Goal: Task Accomplishment & Management: Manage account settings

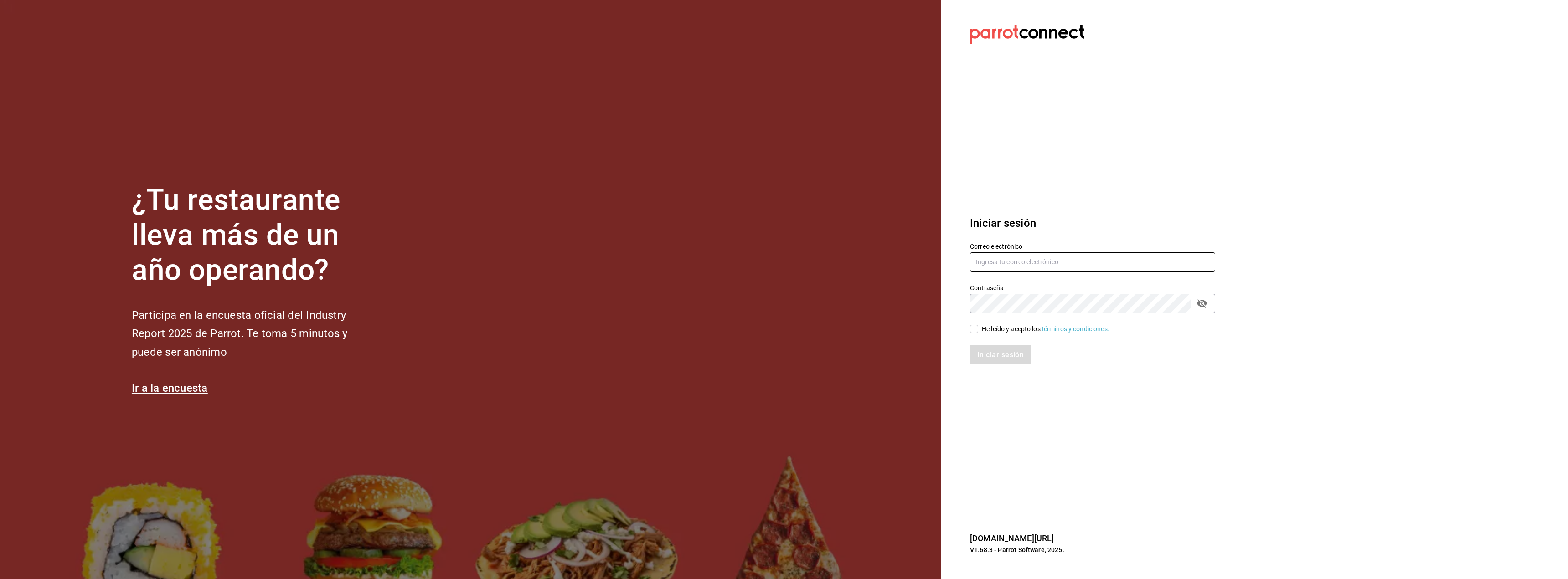
click at [997, 262] on input "text" at bounding box center [1093, 262] width 245 height 19
paste input "[EMAIL_ADDRESS][DOMAIN_NAME]"
type input "[EMAIL_ADDRESS][DOMAIN_NAME]"
click at [976, 327] on input "He leído y acepto los Términos y condiciones." at bounding box center [974, 328] width 8 height 8
checkbox input "true"
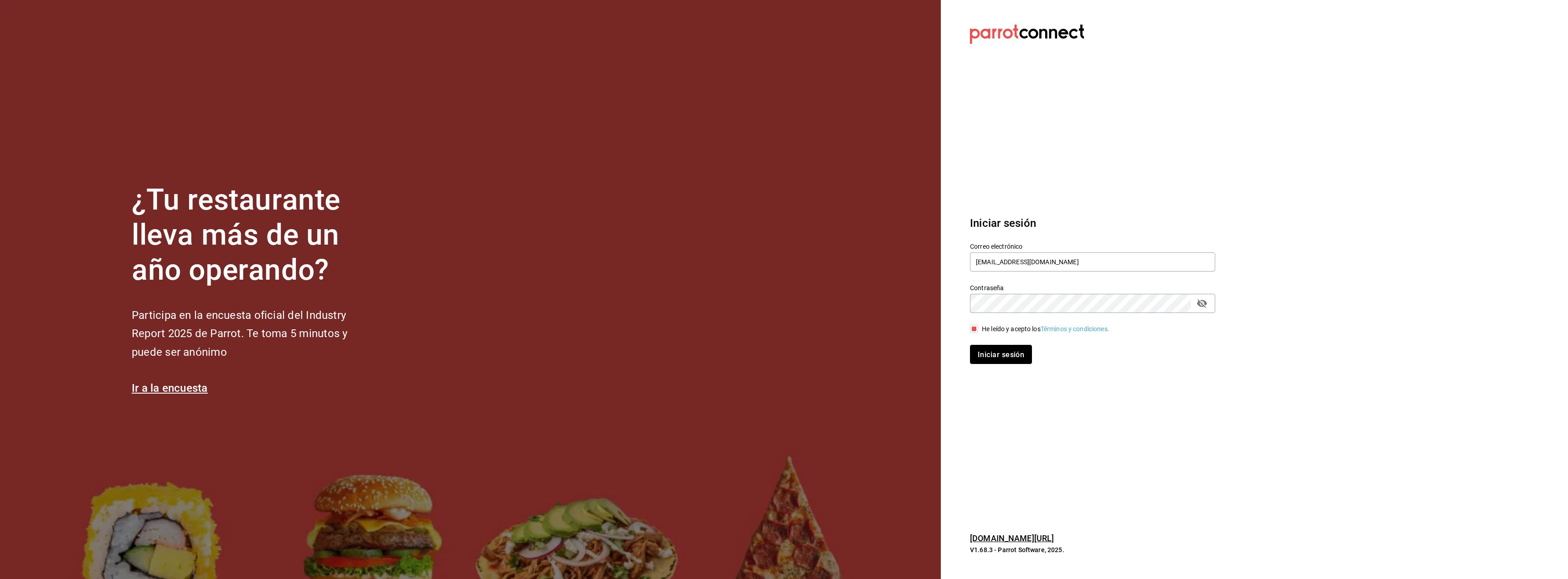
click at [1013, 353] on font "Iniciar sesión" at bounding box center [1001, 354] width 46 height 9
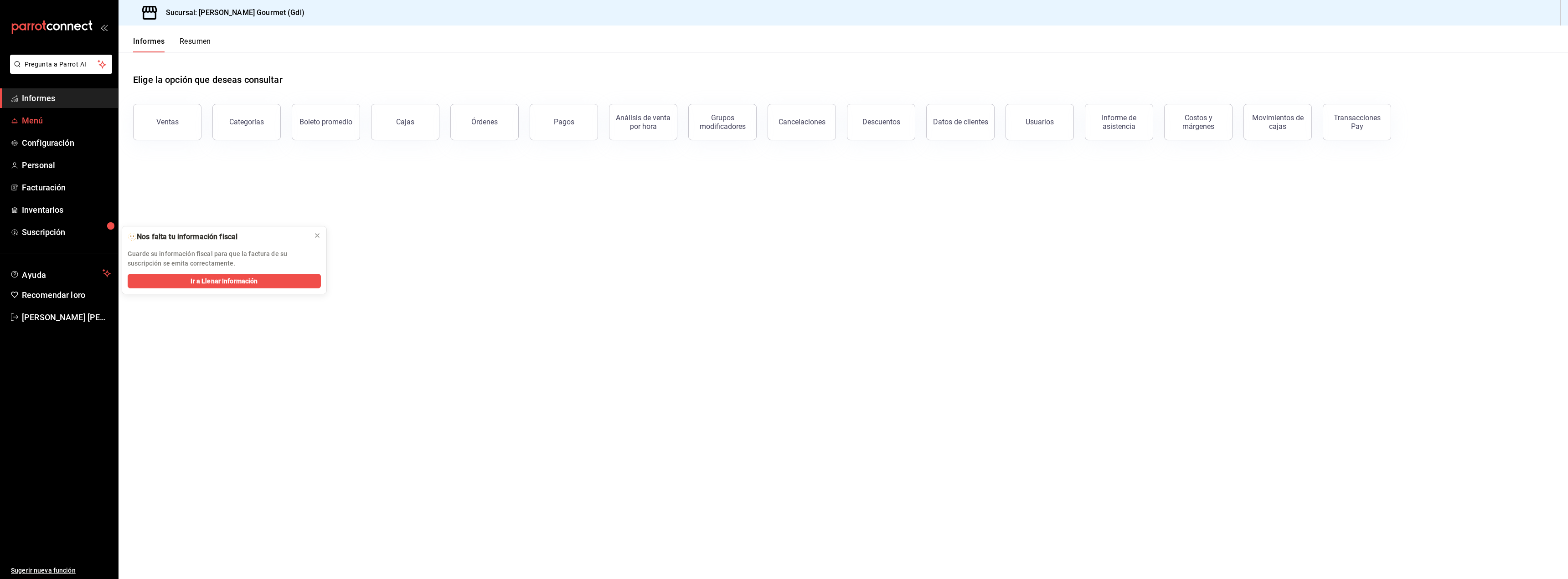
click at [35, 116] on font "Menú" at bounding box center [32, 120] width 21 height 10
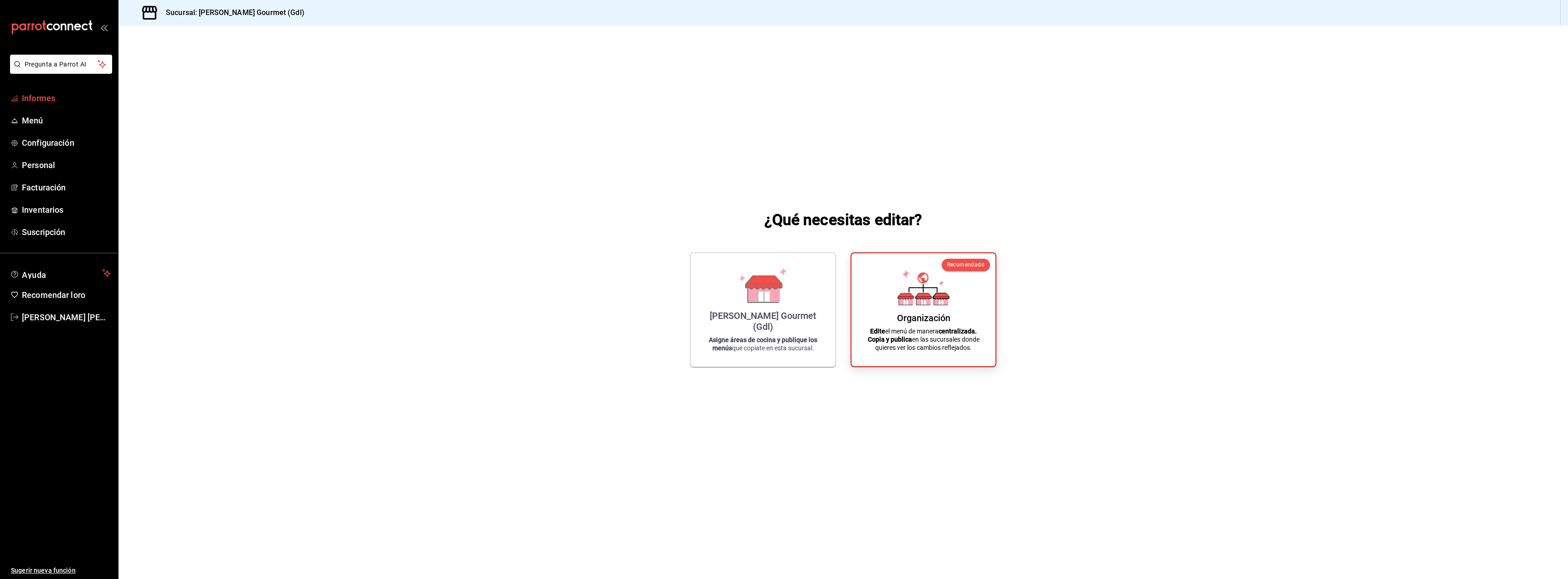
click at [43, 100] on font "Informes" at bounding box center [38, 99] width 33 height 10
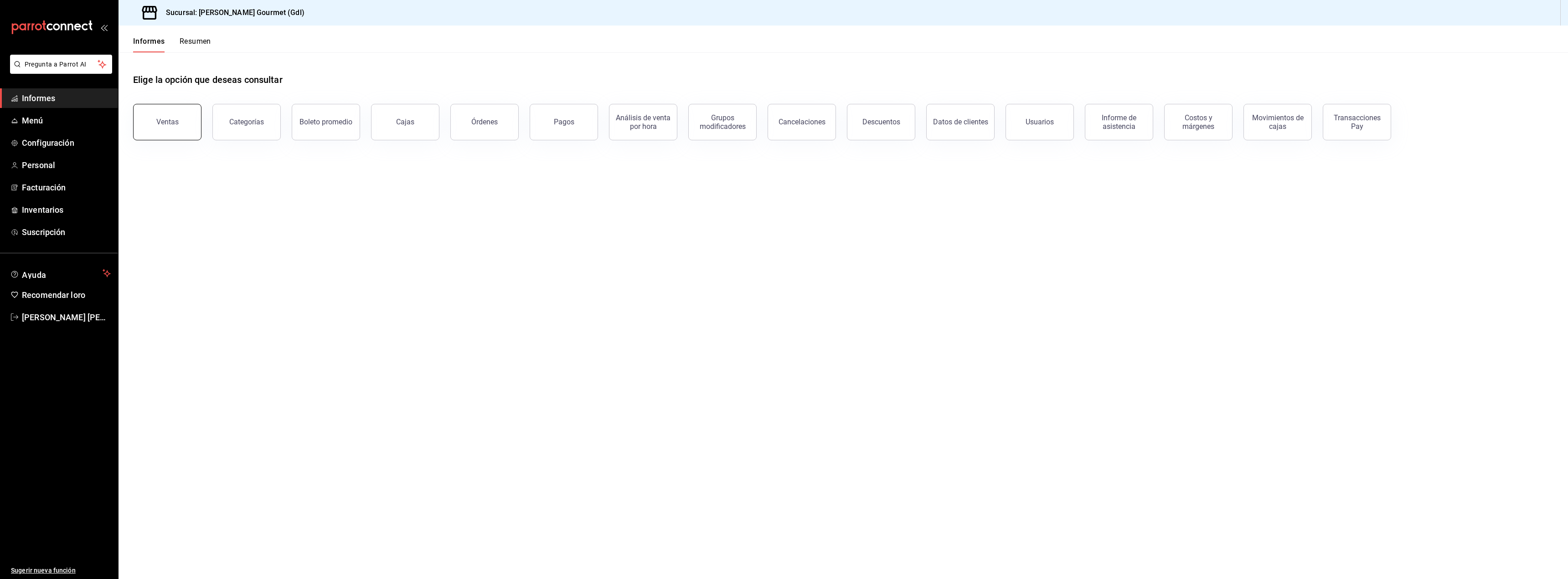
click at [180, 126] on button "Ventas" at bounding box center [167, 122] width 68 height 36
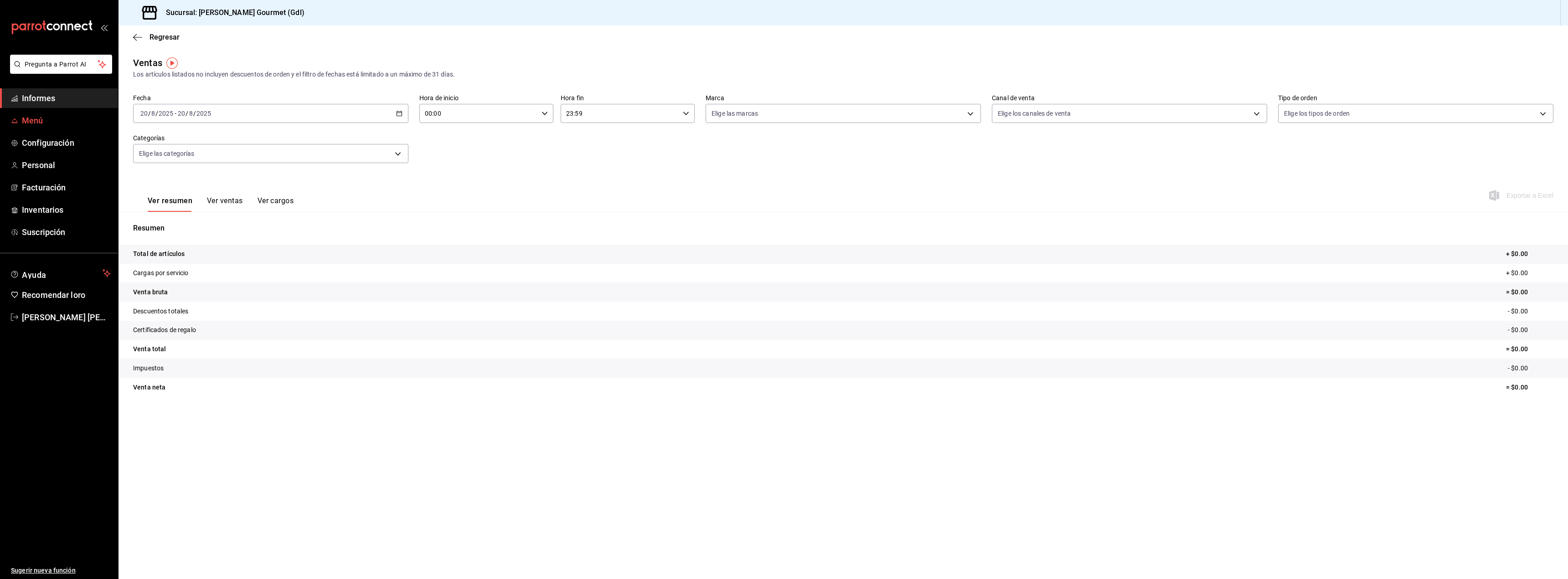
click at [41, 120] on font "Menú" at bounding box center [32, 120] width 21 height 10
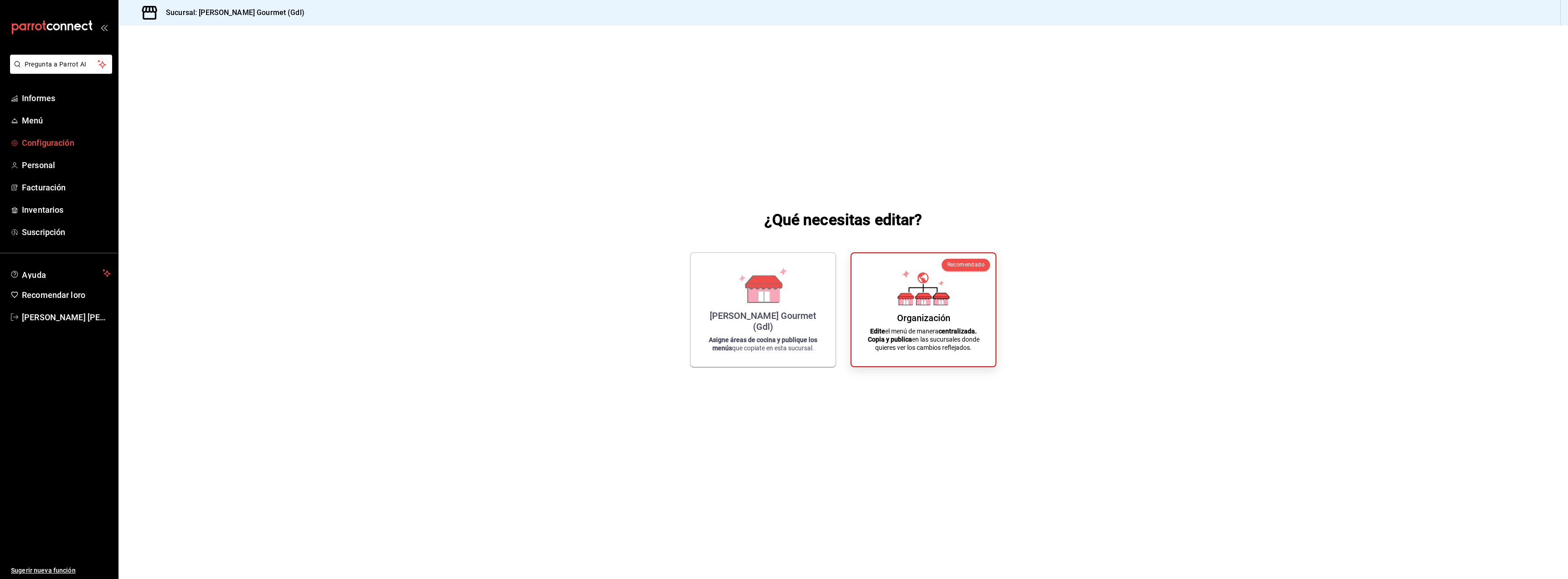
click at [53, 140] on font "Configuración" at bounding box center [48, 143] width 52 height 10
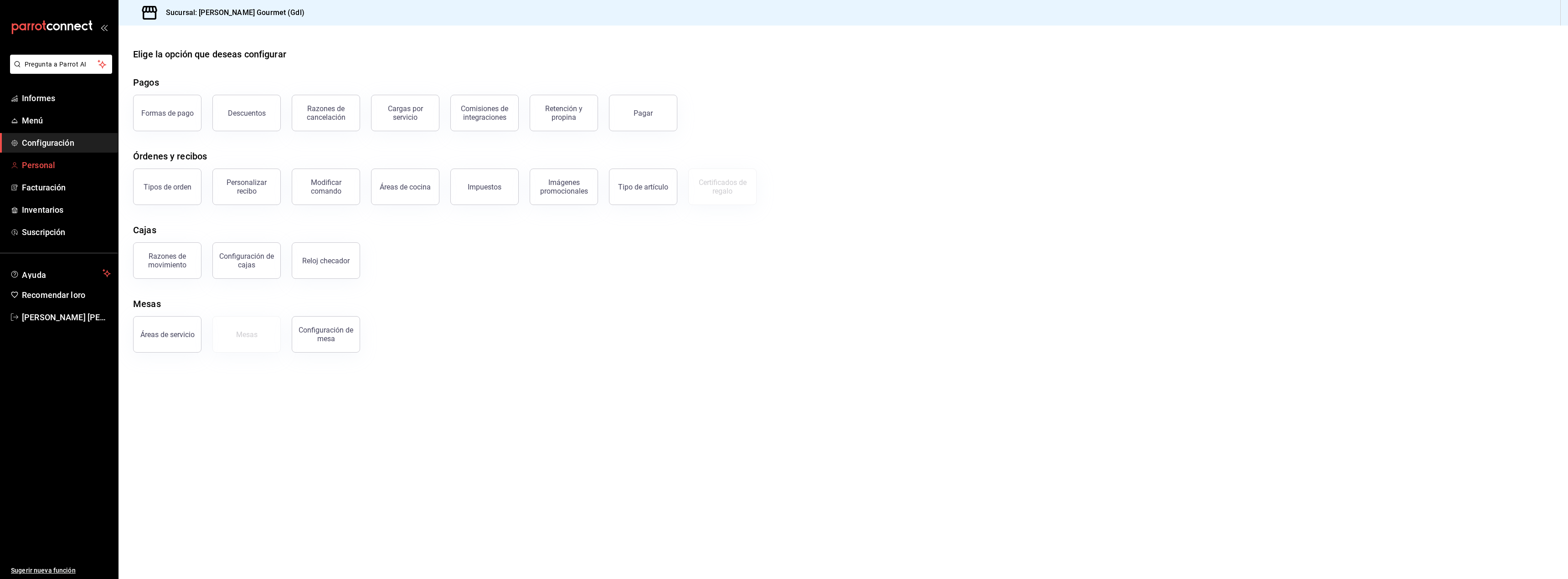
click at [26, 164] on font "Personal" at bounding box center [38, 165] width 33 height 10
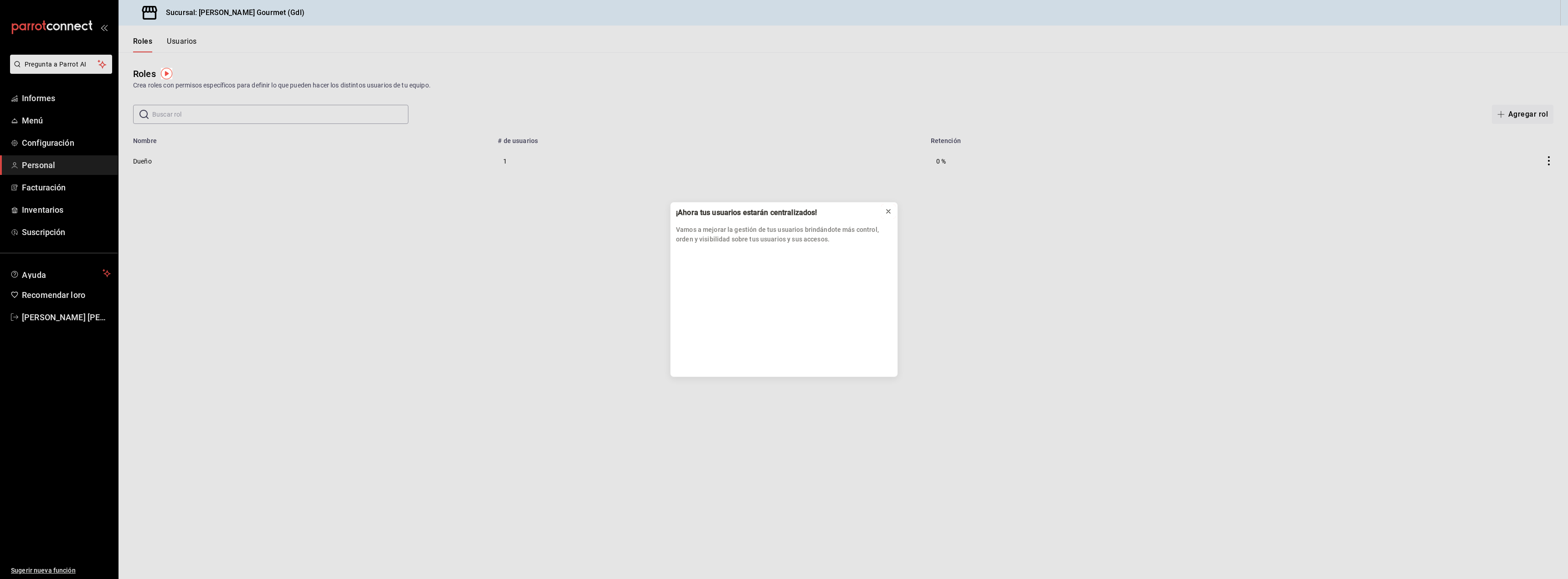
click at [886, 210] on icon at bounding box center [888, 211] width 7 height 7
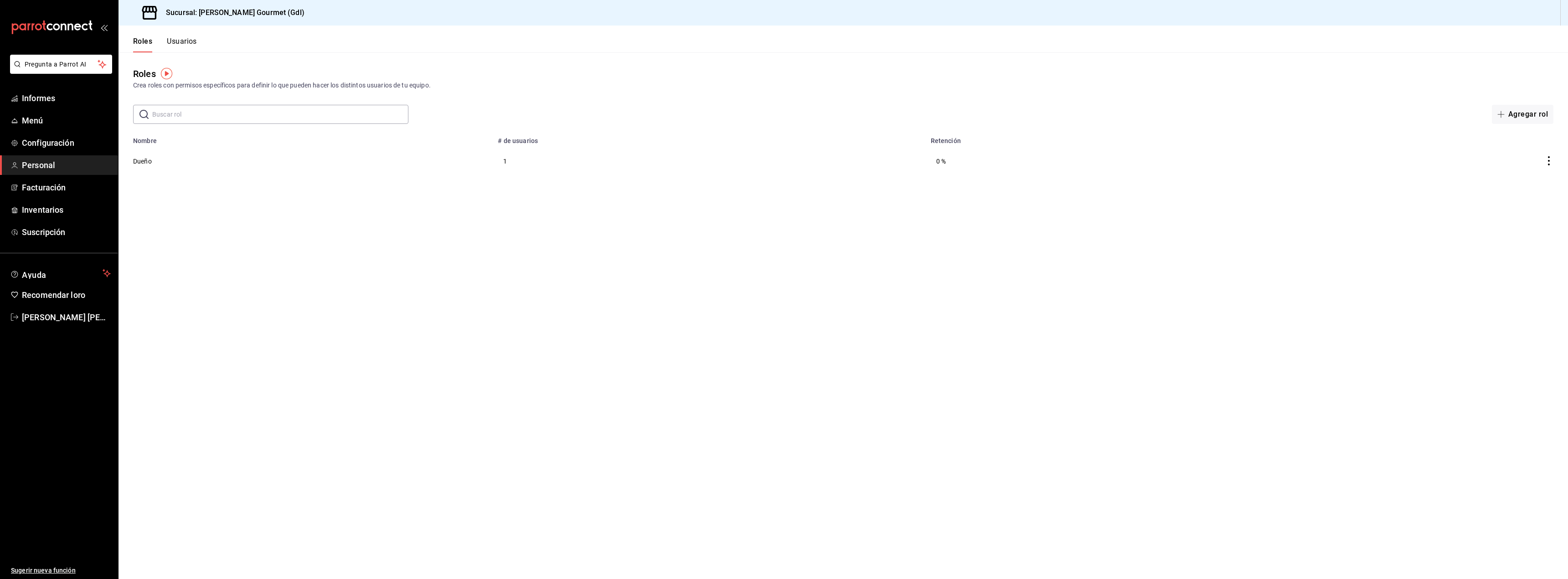
click at [165, 72] on img "button" at bounding box center [166, 74] width 12 height 12
click at [153, 117] on button "Ir a un video" at bounding box center [166, 111] width 125 height 15
click at [65, 208] on span "Inventarios" at bounding box center [66, 210] width 89 height 12
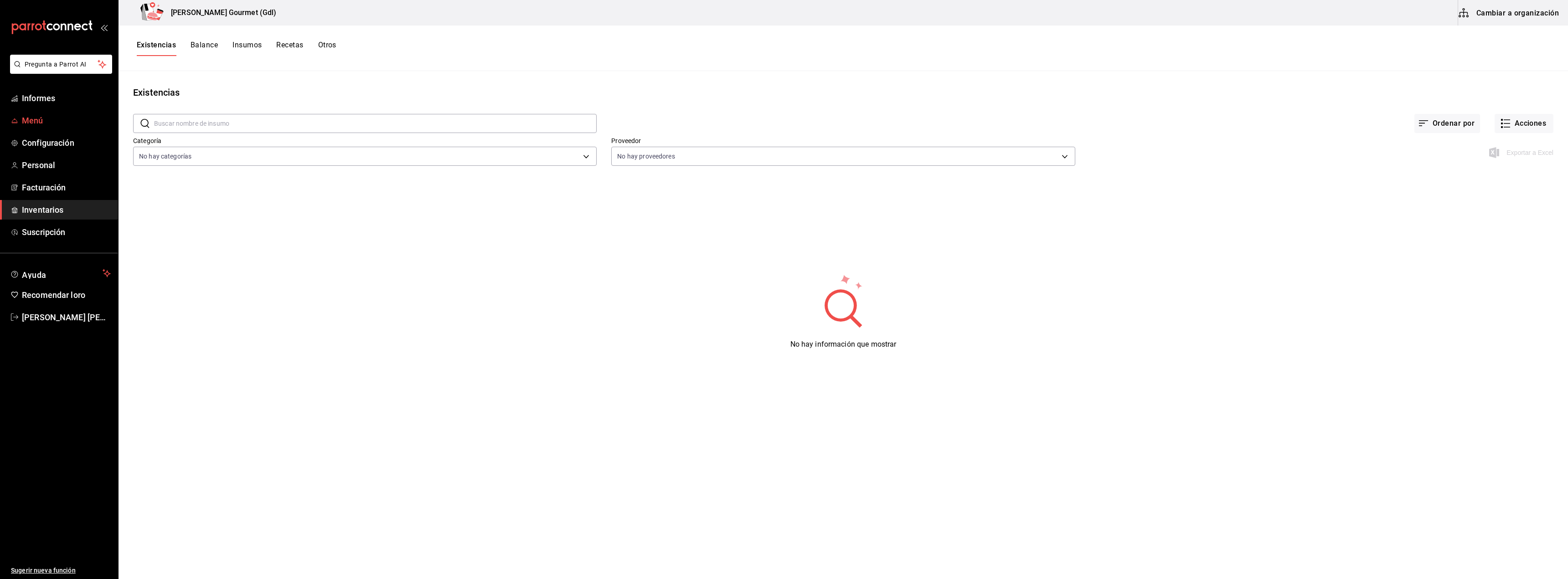
click at [43, 121] on span "Menú" at bounding box center [66, 120] width 89 height 12
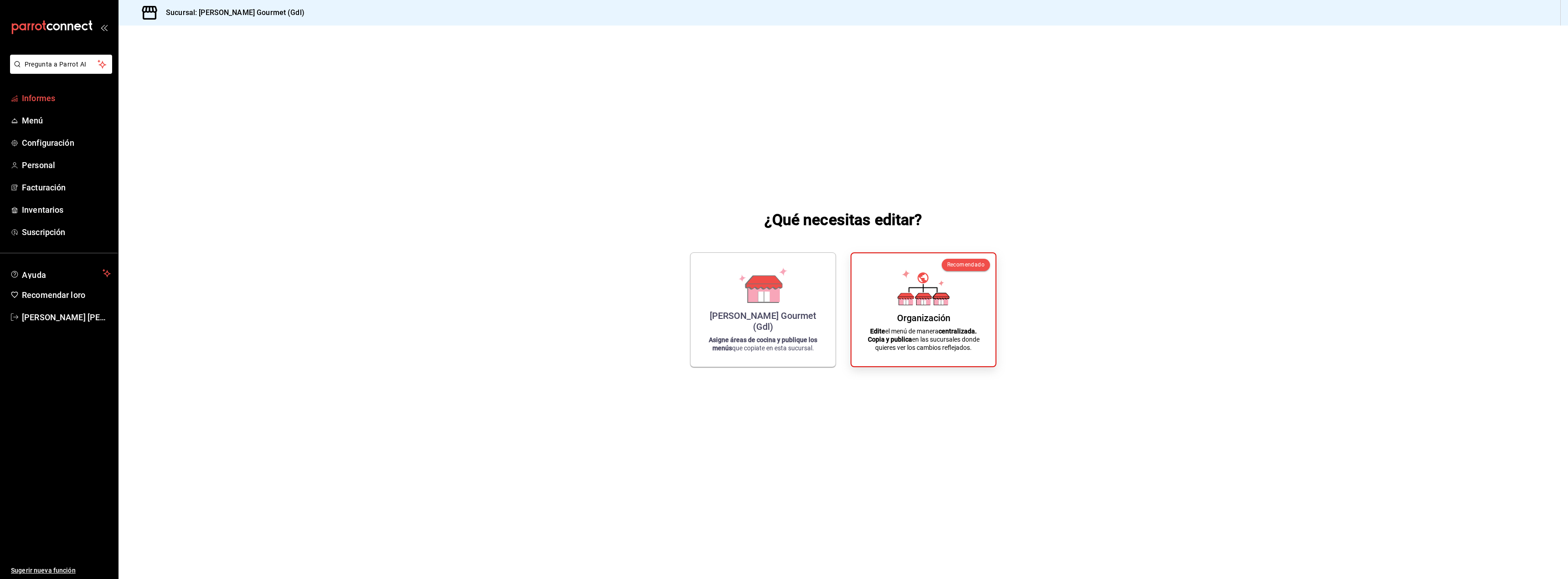
click at [50, 95] on font "Informes" at bounding box center [38, 99] width 33 height 10
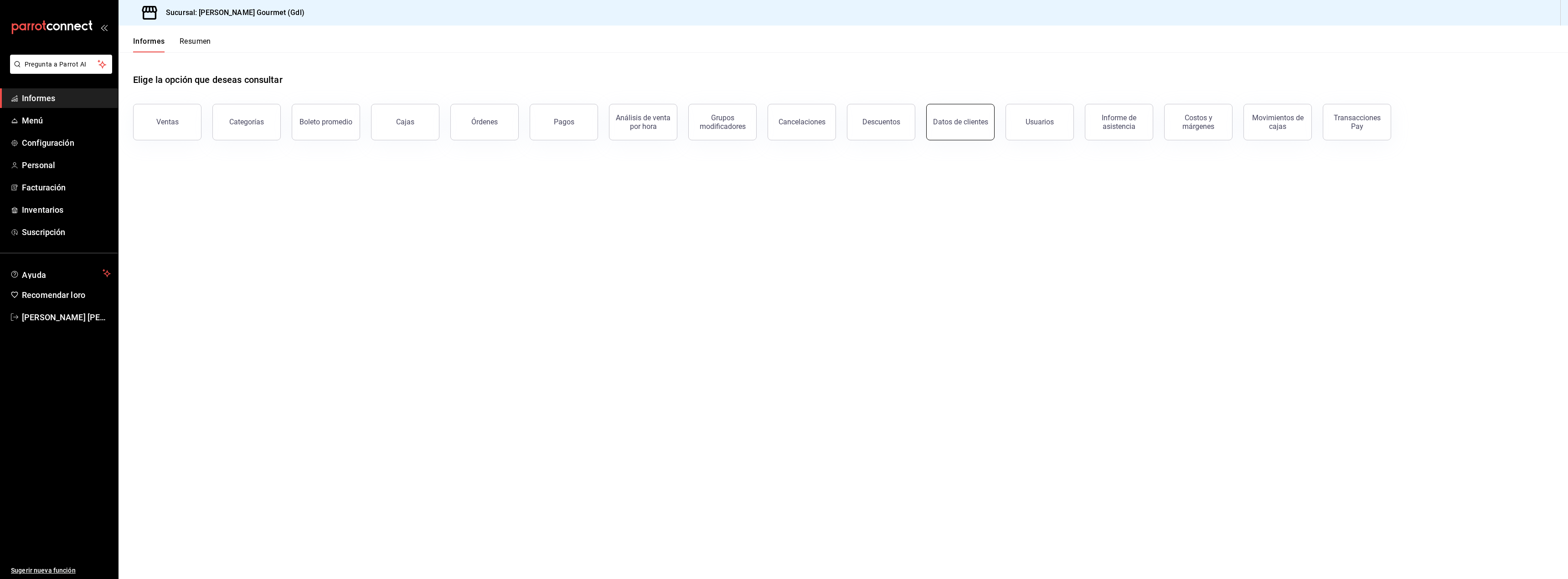
click at [956, 119] on font "Datos de clientes" at bounding box center [961, 122] width 55 height 9
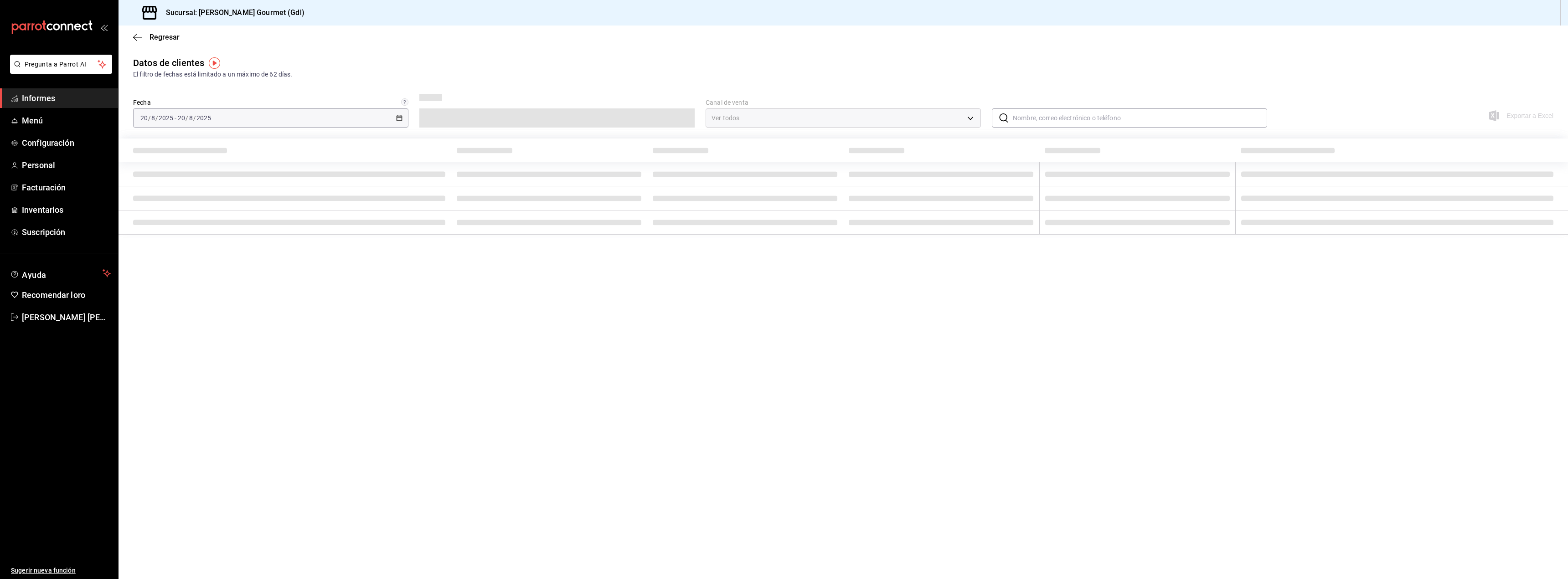
type input "PARROT,DIDI_FOOD,ONLINE"
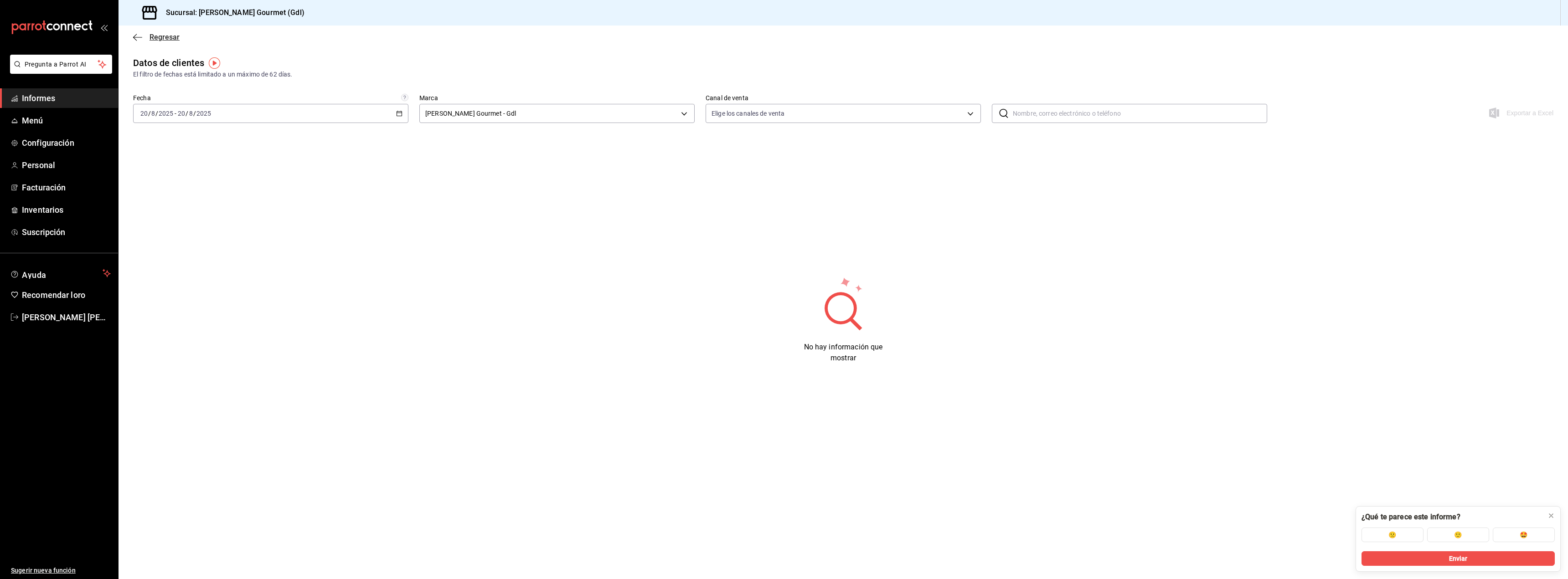
click at [141, 37] on icon "button" at bounding box center [138, 37] width 9 height 1
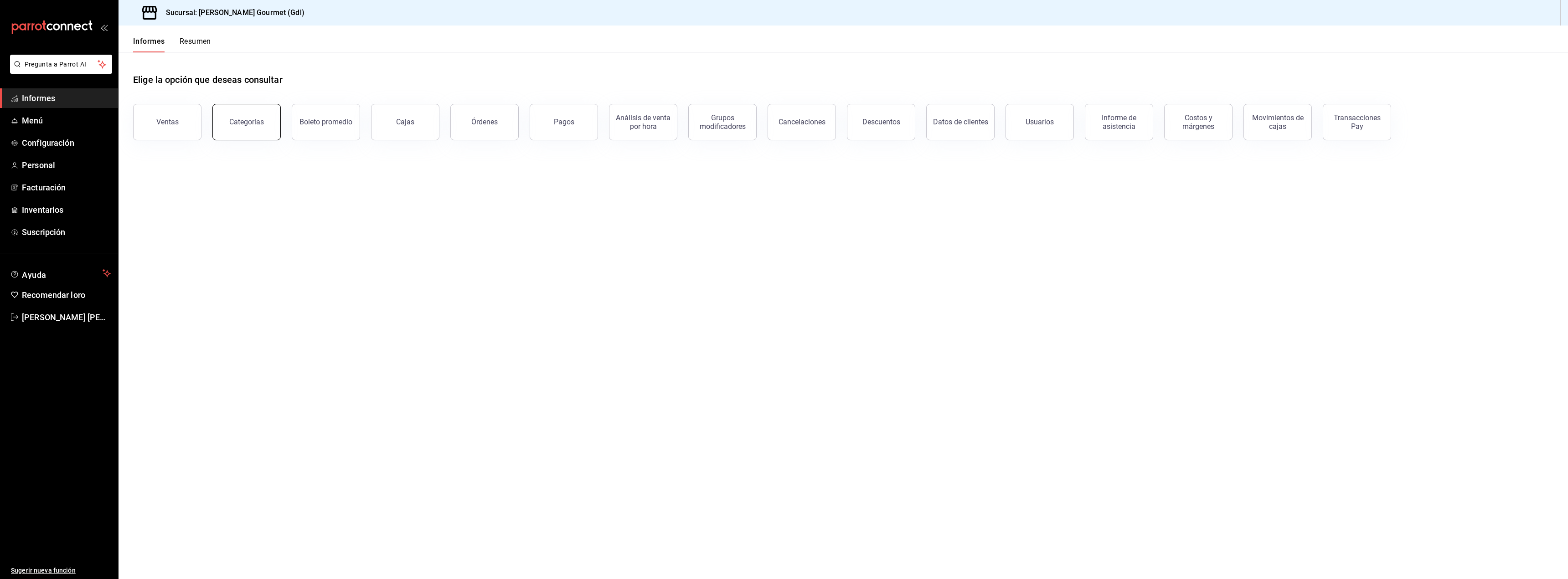
click at [240, 122] on font "Categorías" at bounding box center [247, 122] width 35 height 9
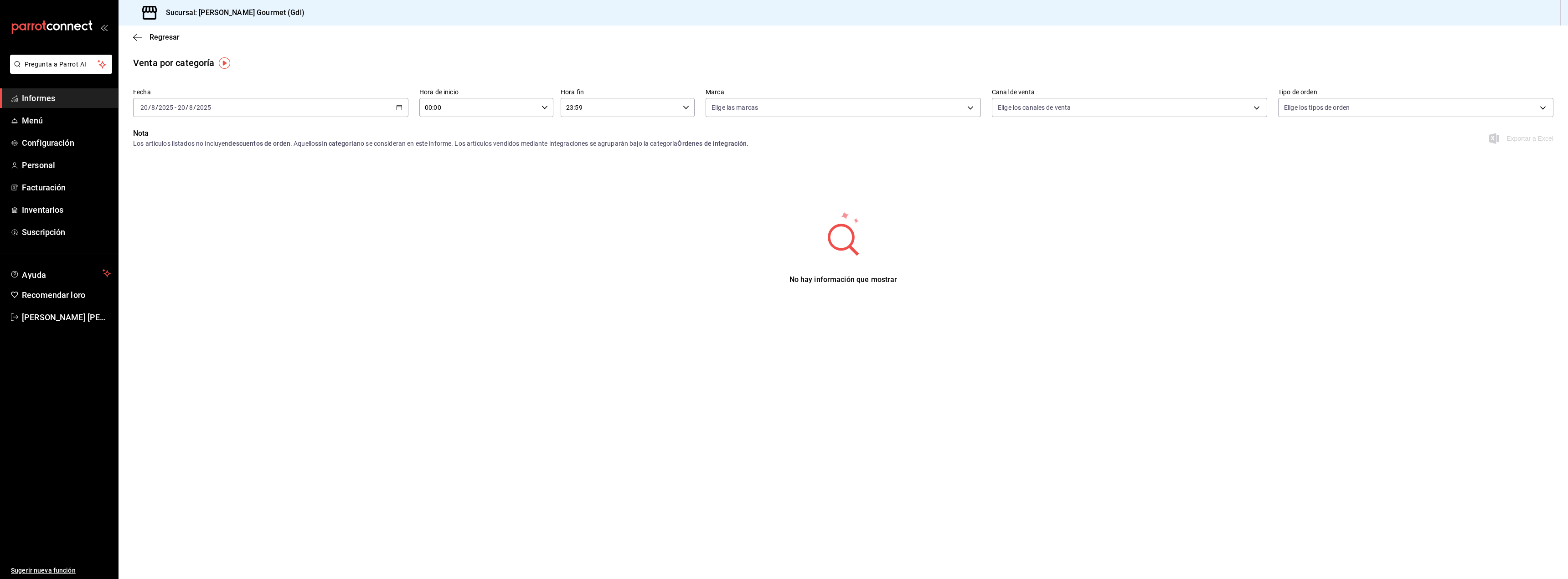
click at [31, 97] on font "Informes" at bounding box center [38, 99] width 33 height 10
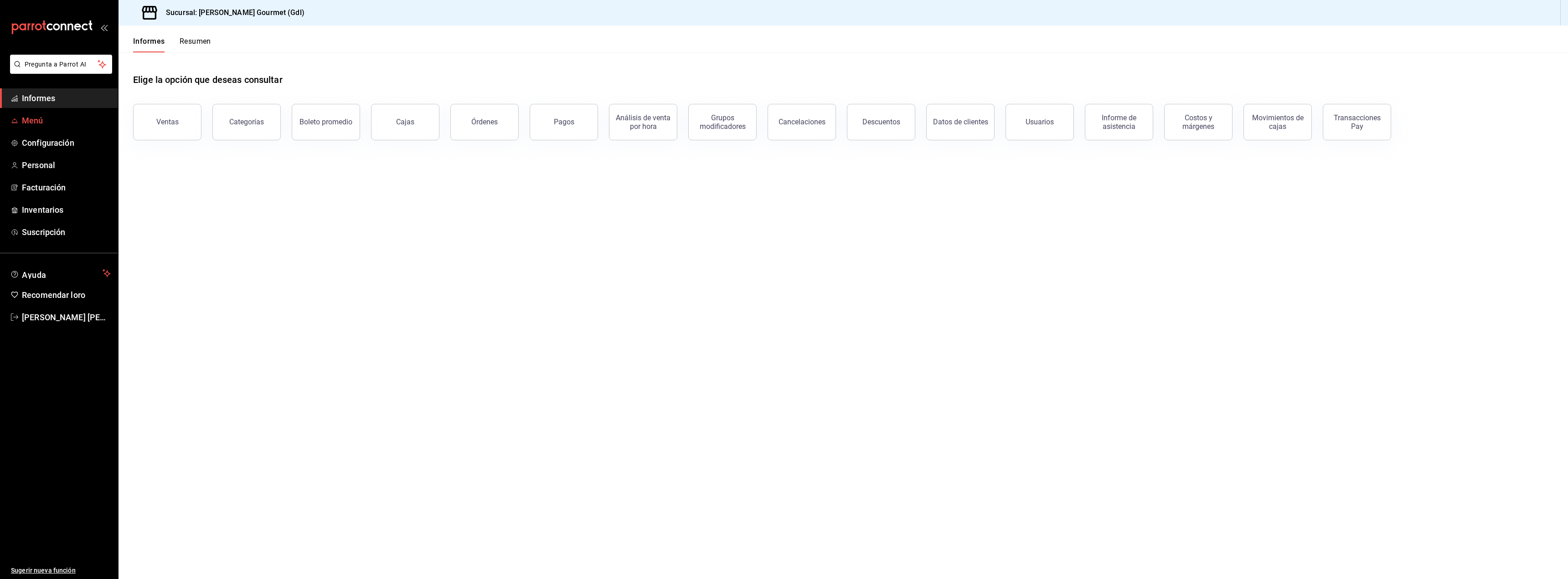
click at [33, 122] on font "Menú" at bounding box center [32, 120] width 21 height 10
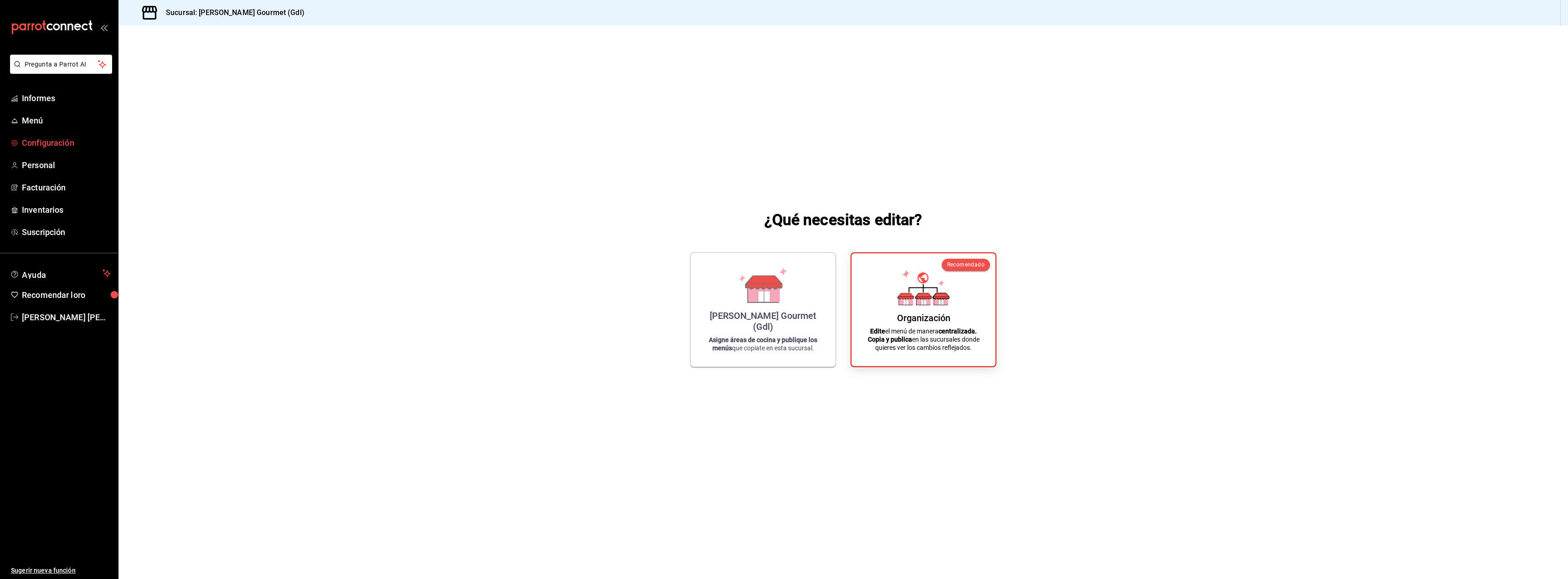
click at [50, 140] on font "Configuración" at bounding box center [48, 143] width 52 height 10
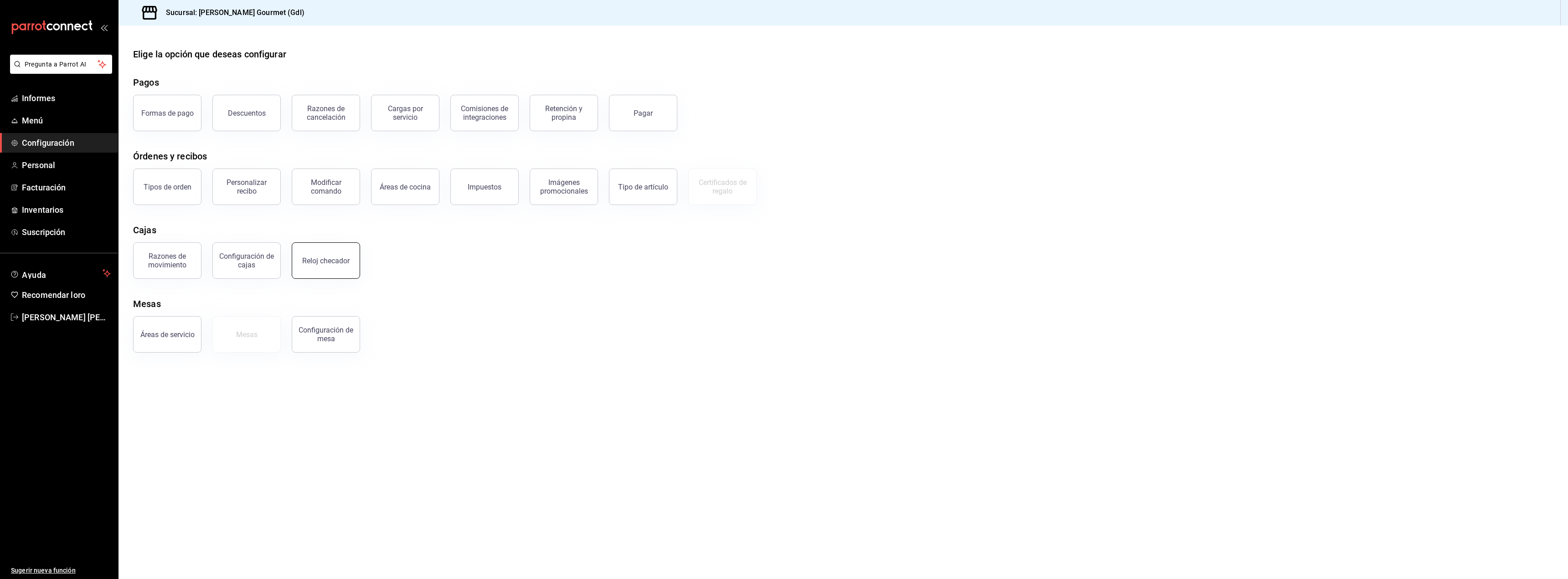
click at [336, 266] on button "Reloj checador" at bounding box center [326, 260] width 68 height 36
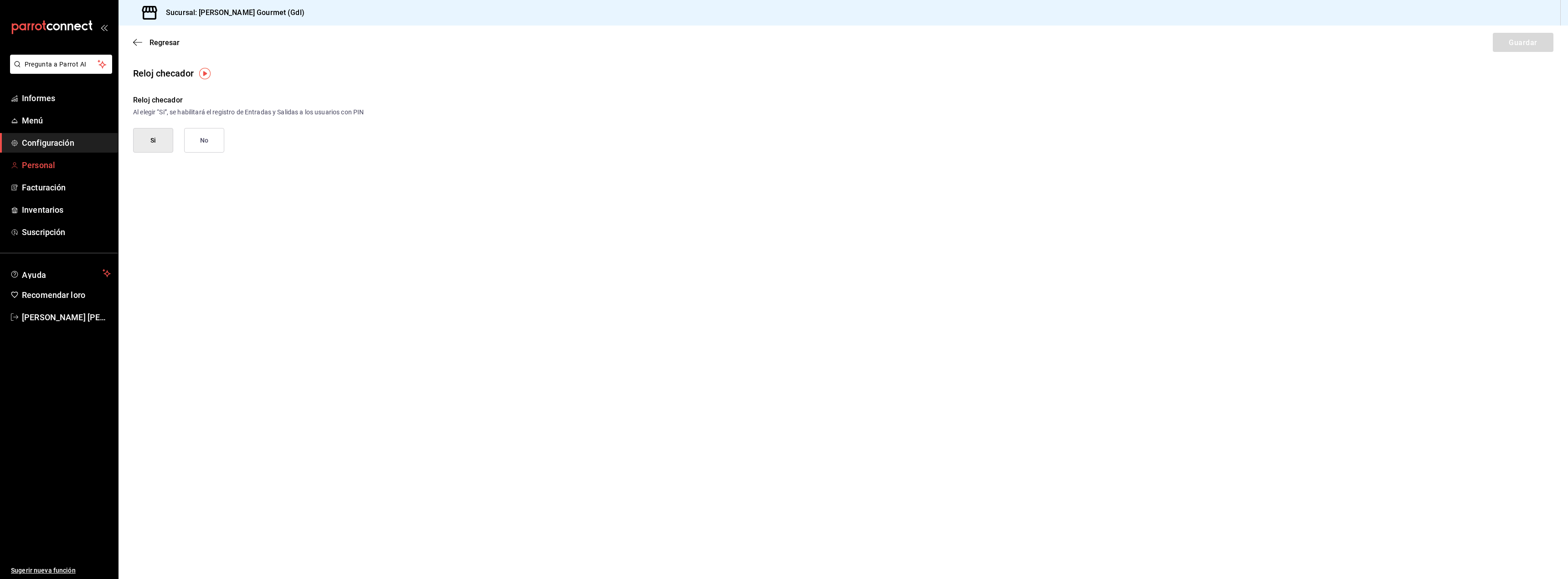
click at [54, 165] on font "Personal" at bounding box center [38, 165] width 33 height 10
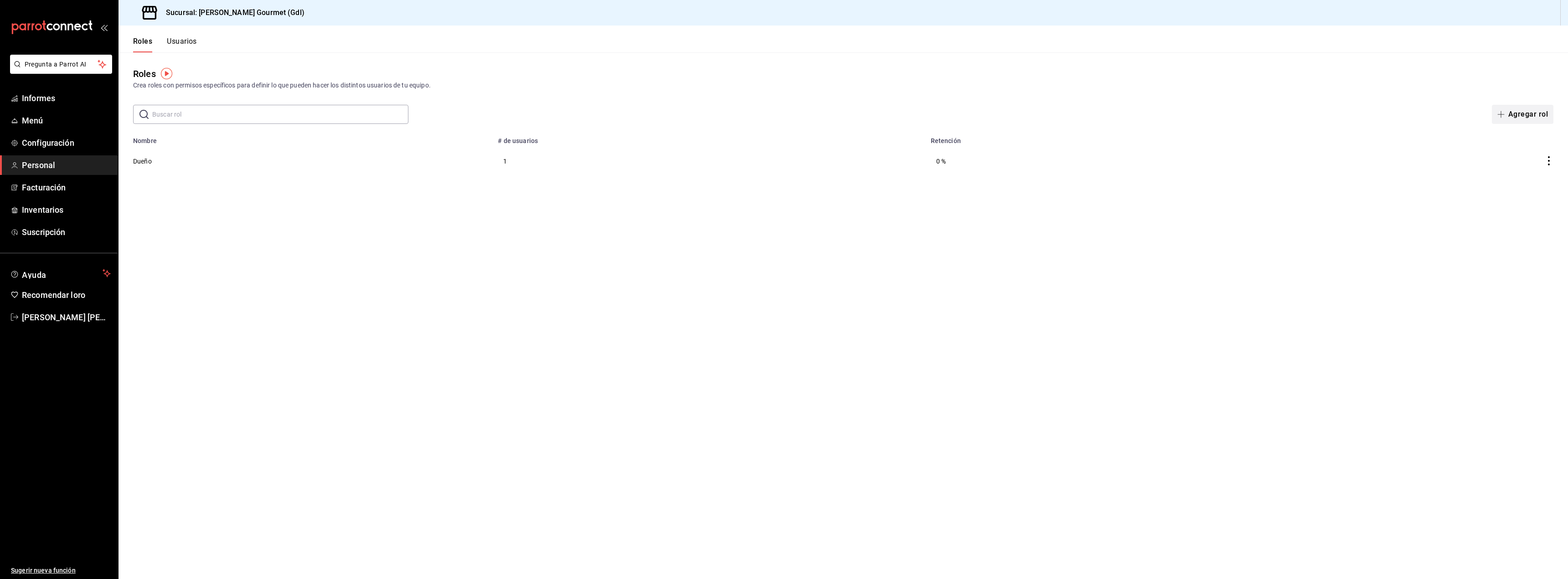
click at [1527, 112] on font "Agregar rol" at bounding box center [1528, 114] width 40 height 9
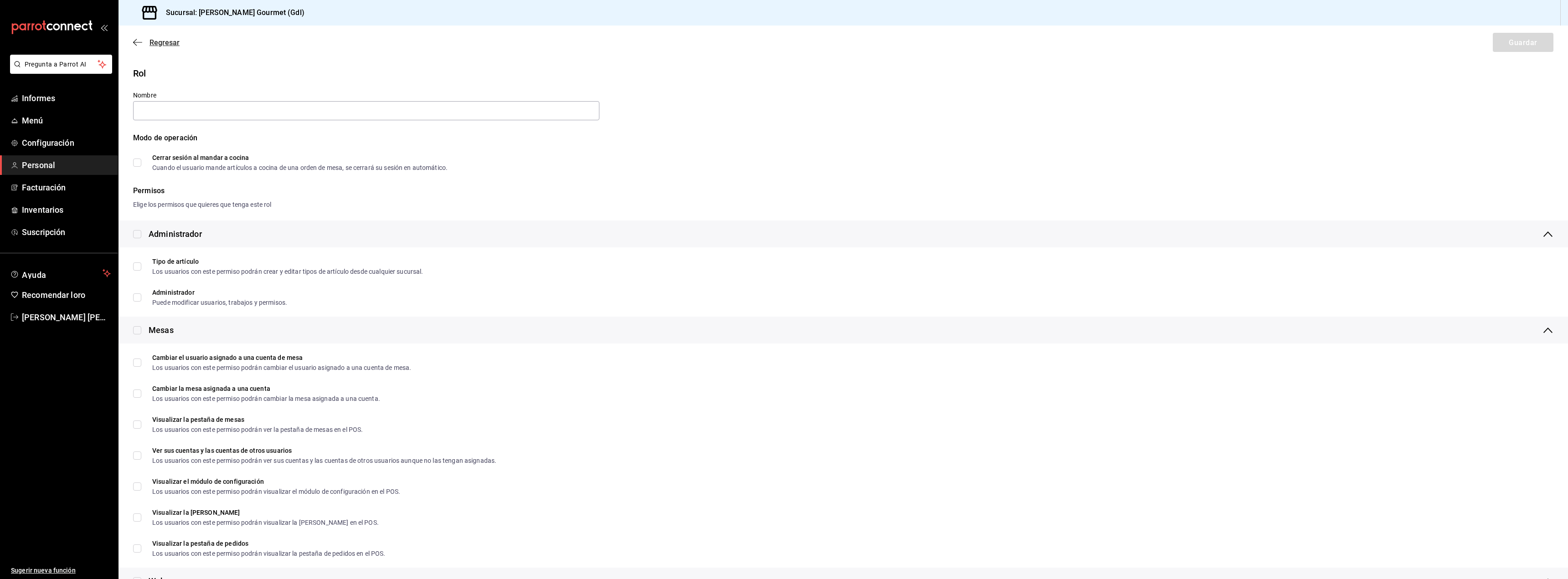
click at [166, 39] on font "Regresar" at bounding box center [164, 43] width 30 height 9
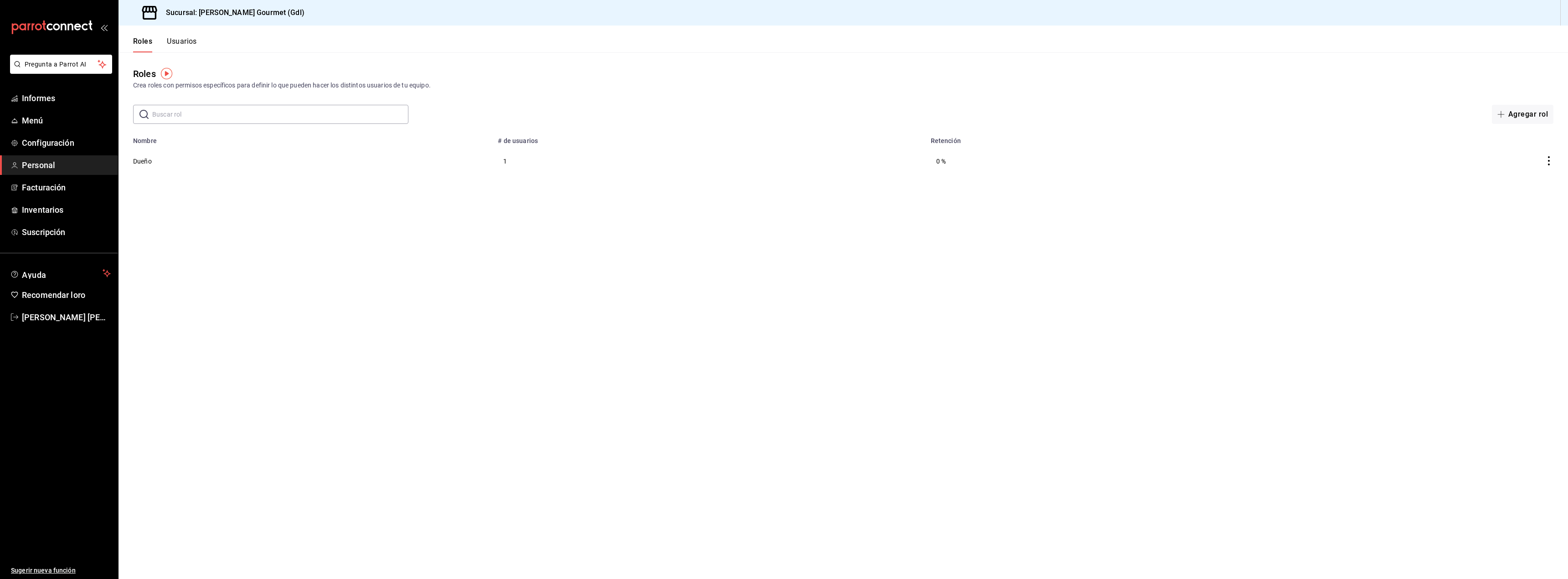
click at [167, 75] on img "button" at bounding box center [166, 74] width 12 height 12
click at [159, 114] on font "Ir a un video" at bounding box center [166, 111] width 36 height 7
click at [149, 158] on font "Dueño" at bounding box center [142, 161] width 19 height 7
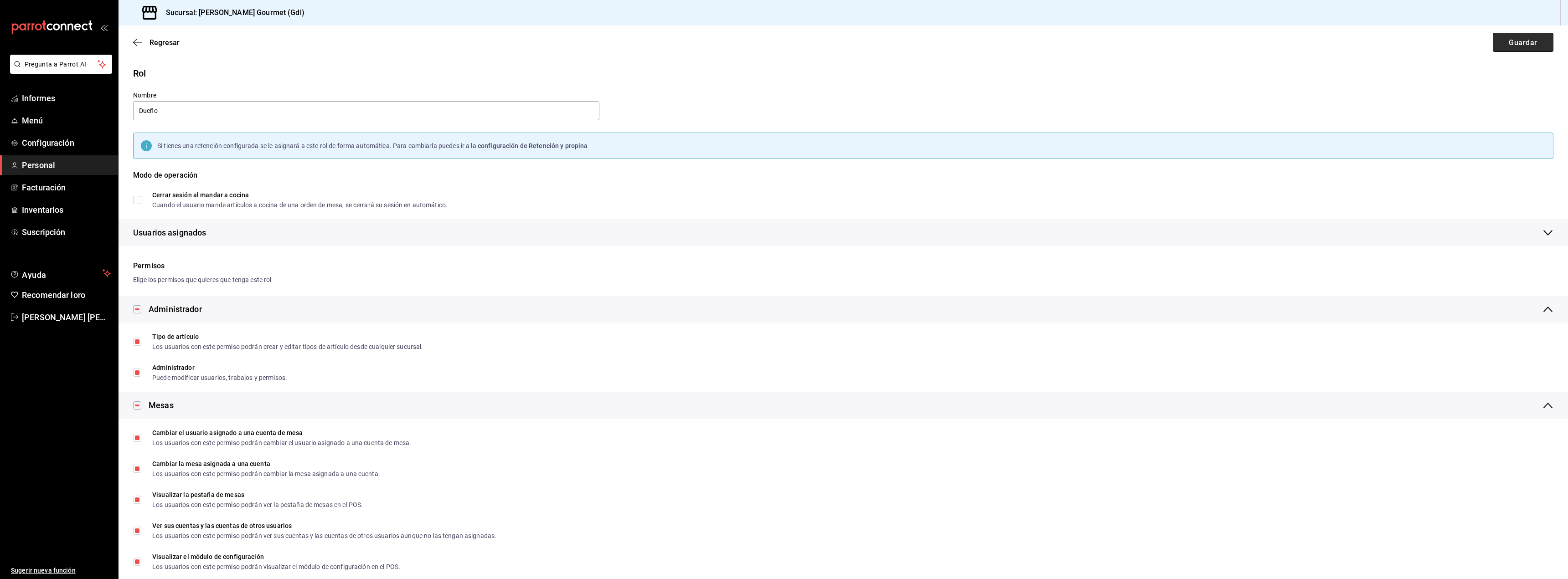
click at [1520, 46] on font "Guardar" at bounding box center [1523, 42] width 28 height 9
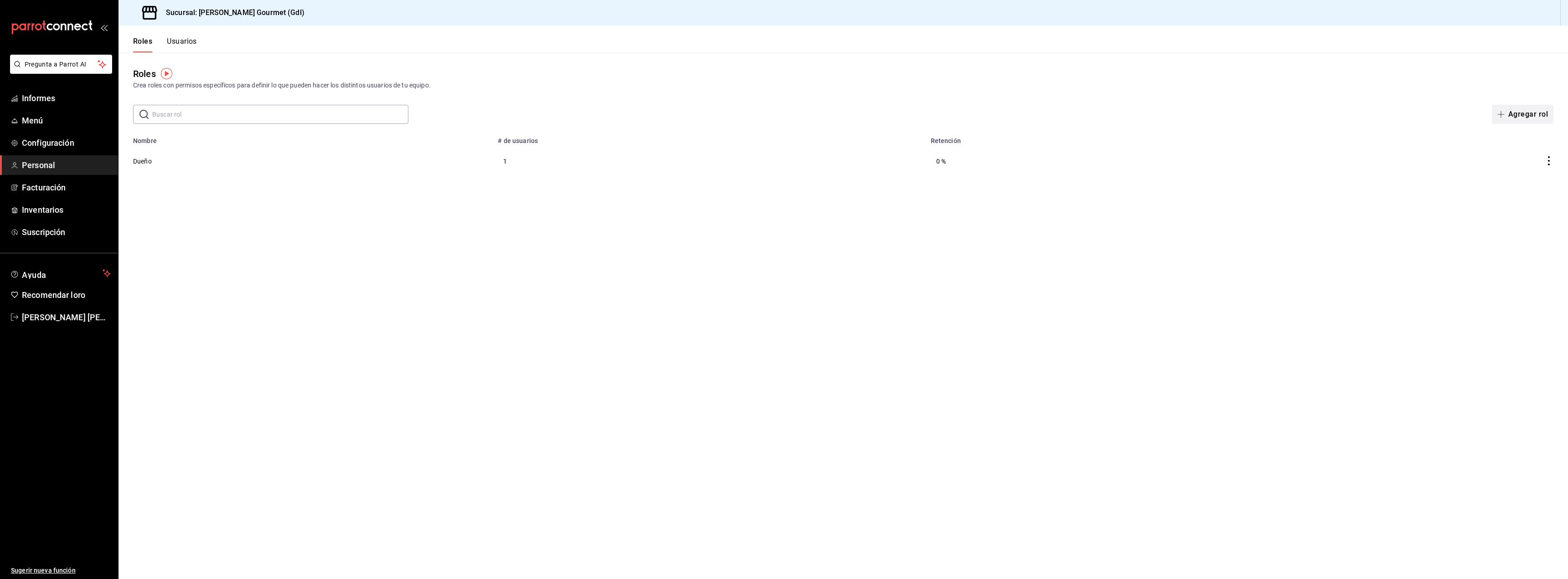
click at [1518, 113] on font "Agregar rol" at bounding box center [1528, 114] width 40 height 9
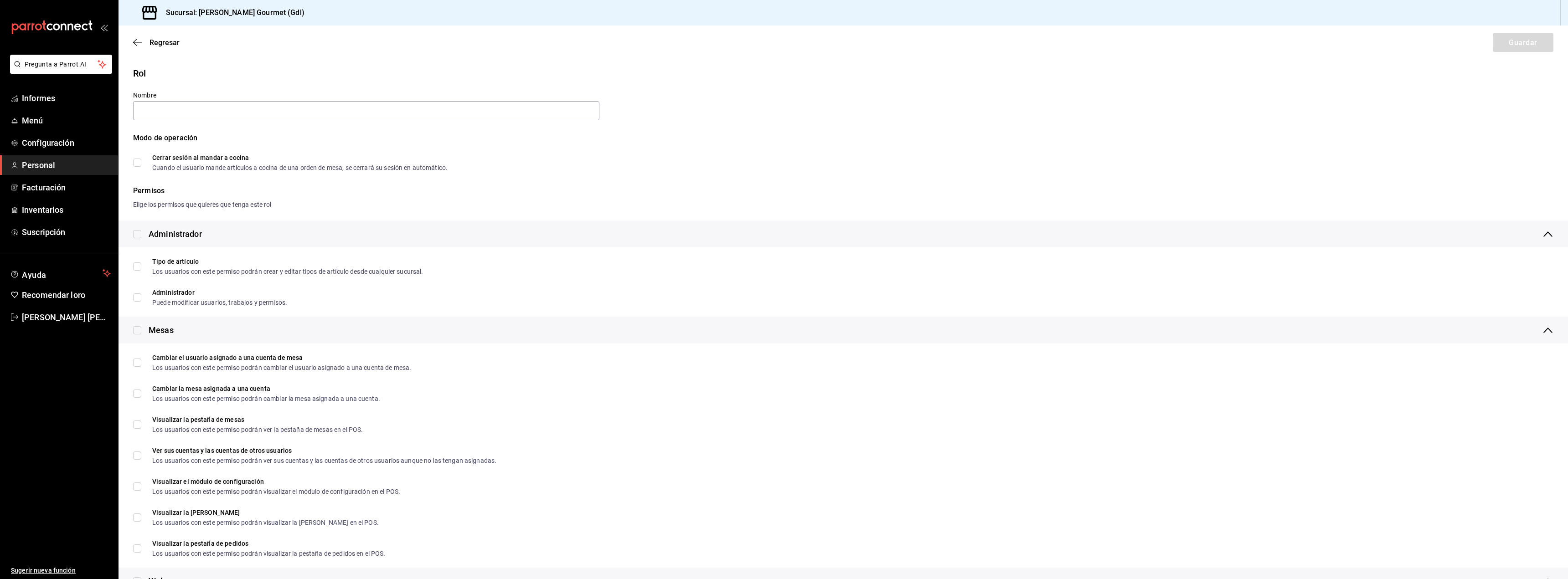
type input "e"
type input "Encargado de tienda"
drag, startPoint x: 206, startPoint y: 109, endPoint x: 108, endPoint y: 86, distance: 100.7
click at [108, 86] on div "Pregunta a Parrot AI Informes Menú Configuración Personal Facturación Inventari…" at bounding box center [784, 290] width 1568 height 579
type input "C"
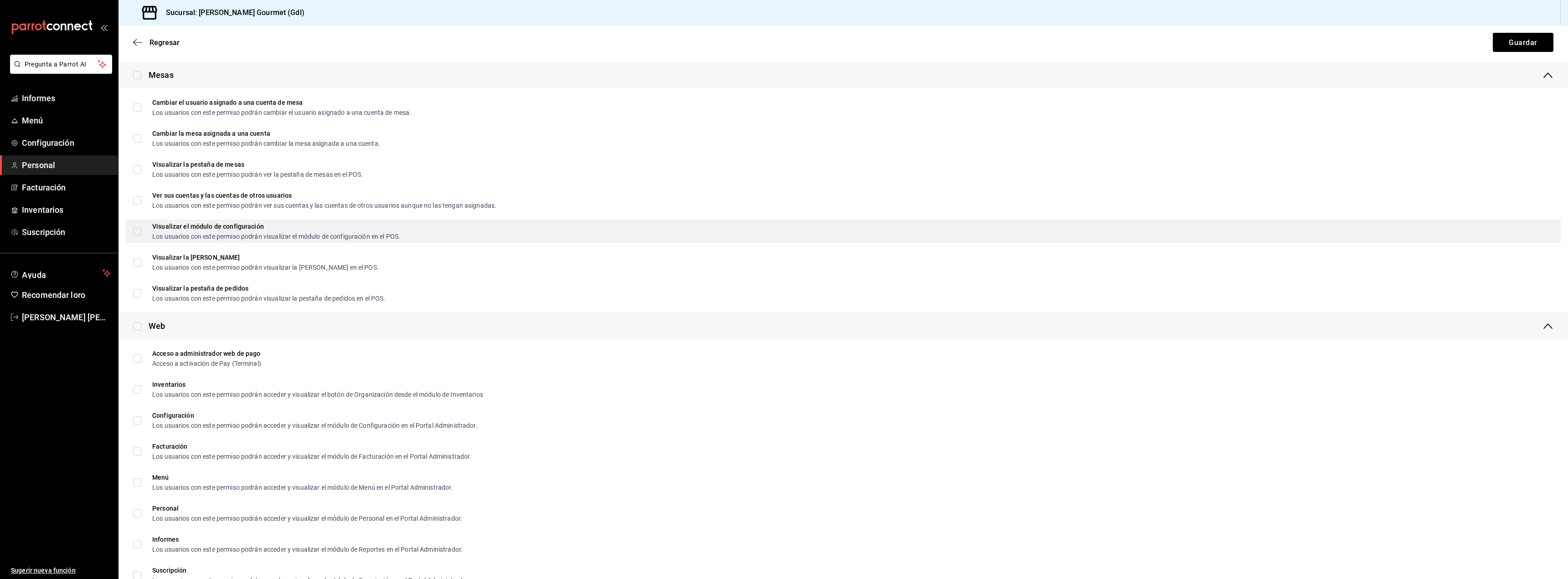
scroll to position [273, 0]
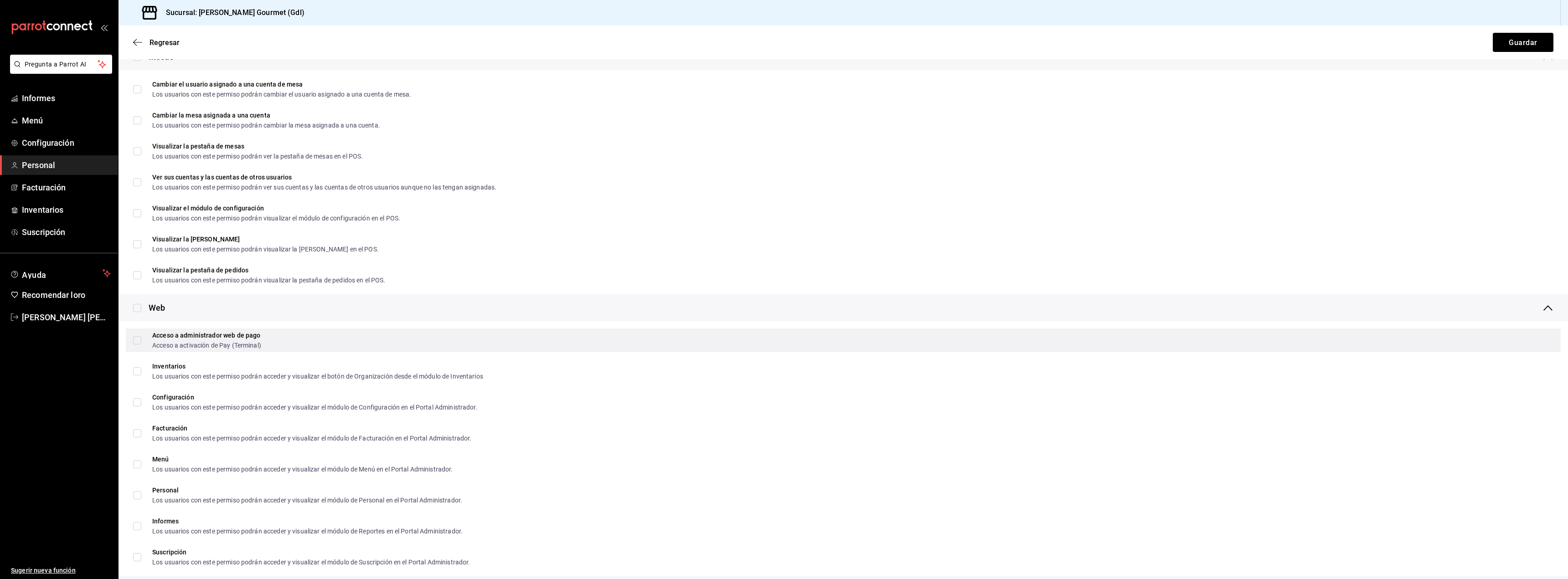
type input "Atencion al cliente"
click at [139, 339] on input "Acceso a administrador web de pago Acceso a activación de Pay (Terminal)" at bounding box center [137, 340] width 8 height 8
checkbox input "true"
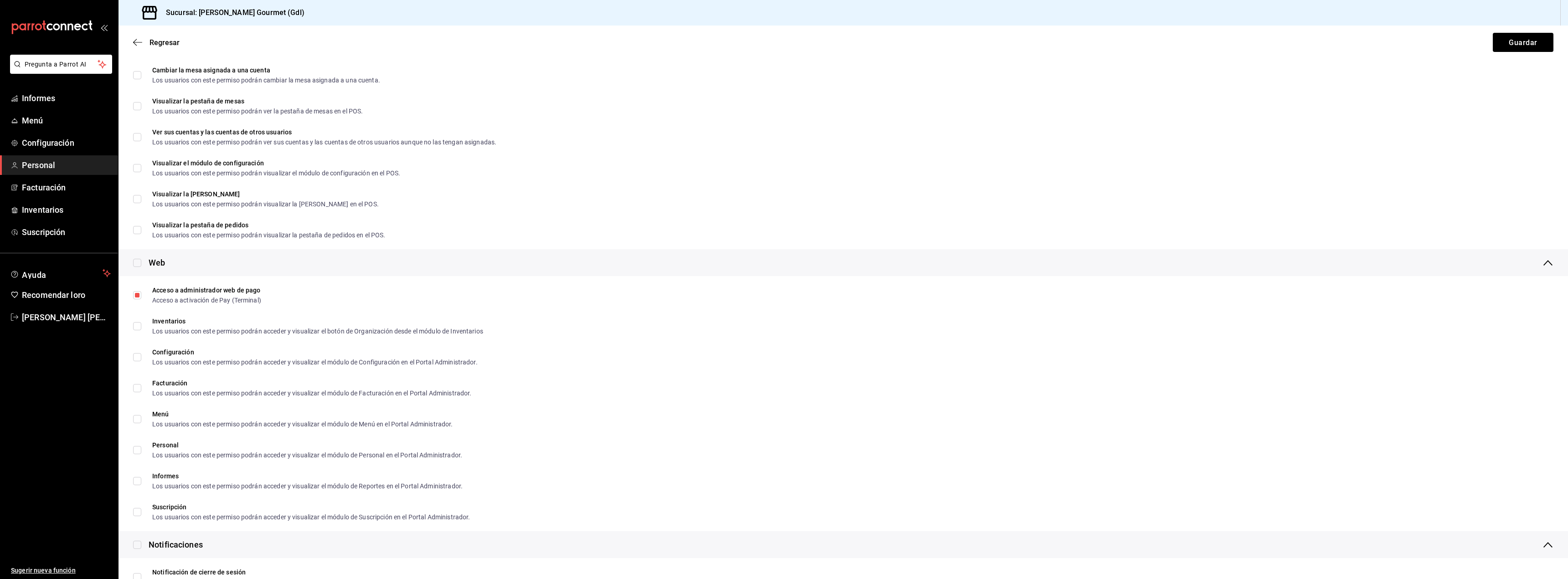
scroll to position [319, 0]
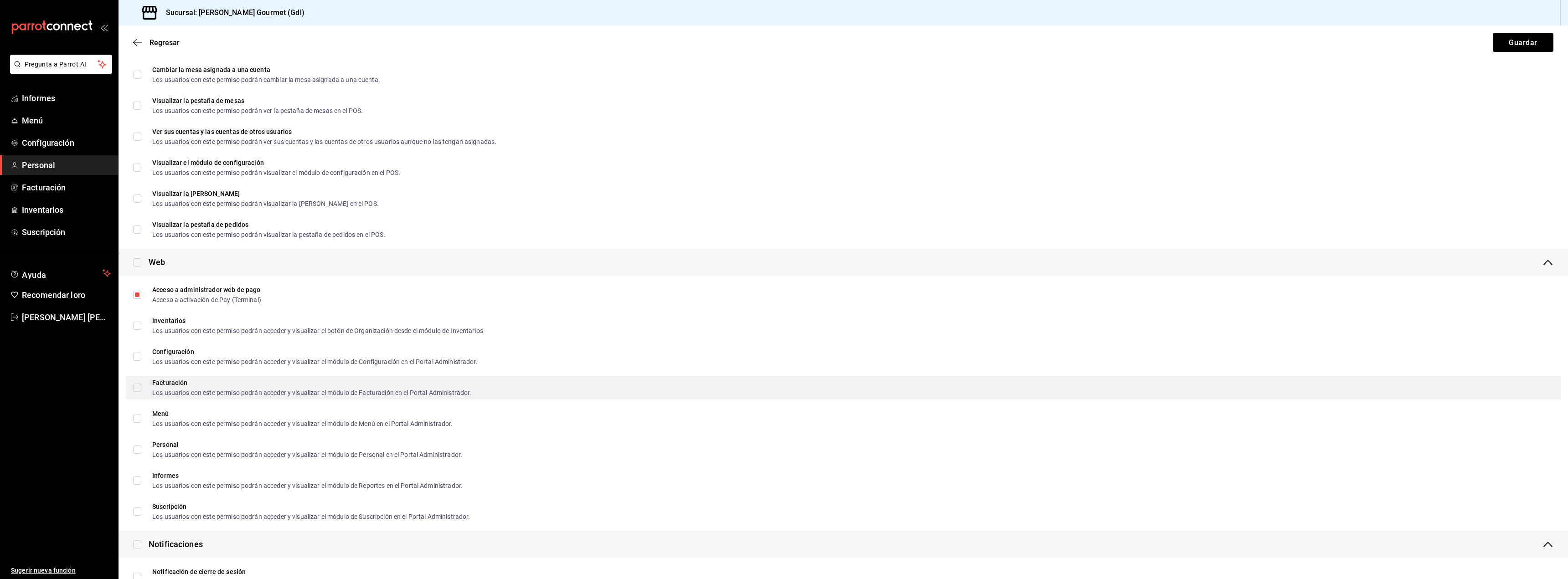
click at [137, 384] on input "Facturación Los usuarios con este permiso podrán acceder y visualizar el módulo…" at bounding box center [137, 387] width 8 height 8
checkbox input "true"
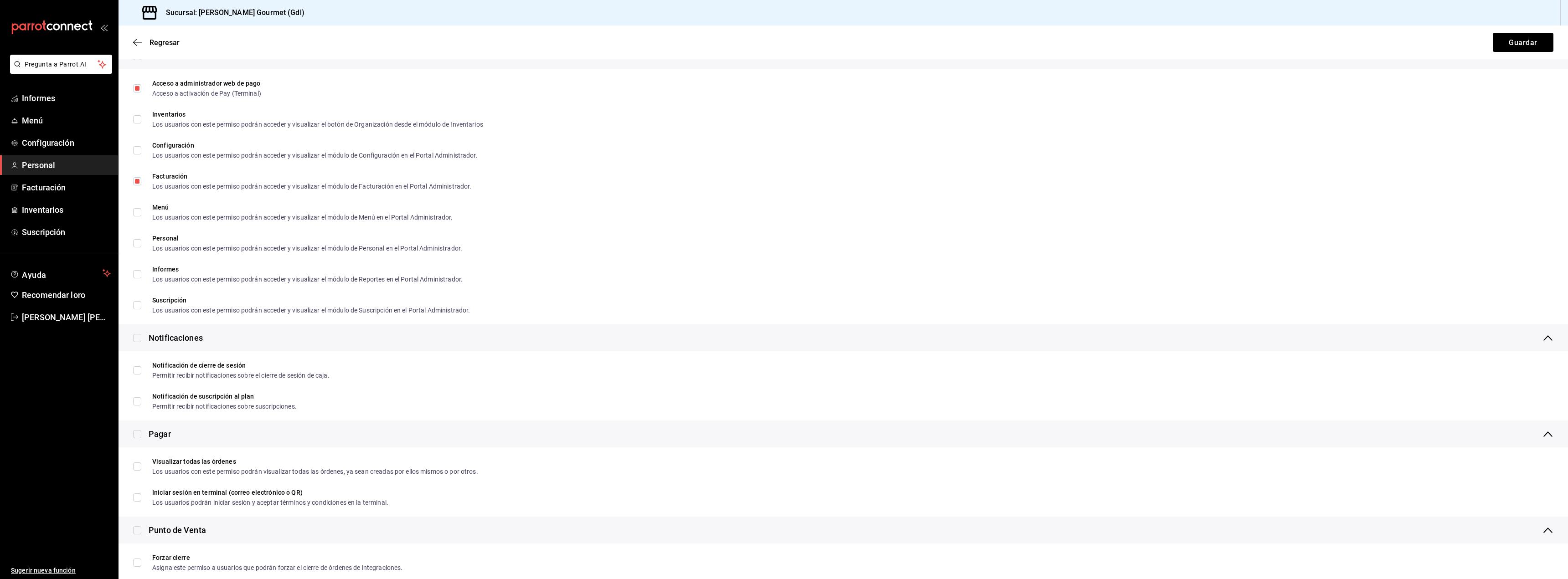
scroll to position [547, 0]
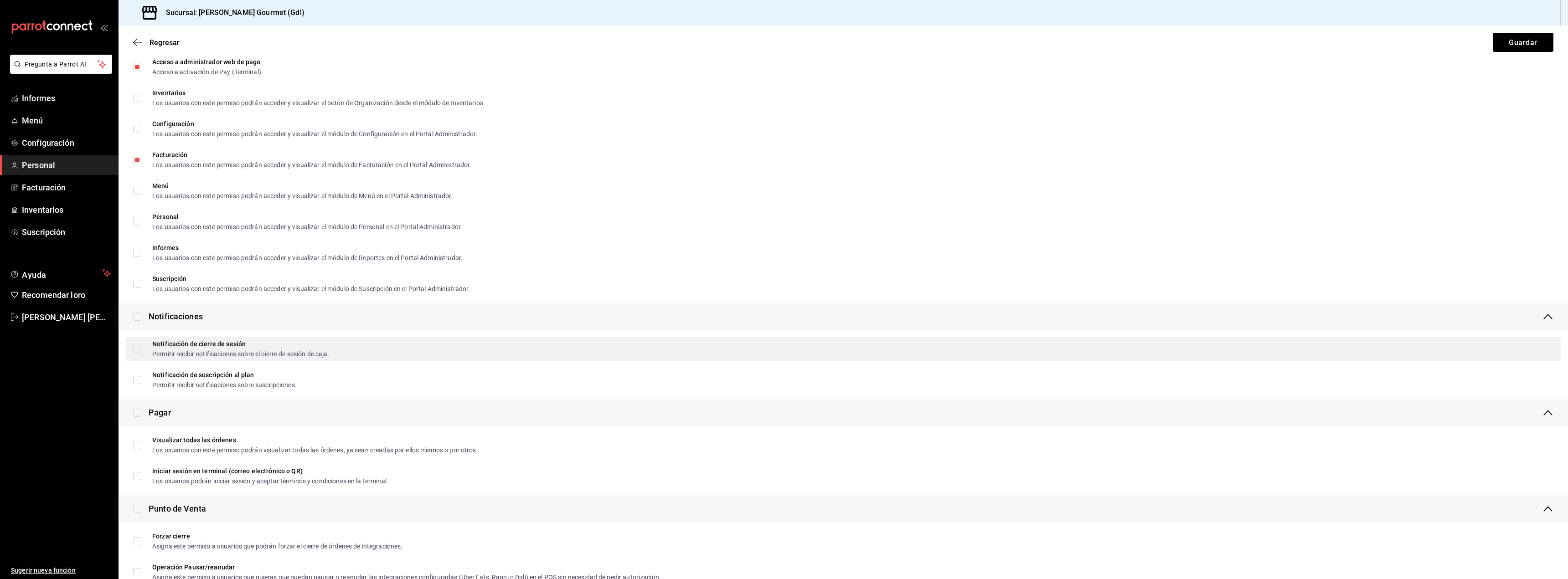
click at [138, 347] on input "Notificación de cierre de sesión Permitir recibir notificaciones sobre el cierr…" at bounding box center [137, 348] width 8 height 8
checkbox input "true"
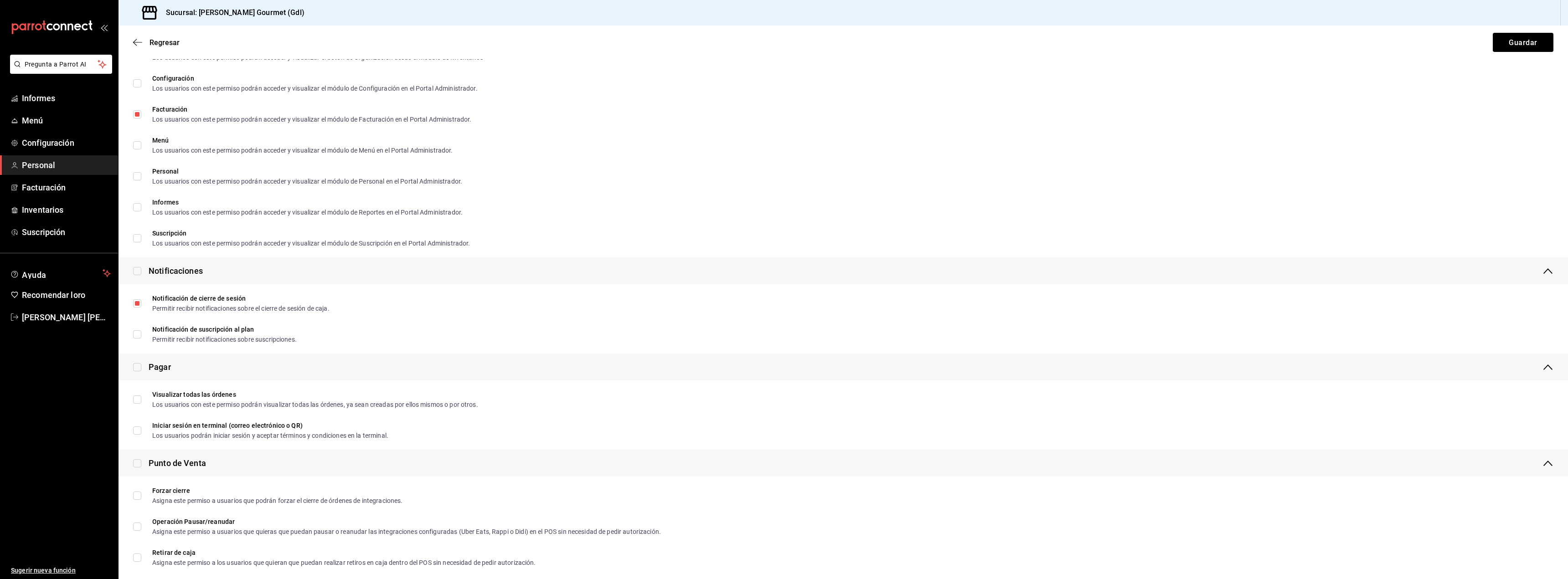
scroll to position [637, 0]
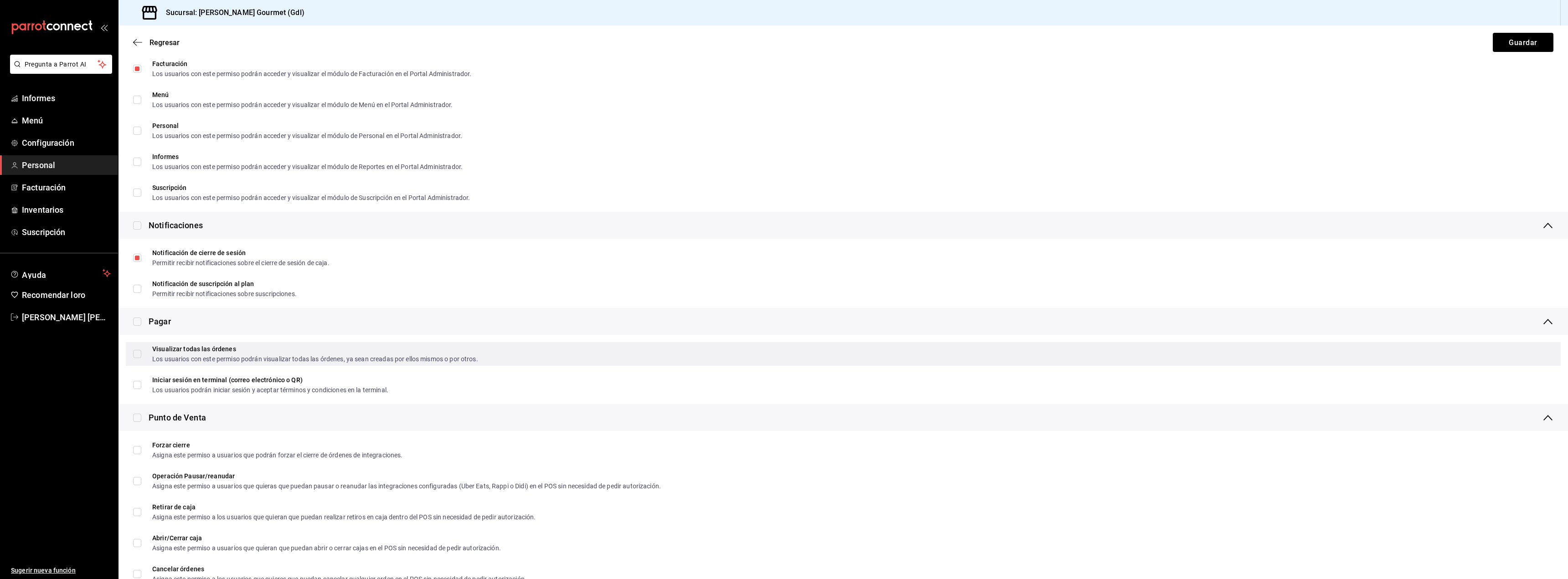
click at [141, 358] on span "Visualizar todas las órdenes Los usuarios con este permiso podrán visualizar to…" at bounding box center [309, 353] width 337 height 16
click at [141, 358] on input "Visualizar todas las órdenes Los usuarios con este permiso podrán visualizar to…" at bounding box center [137, 353] width 8 height 8
checkbox input "false"
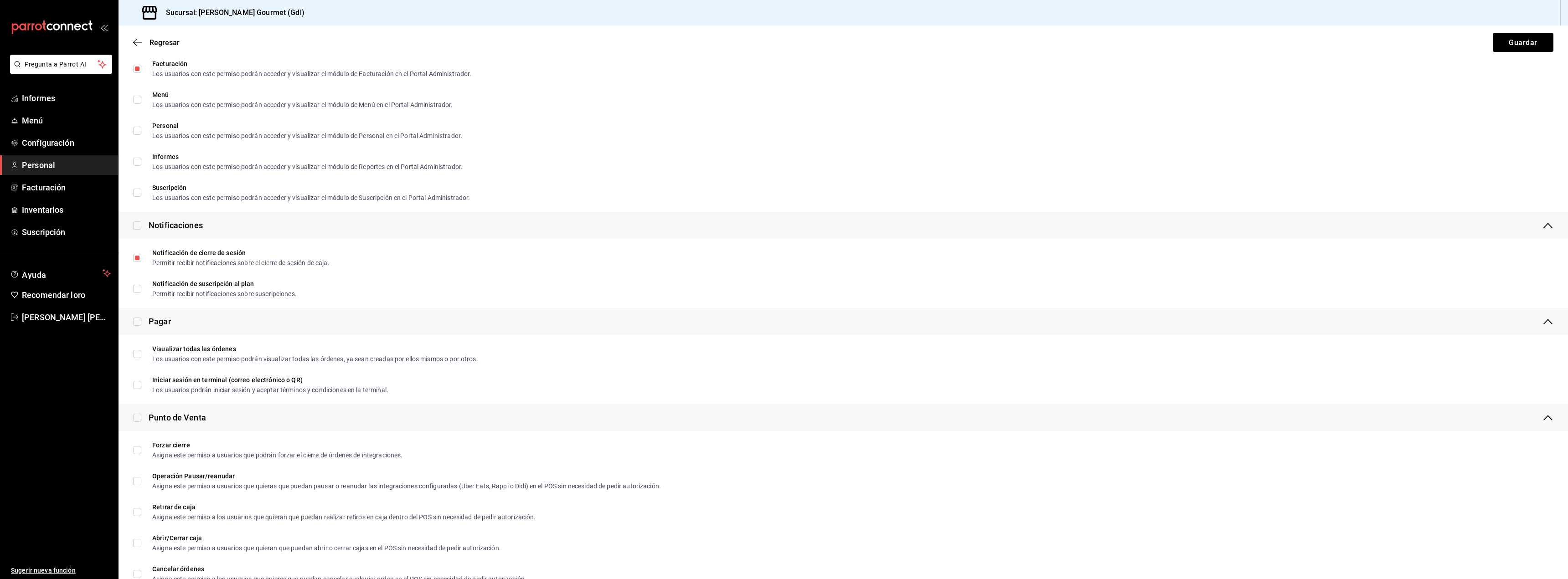
click at [135, 318] on input "checkbox" at bounding box center [137, 321] width 8 height 8
checkbox input "true"
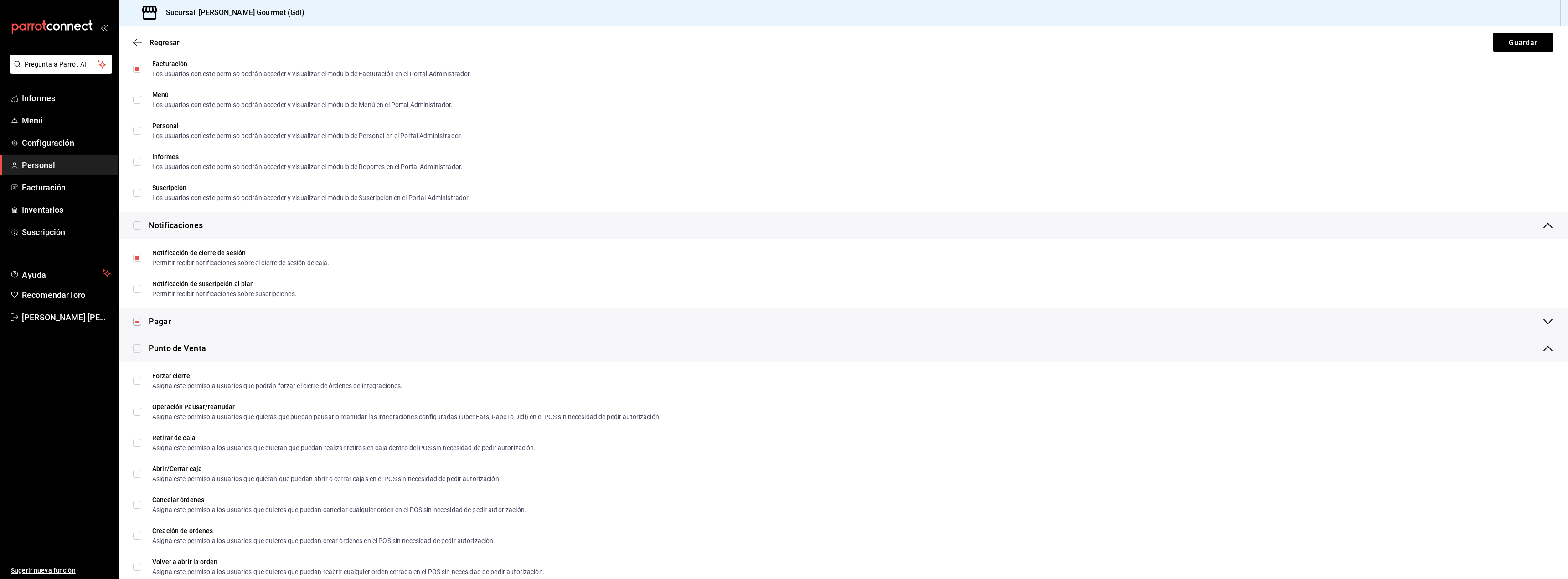
checkbox input "true"
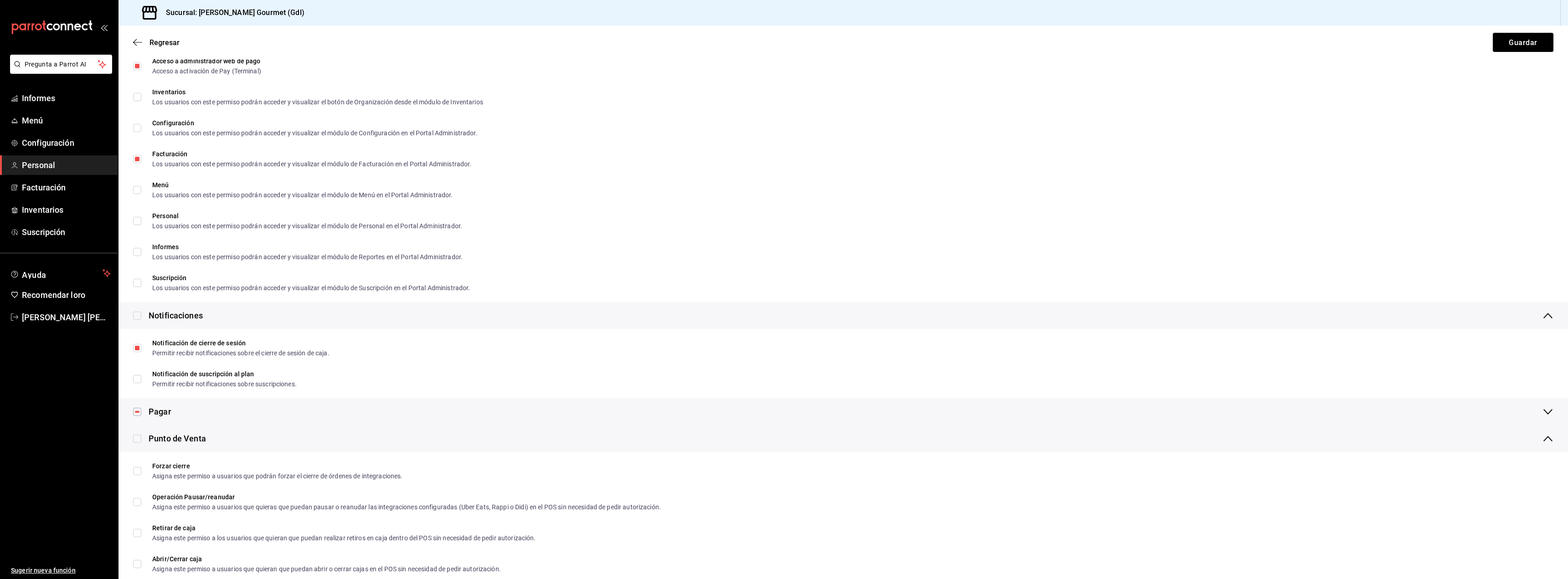
scroll to position [547, 0]
click at [141, 317] on input "checkbox" at bounding box center [137, 316] width 8 height 8
checkbox input "true"
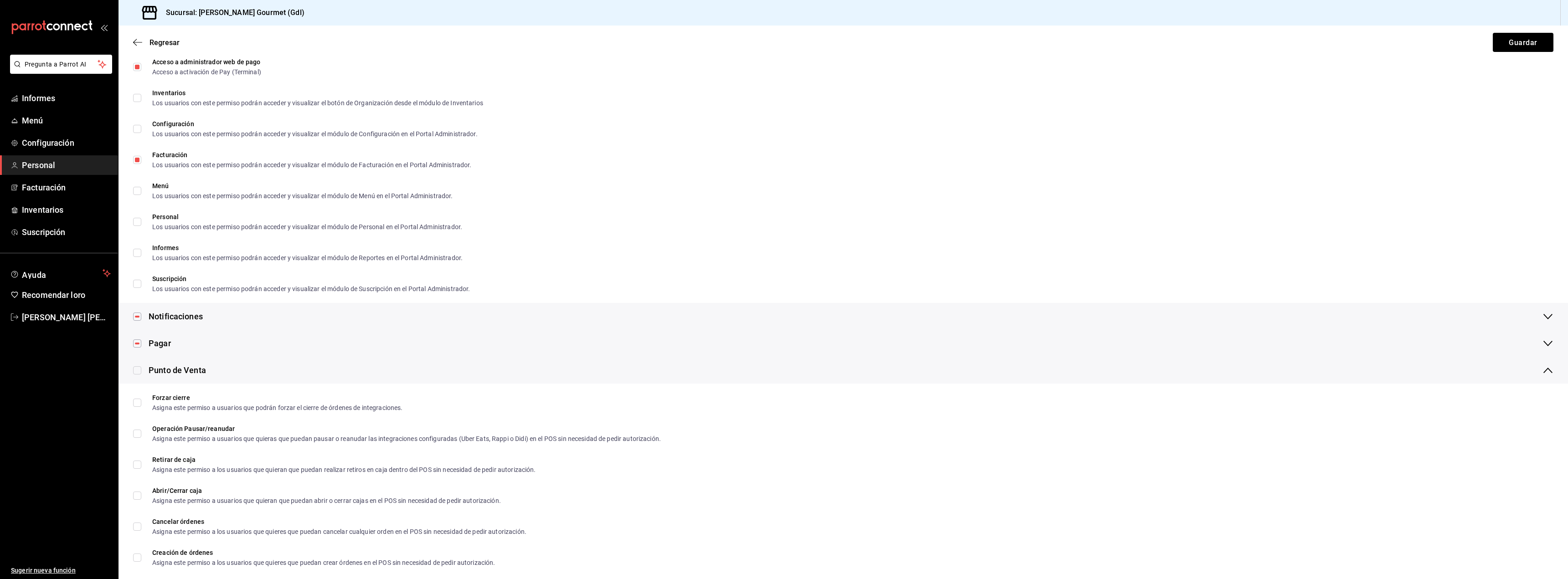
click at [139, 316] on input "checkbox" at bounding box center [137, 316] width 8 height 8
checkbox input "false"
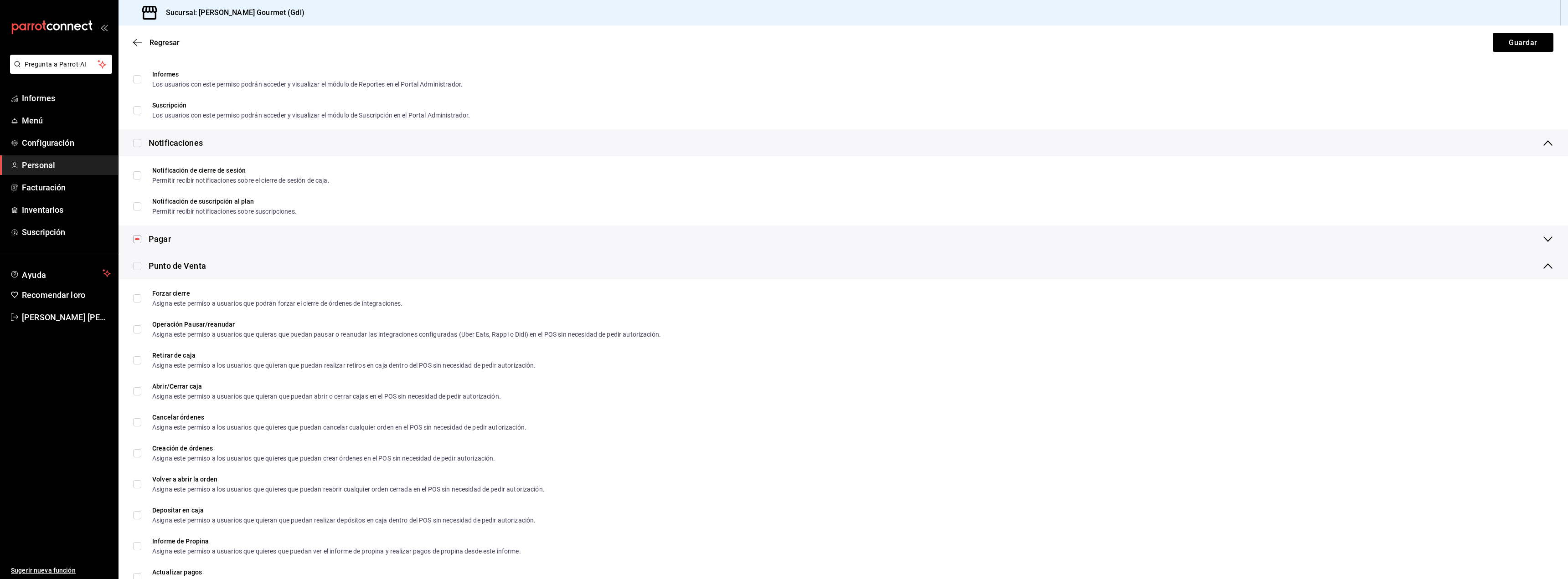
scroll to position [729, 0]
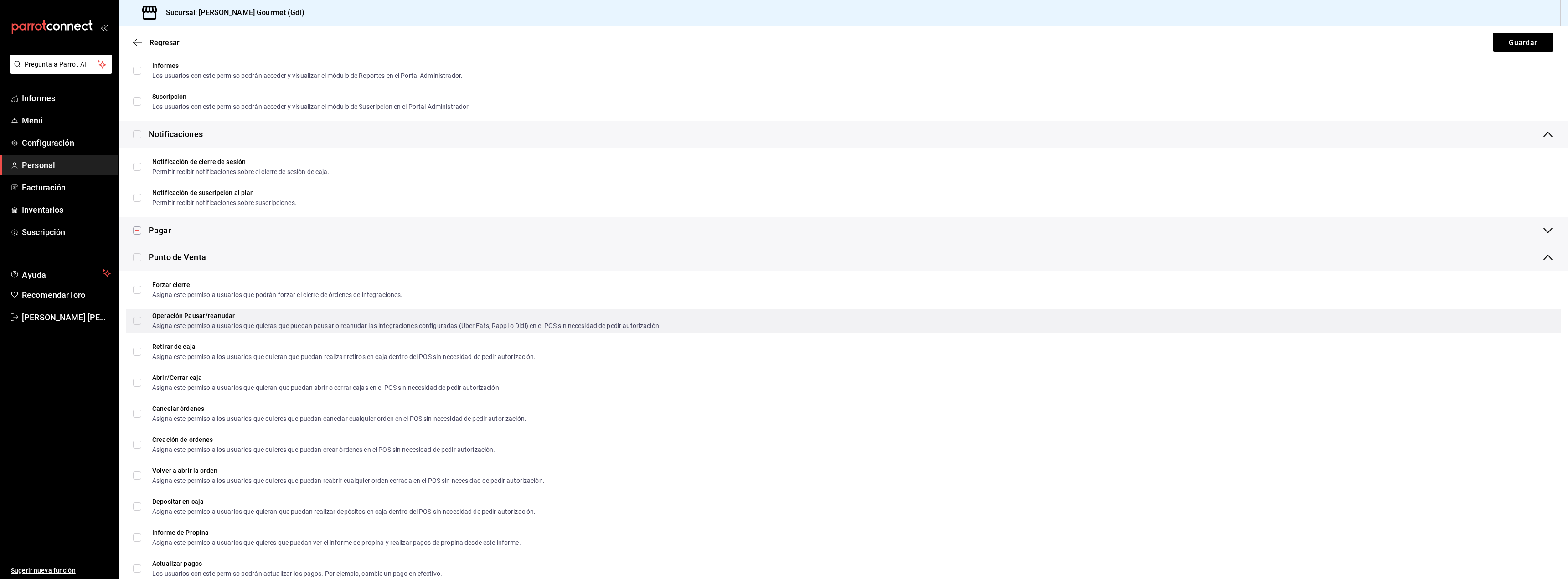
click at [141, 322] on input "Operación Pausar/reanudar Asigna este permiso a usuarios que quieras que puedan…" at bounding box center [137, 320] width 8 height 8
checkbox input "true"
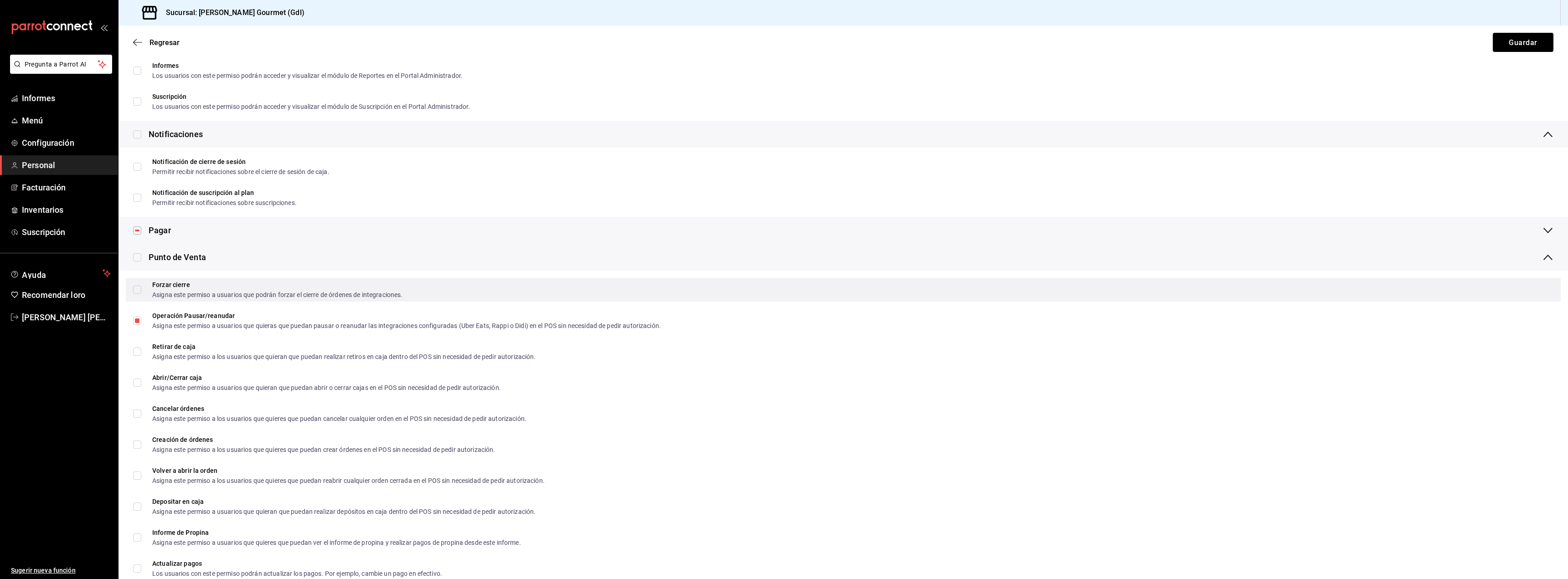
click at [137, 285] on label "Forzar cierre Asigna este permiso a usuarios que podrán forzar el cierre de órd…" at bounding box center [268, 290] width 270 height 16
click at [137, 286] on input "Forzar cierre Asigna este permiso a usuarios que podrán forzar el cierre de órd…" at bounding box center [137, 290] width 8 height 8
checkbox input "false"
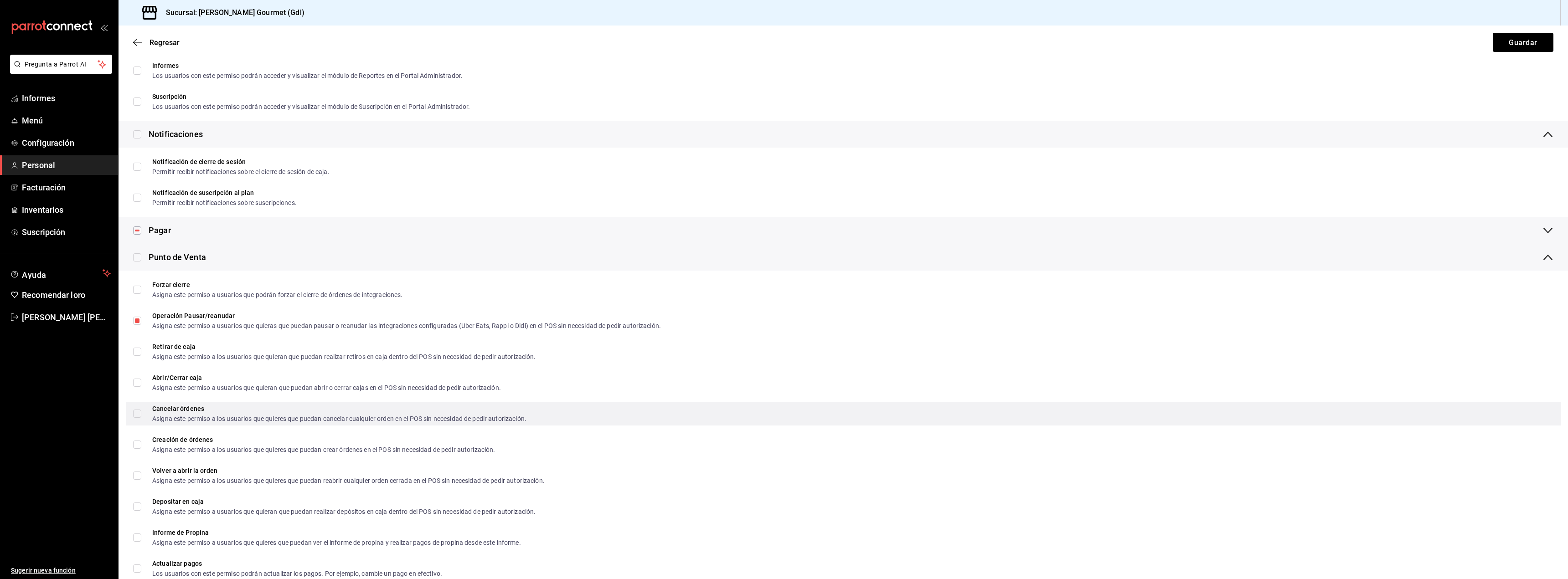
click at [139, 411] on input "Cancelar órdenes Asigna este permiso a los usuarios que quieres que puedan canc…" at bounding box center [137, 413] width 8 height 8
checkbox input "true"
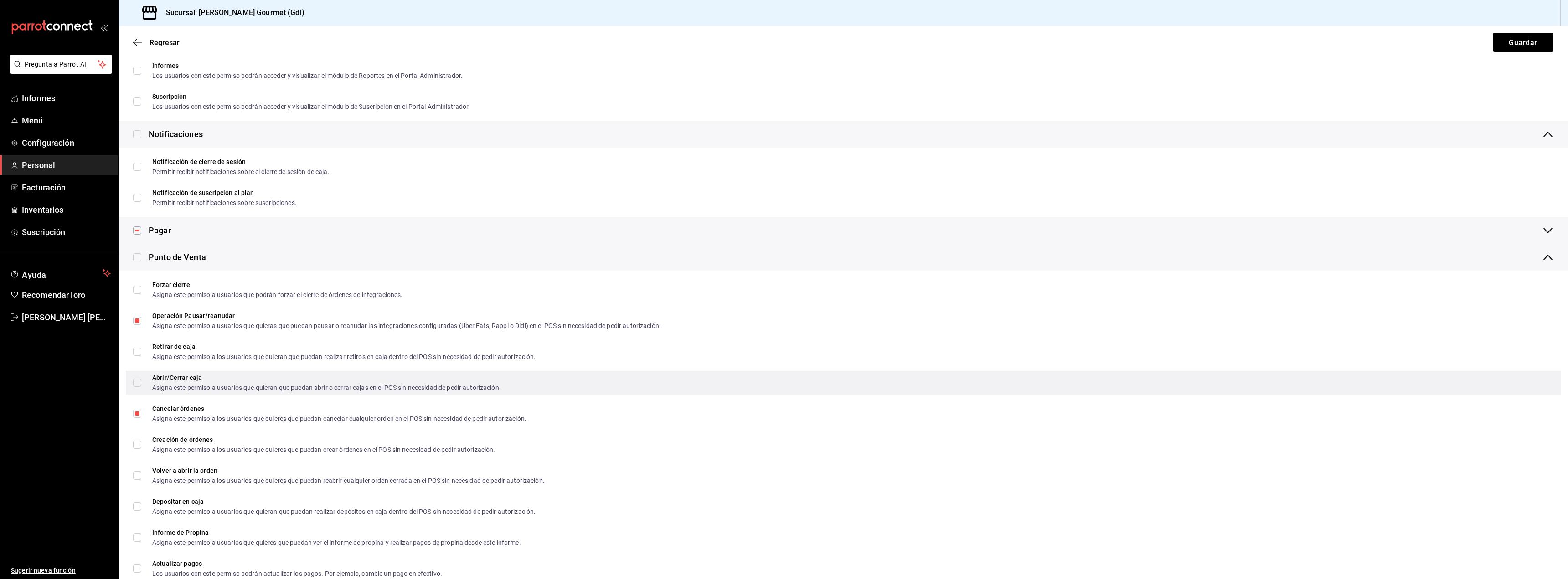
click at [141, 382] on input "Abrir/Cerrar caja Asigna este permiso a usuarios que quieran que puedan abrir o…" at bounding box center [137, 382] width 8 height 8
checkbox input "true"
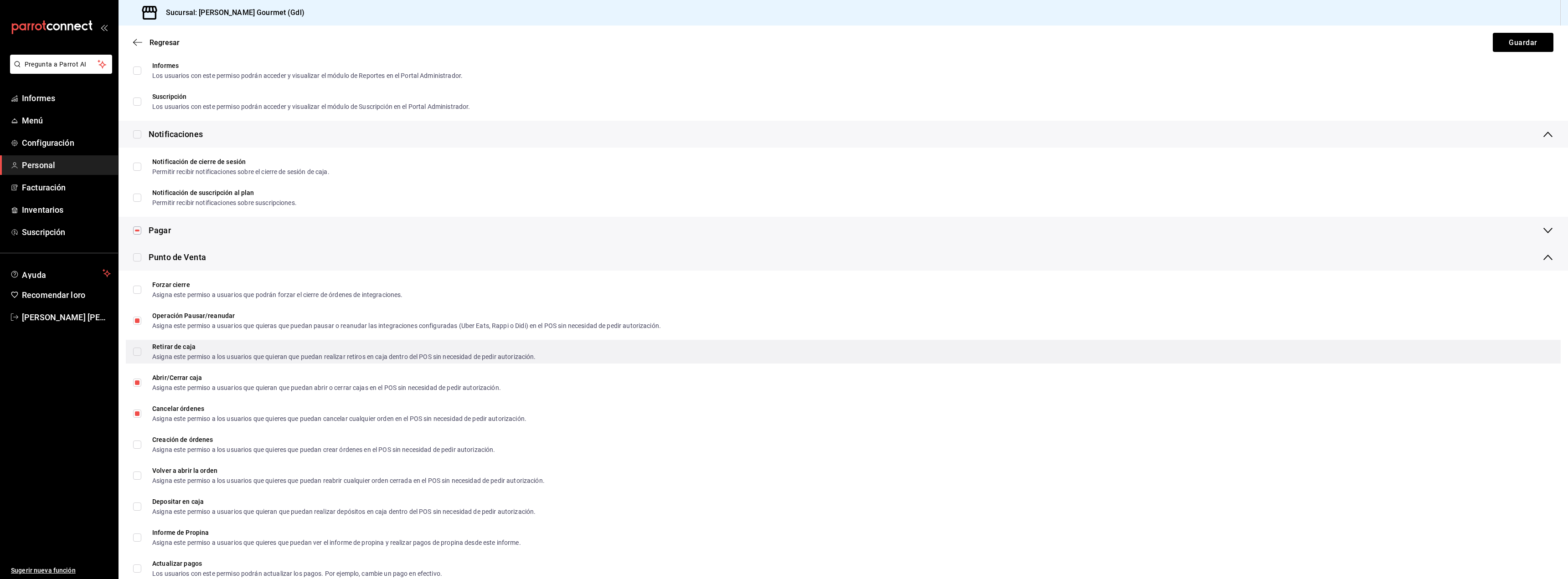
click at [138, 350] on input "Retirar de caja Asigna este permiso a los usuarios que quieran que puedan reali…" at bounding box center [137, 351] width 8 height 8
checkbox input "true"
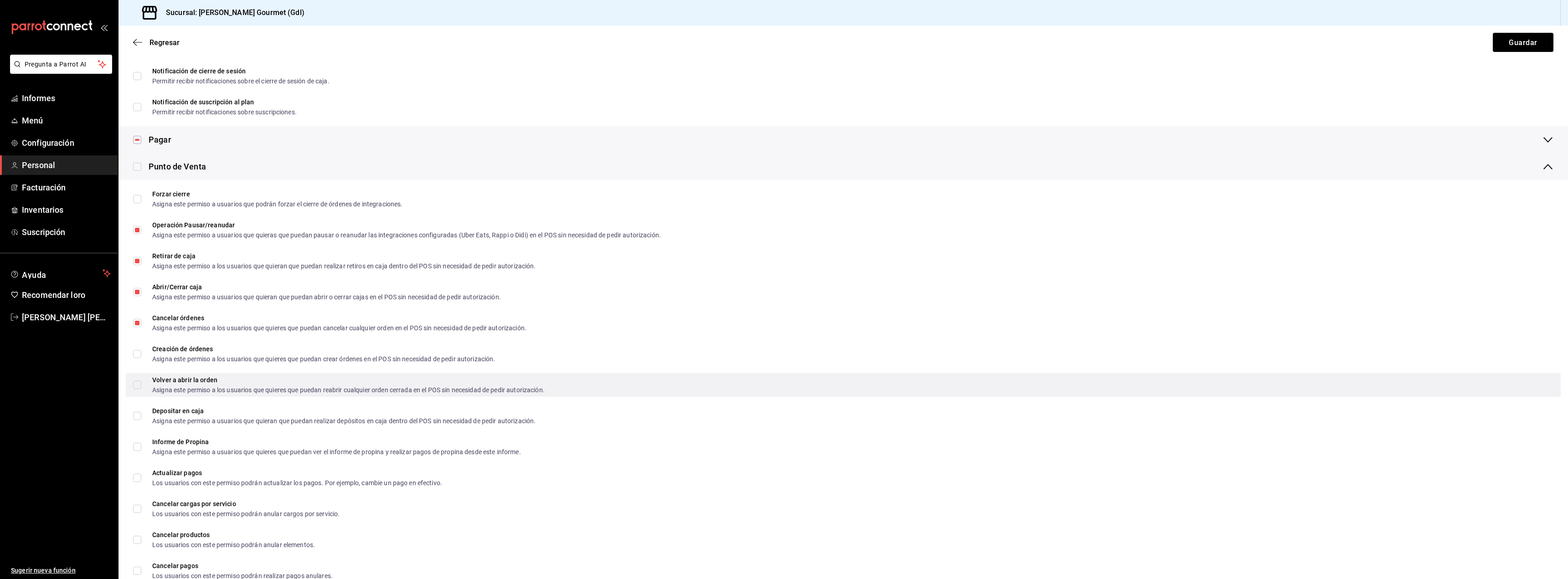
scroll to position [820, 0]
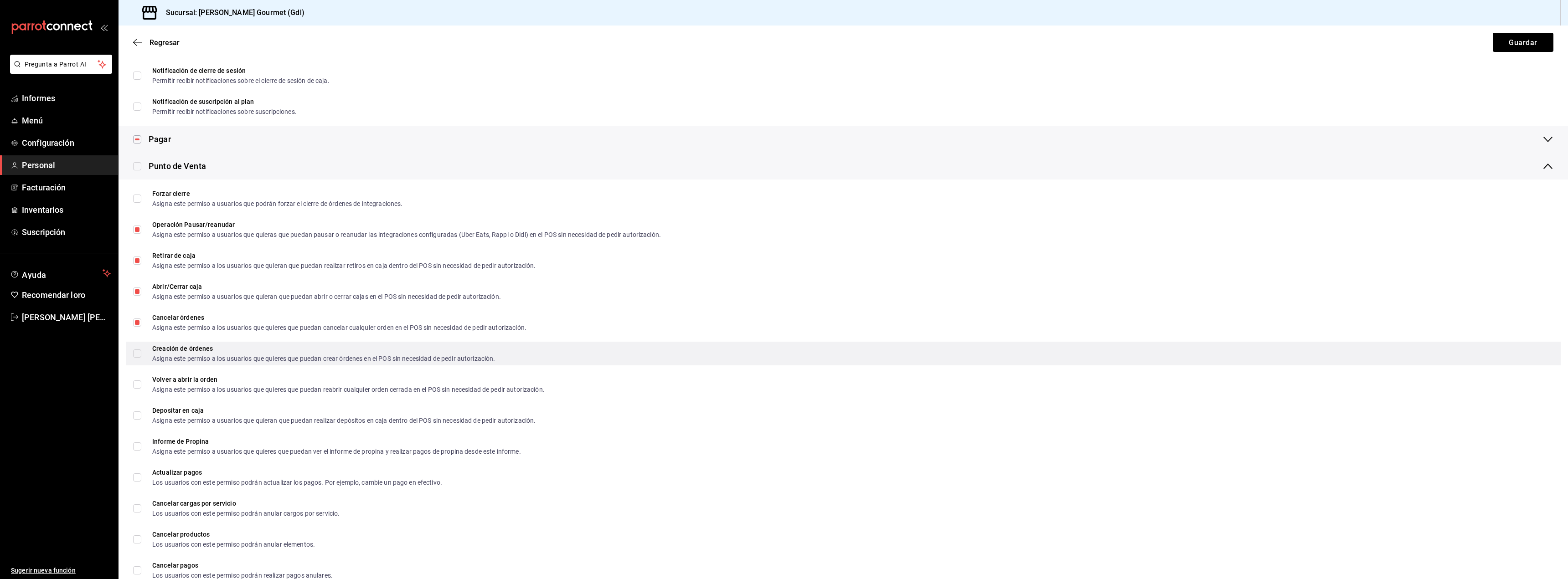
click at [135, 352] on input "Creación de órdenes Asigna este permiso a los usuarios que quieres que puedan c…" at bounding box center [137, 353] width 8 height 8
checkbox input "true"
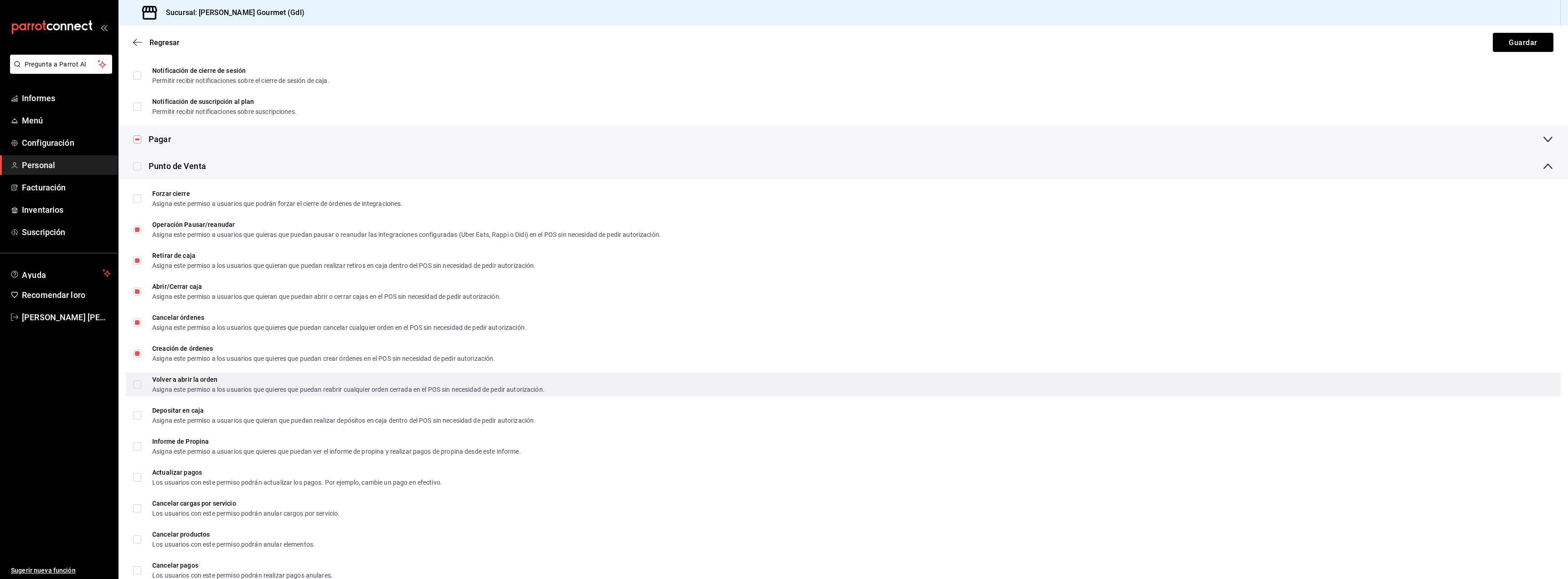
click at [135, 387] on input "Volver a abrir la orden Asigna este permiso a los usuarios que quieres que pued…" at bounding box center [137, 384] width 8 height 8
checkbox input "true"
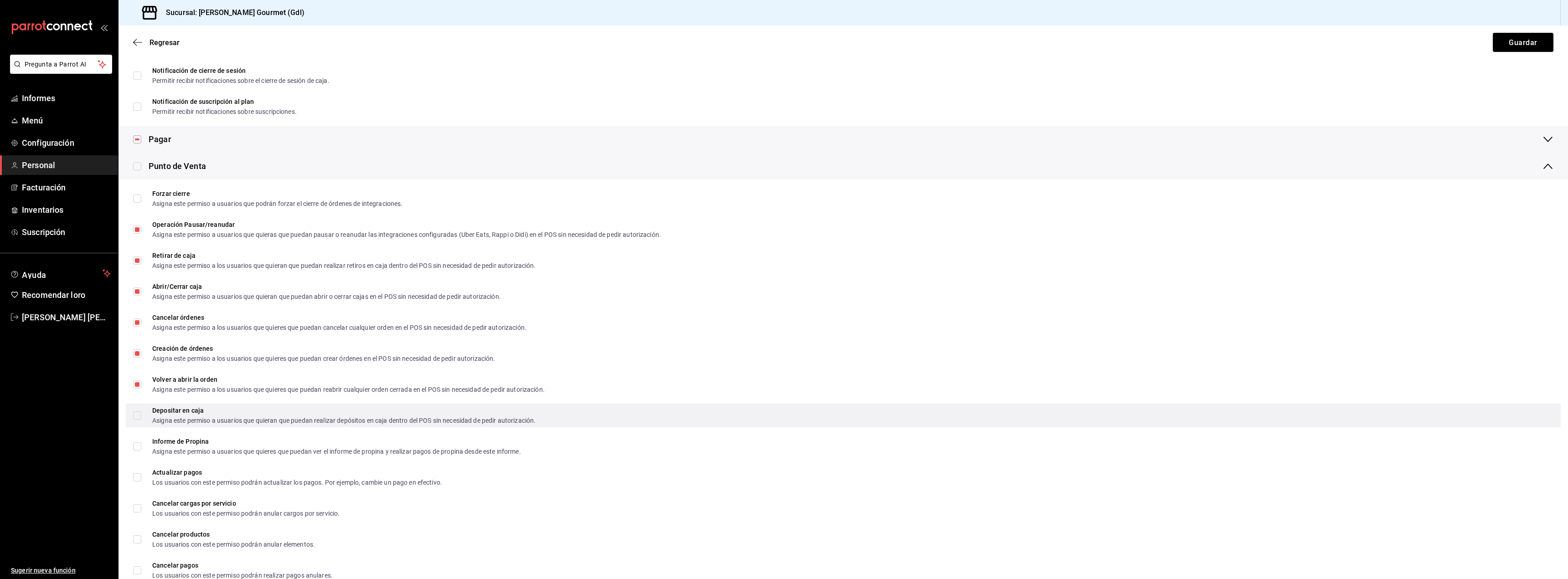
click at [133, 418] on input "Depositar en caja Asigna este permiso a usuarios que quieran que puedan realiza…" at bounding box center [137, 415] width 8 height 8
checkbox input "true"
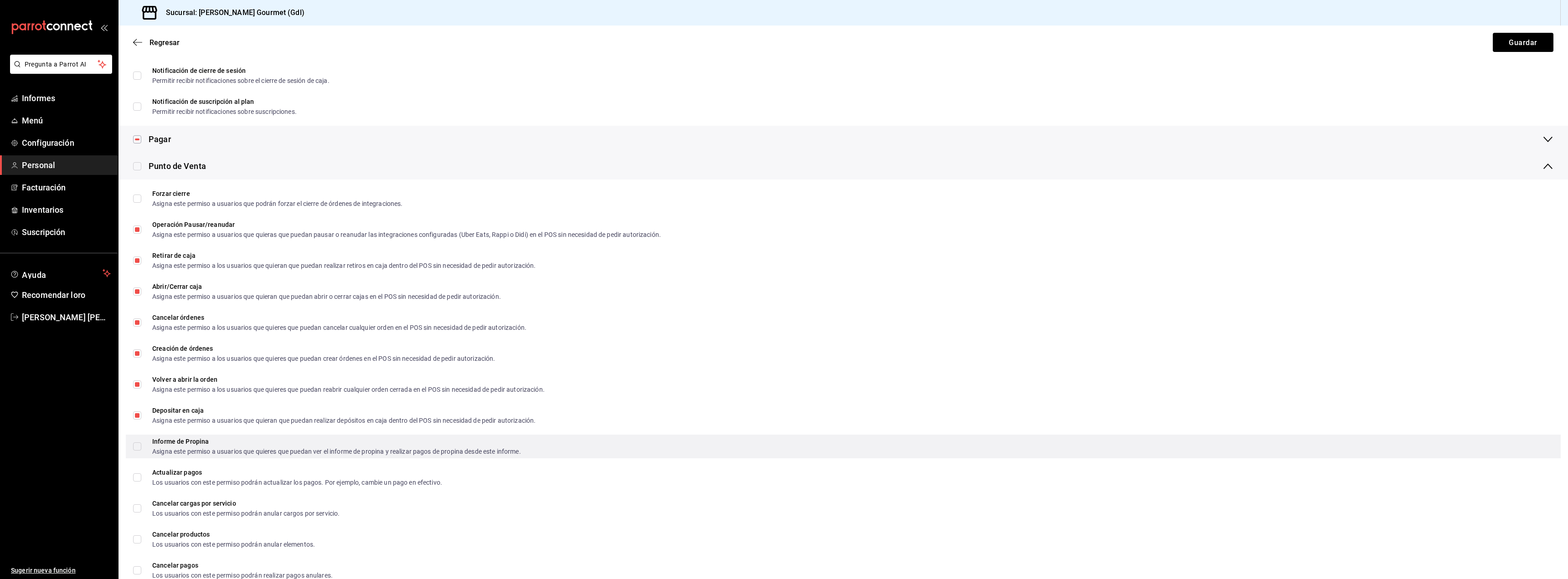
click at [137, 447] on input "Informe de Propina Asigna este permiso a usuarios que quieres que puedan ver el…" at bounding box center [137, 446] width 8 height 8
checkbox input "true"
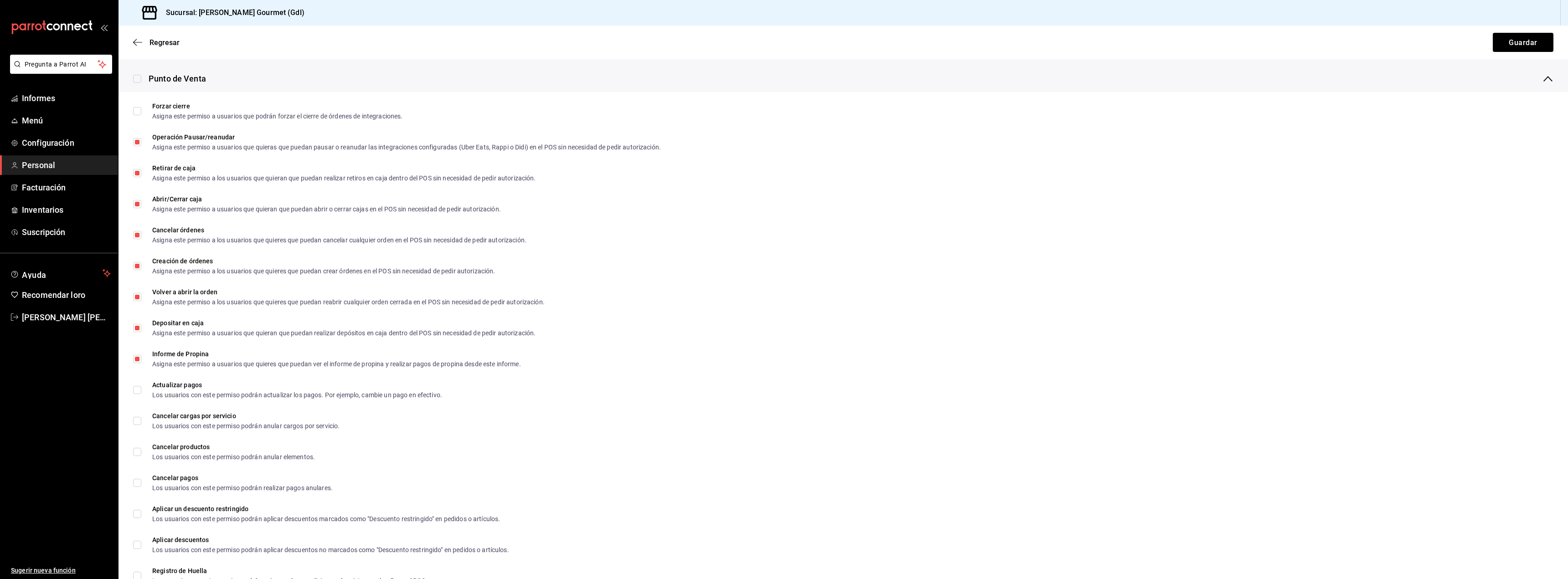
scroll to position [911, 0]
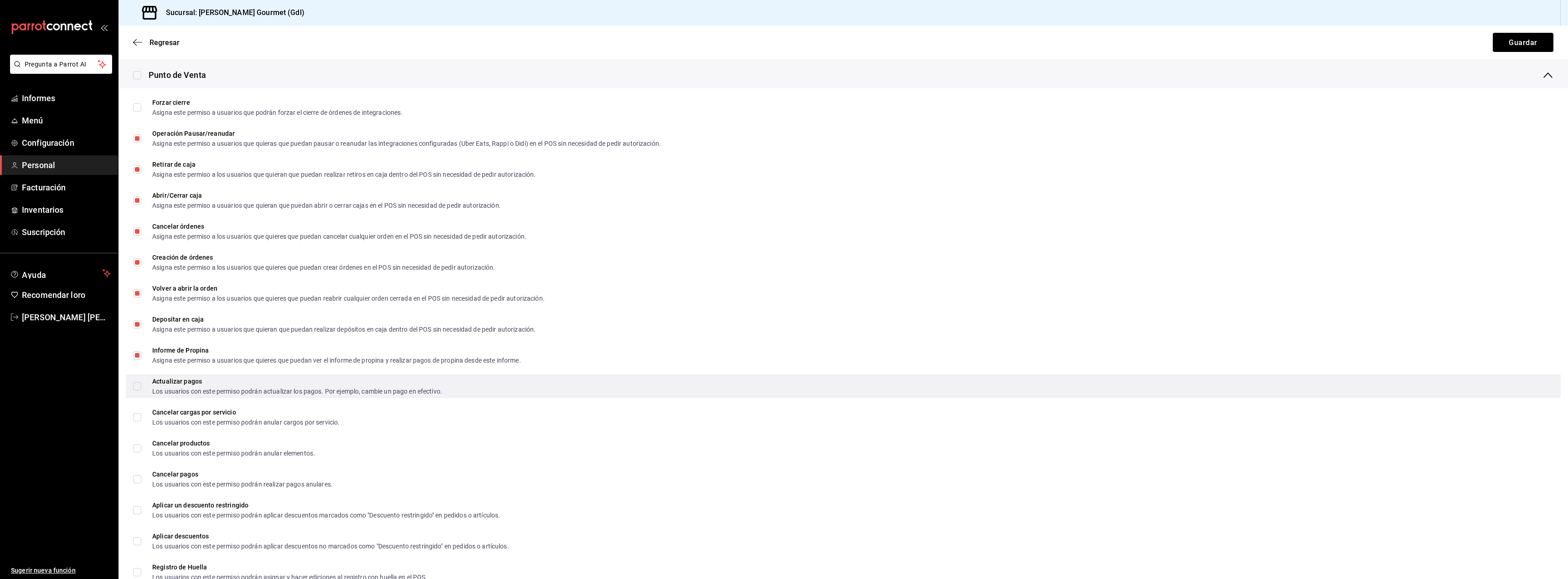
click at [137, 387] on input "Actualizar pagos Los usuarios con este permiso podrán actualizar los pagos. Por…" at bounding box center [137, 386] width 8 height 8
checkbox input "true"
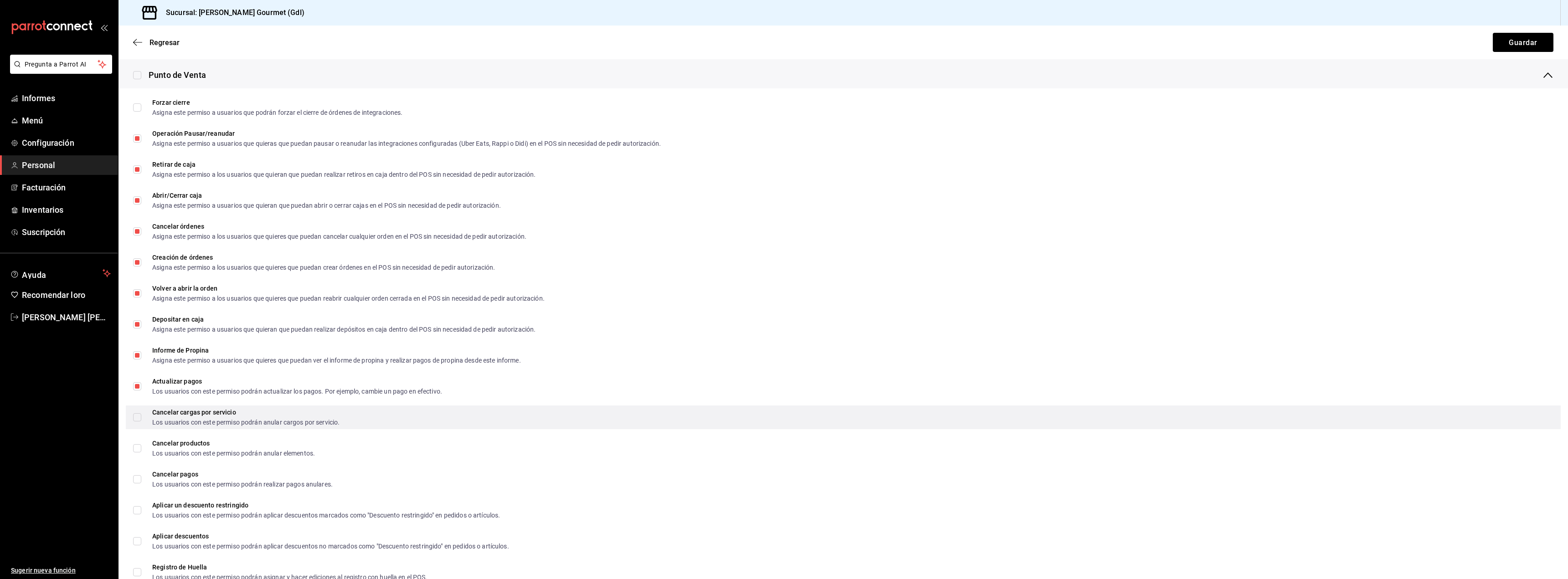
click at [134, 418] on input "Cancelar cargas por servicio Los usuarios con este permiso podrán anular cargos…" at bounding box center [137, 417] width 8 height 8
checkbox input "true"
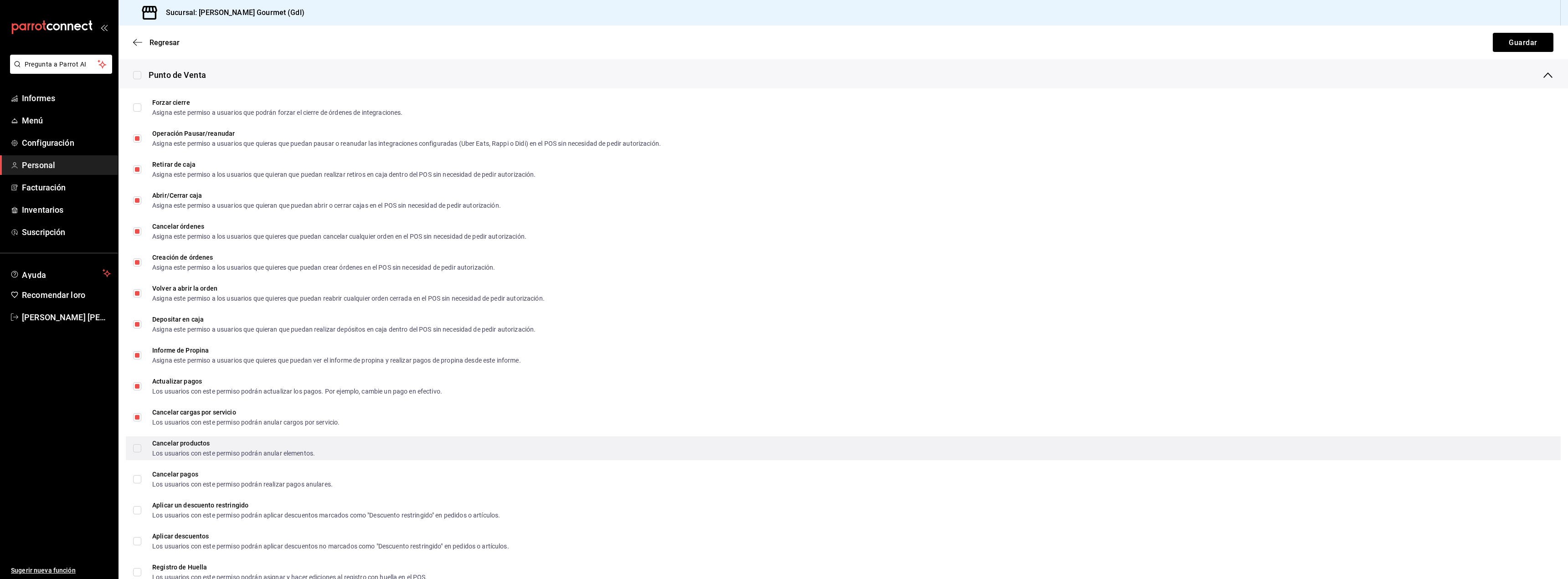
click at [138, 458] on div "Cancelar productos Los usuarios con este permiso podrán anular elementos." at bounding box center [843, 448] width 1435 height 24
checkbox input "true"
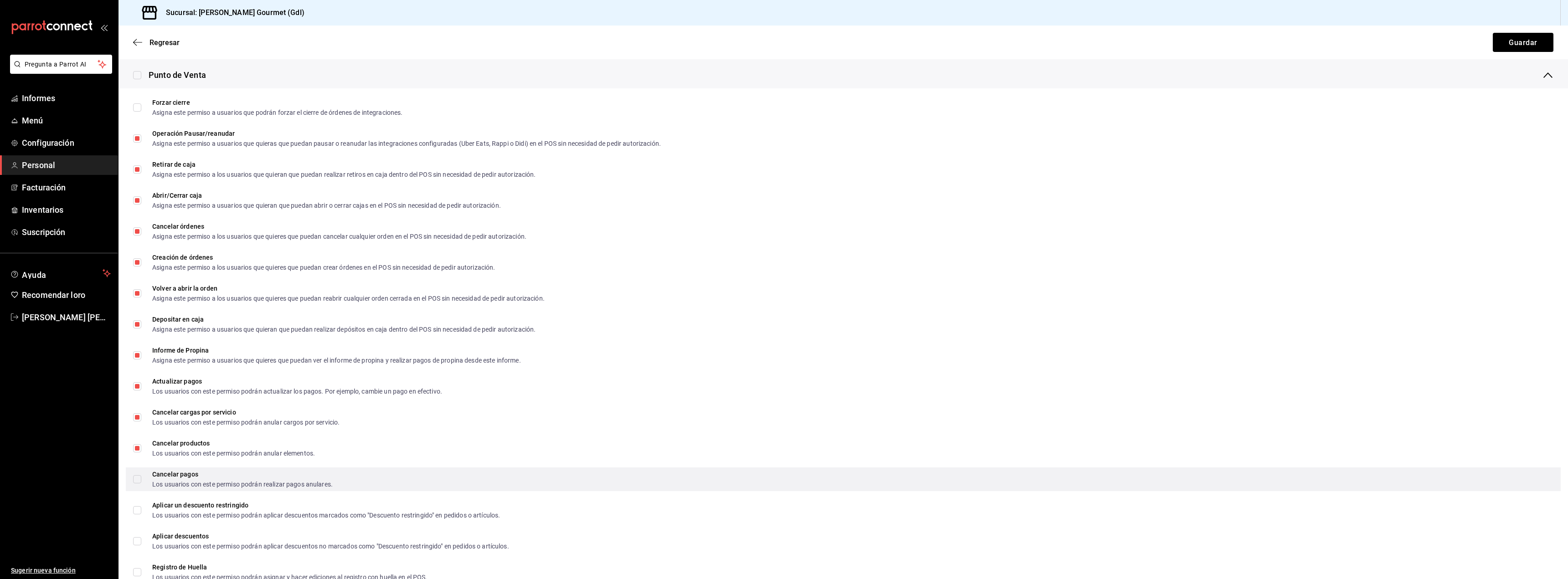
click at [140, 479] on input "Cancelar pagos Los usuarios con este permiso podrán realizar pagos anulares." at bounding box center [137, 479] width 8 height 8
checkbox input "true"
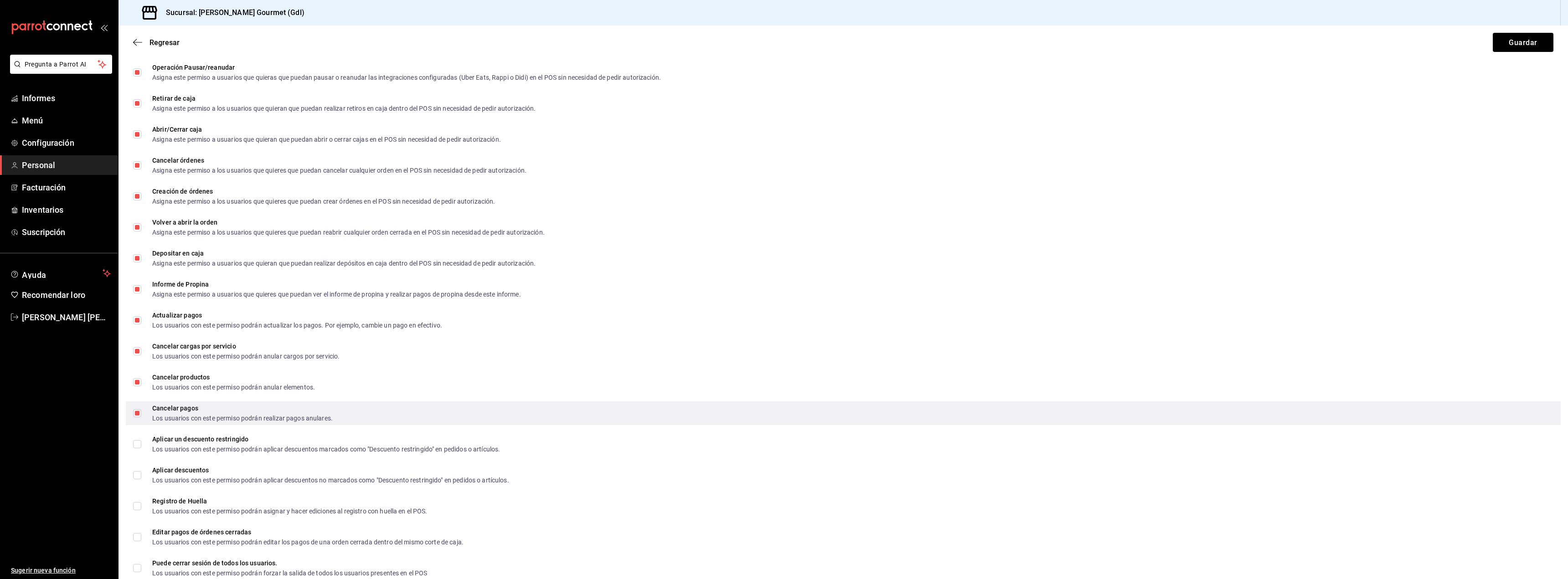
scroll to position [1002, 0]
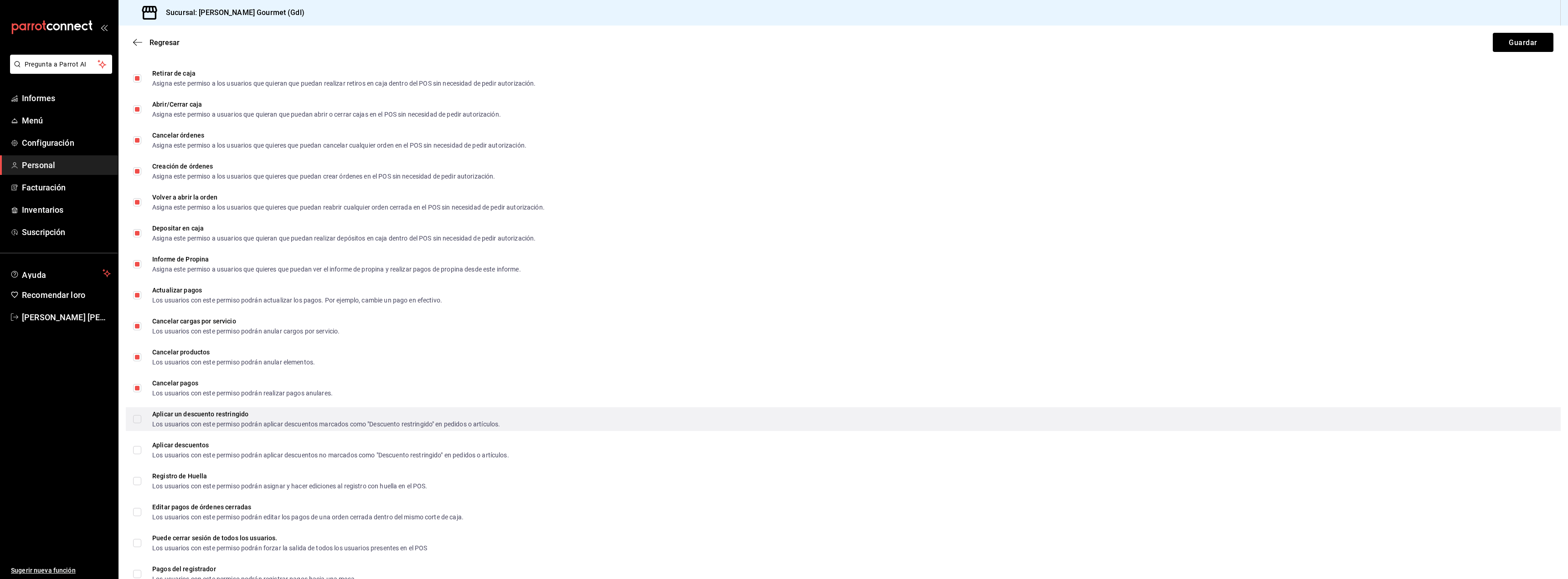
click at [136, 421] on input "Aplicar un descuento restringido Los usuarios con este permiso podrán aplicar d…" at bounding box center [137, 418] width 8 height 8
checkbox input "true"
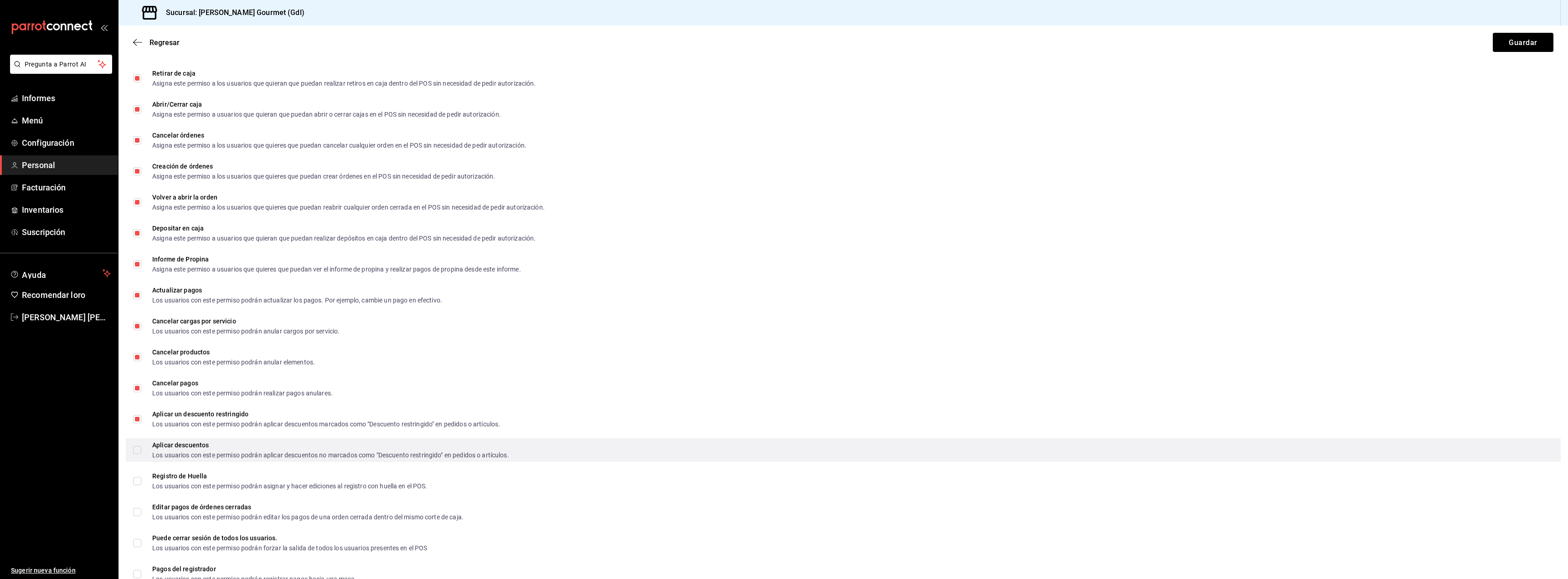
click at [143, 458] on span "Aplicar descuentos Los usuarios con este permiso podrán aplicar descuentos no m…" at bounding box center [325, 449] width 368 height 16
click at [141, 454] on input "Aplicar descuentos Los usuarios con este permiso podrán aplicar descuentos no m…" at bounding box center [137, 449] width 8 height 8
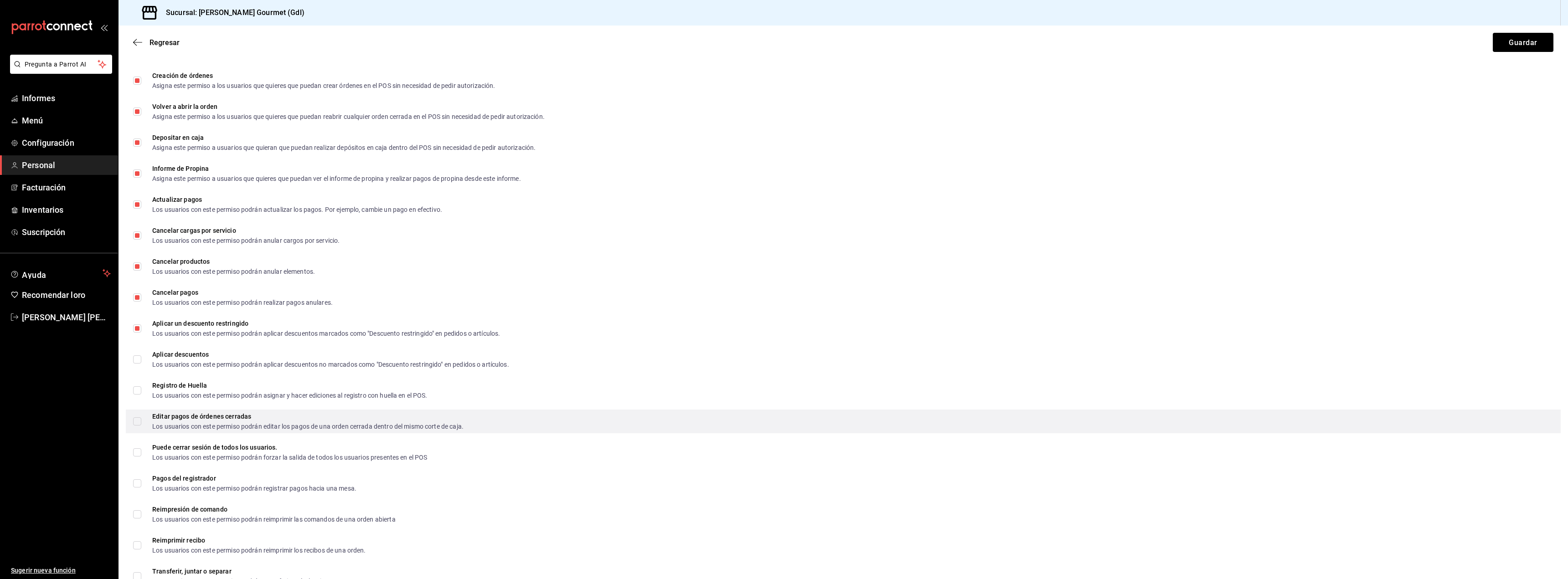
scroll to position [1093, 0]
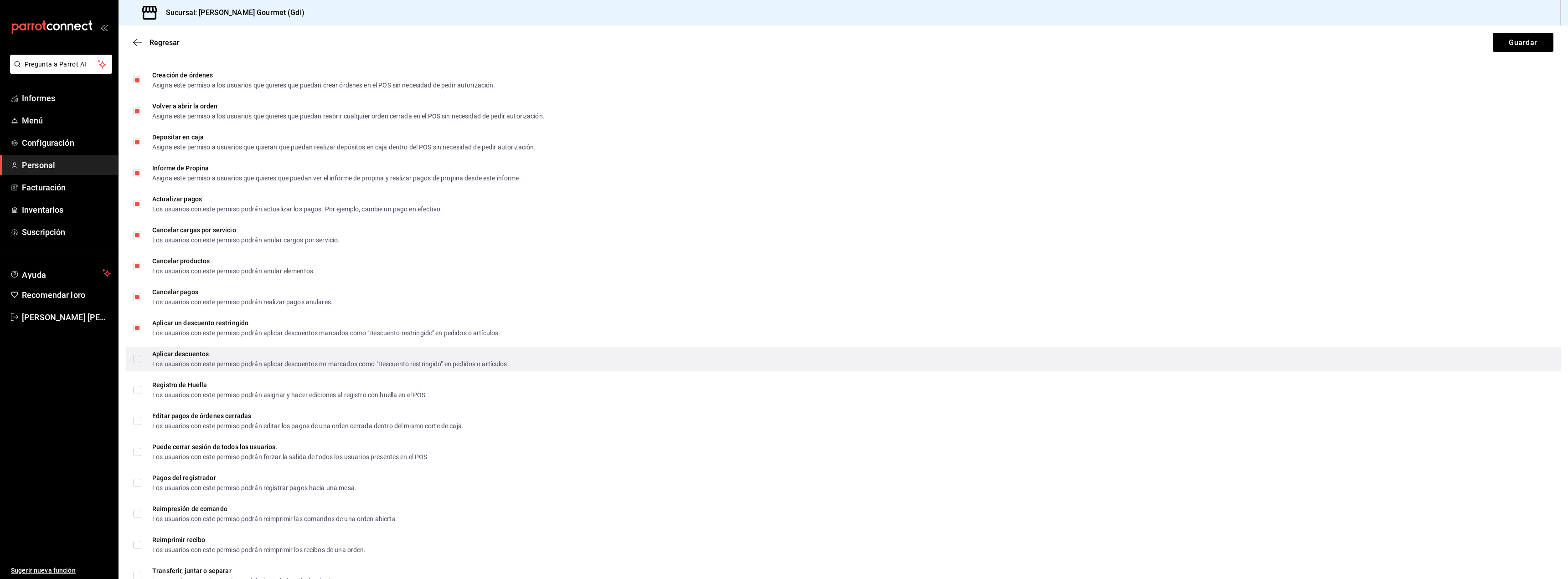
click at [136, 356] on input "Aplicar descuentos Los usuarios con este permiso podrán aplicar descuentos no m…" at bounding box center [137, 358] width 8 height 8
checkbox input "true"
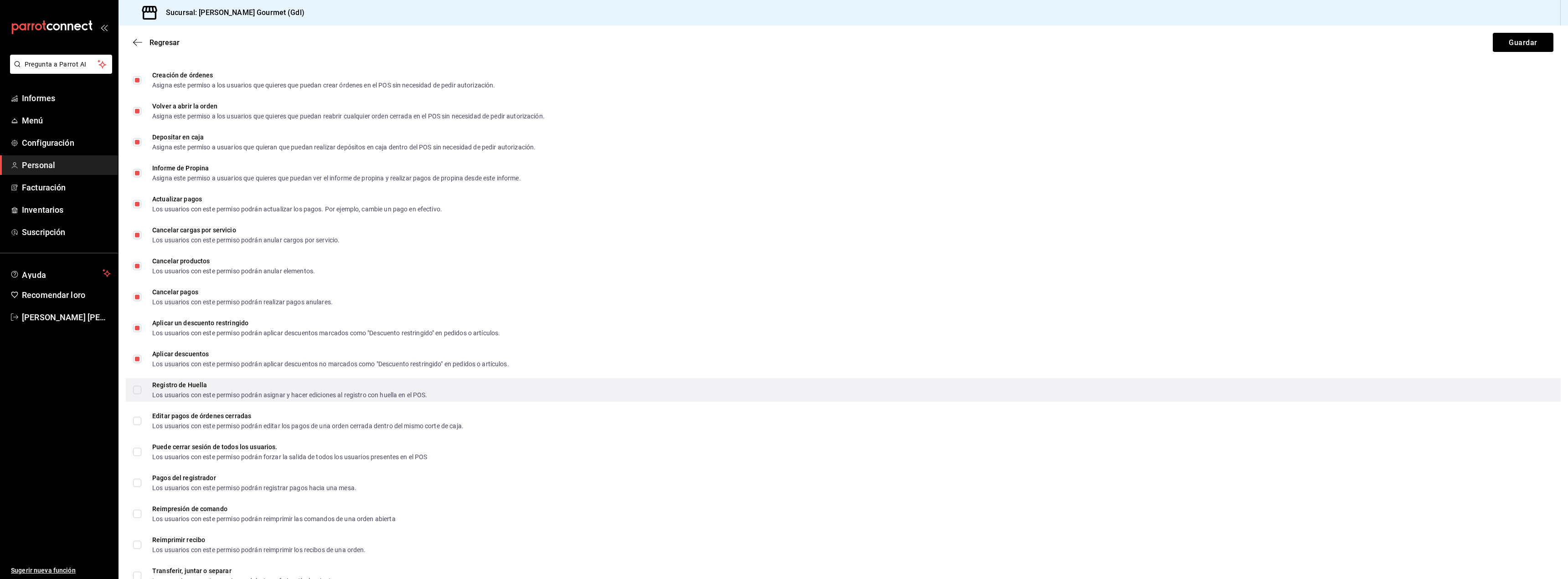
click at [139, 394] on label "Registro de Huella Los usuarios con este permiso podrán asignar y hacer edicion…" at bounding box center [281, 390] width 295 height 16
click at [139, 394] on input "Registro de Huella Los usuarios con este permiso podrán asignar y hacer edicion…" at bounding box center [137, 389] width 8 height 8
click at [139, 392] on input "Registro de Huella Los usuarios con este permiso podrán asignar y hacer edicion…" at bounding box center [137, 389] width 8 height 8
checkbox input "true"
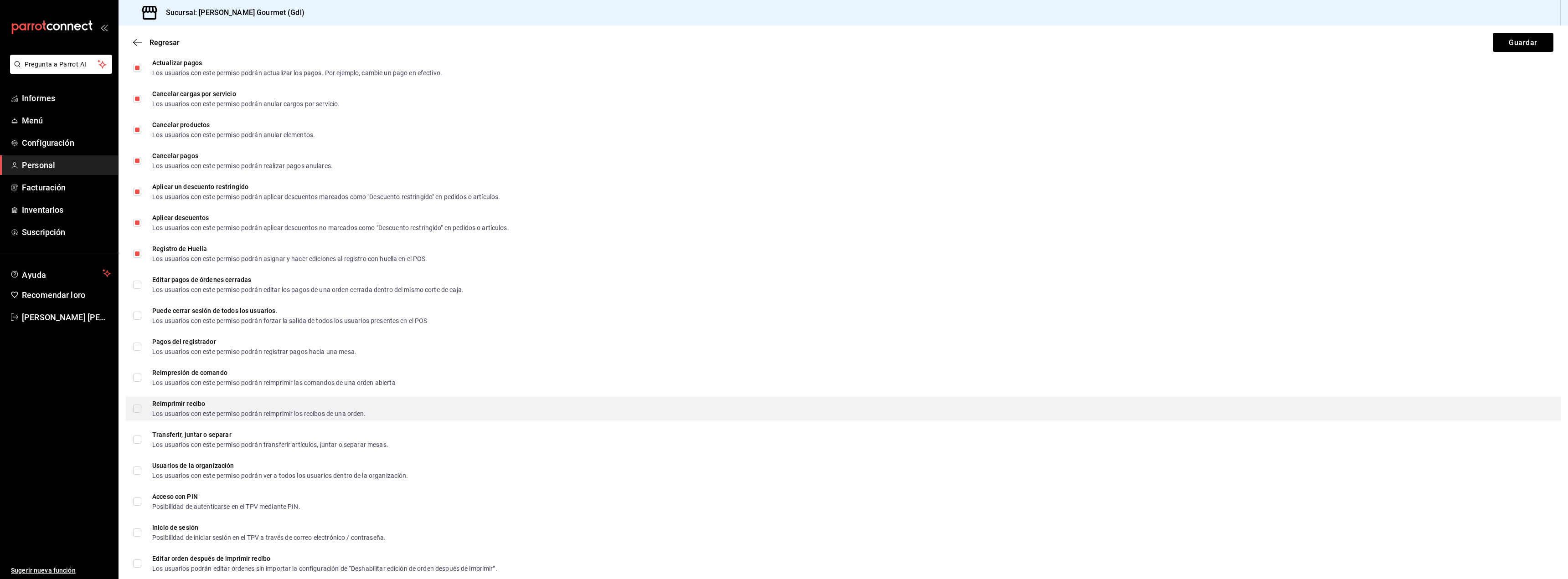
scroll to position [1230, 0]
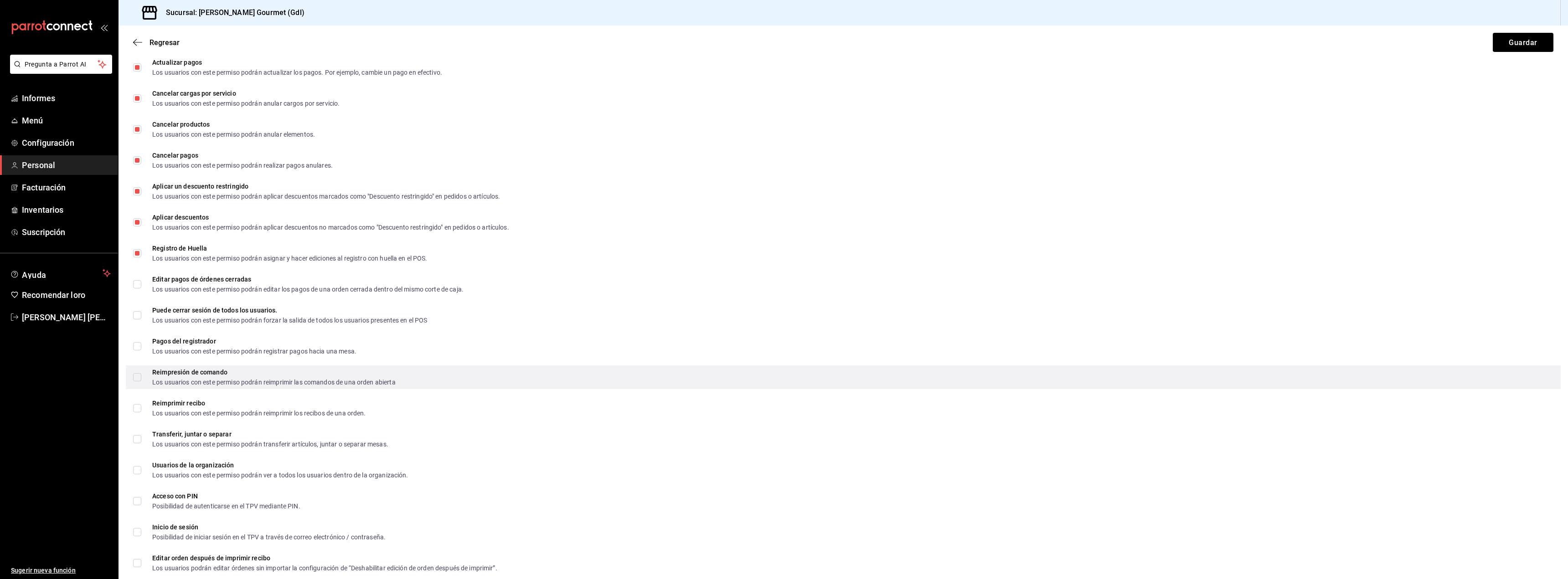
click at [136, 377] on input "Reimpresión de comando Los usuarios con este permiso podrán reimprimir las coma…" at bounding box center [137, 376] width 8 height 8
checkbox input "true"
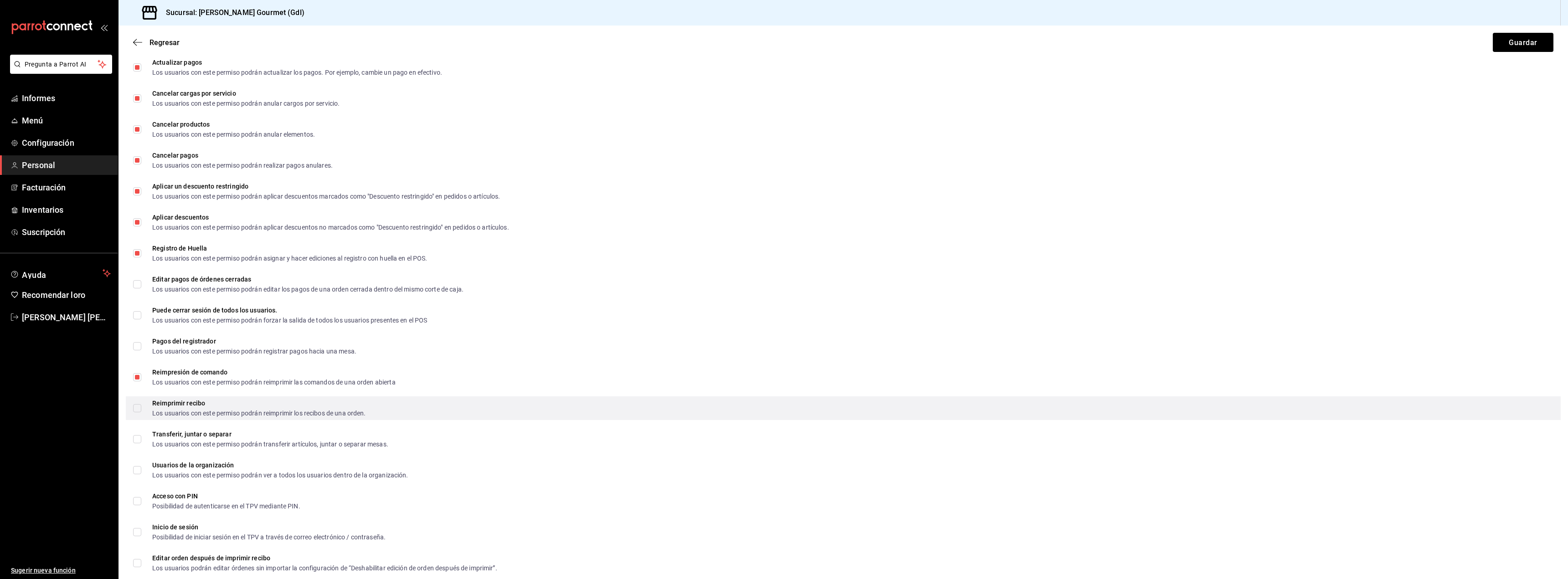
click at [137, 407] on input "Reimprimir recibo Los usuarios con este permiso podrán reimprimir los recibos d…" at bounding box center [137, 407] width 8 height 8
checkbox input "true"
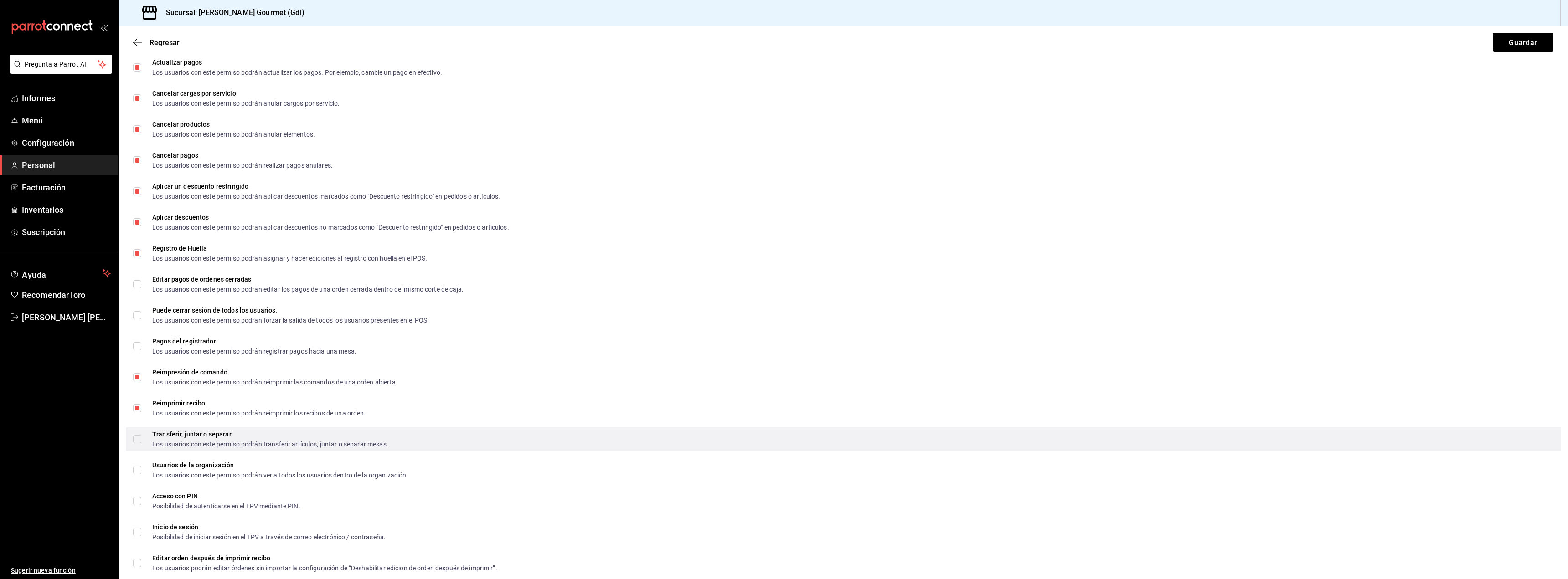
click at [142, 442] on span "Transferir, juntar o separar Los usuarios con este permiso podrán transferir ar…" at bounding box center [265, 439] width 247 height 16
click at [141, 442] on input "Transferir, juntar o separar Los usuarios con este permiso podrán transferir ar…" at bounding box center [137, 439] width 8 height 8
click at [133, 436] on input "Transferir, juntar o separar Los usuarios con este permiso podrán transferir ar…" at bounding box center [137, 439] width 8 height 8
checkbox input "true"
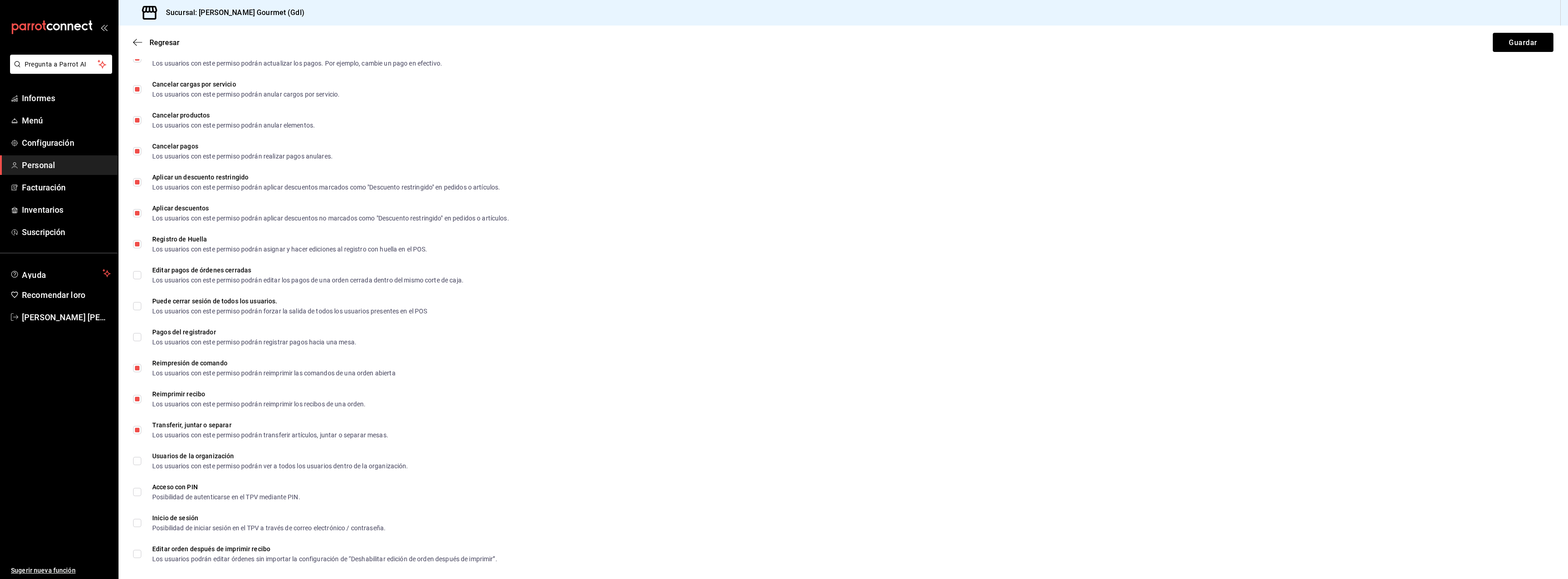
scroll to position [1247, 0]
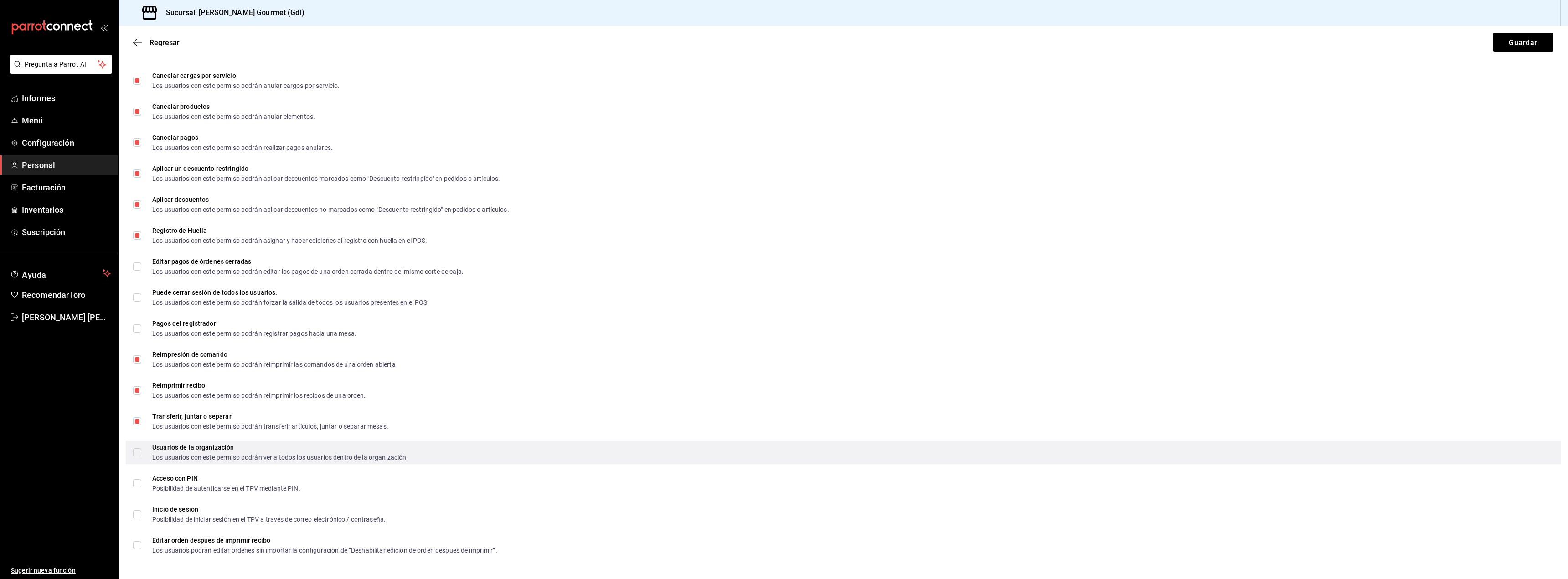
click at [148, 454] on span "Usuarios de la organización Los usuarios con este permiso podrán ver a todos lo…" at bounding box center [275, 452] width 267 height 16
click at [141, 454] on input "Usuarios de la organización Los usuarios con este permiso podrán ver a todos lo…" at bounding box center [137, 452] width 8 height 8
click at [138, 446] on label "Usuarios de la organización Los usuarios con este permiso podrán ver a todos lo…" at bounding box center [271, 452] width 275 height 16
click at [138, 448] on input "Usuarios de la organización Los usuarios con este permiso podrán ver a todos lo…" at bounding box center [137, 452] width 8 height 8
click at [141, 457] on label "Usuarios de la organización Los usuarios con este permiso podrán ver a todos lo…" at bounding box center [271, 452] width 275 height 16
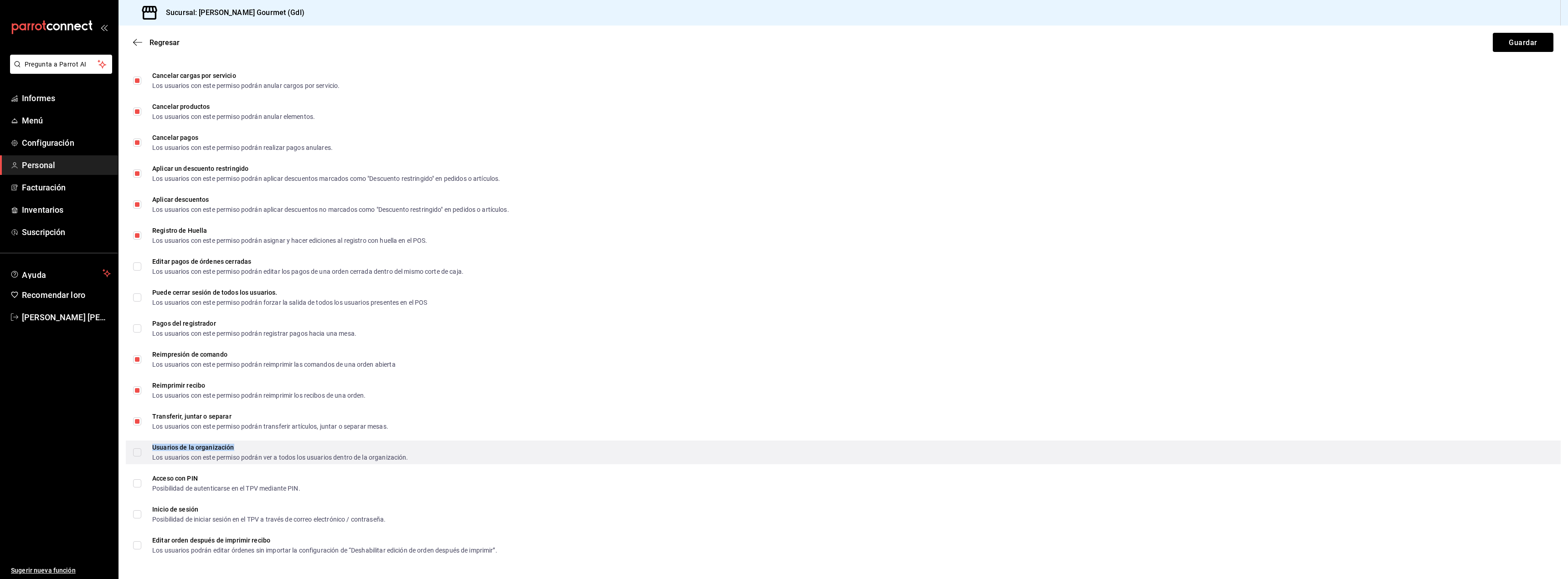
checkbox input "true"
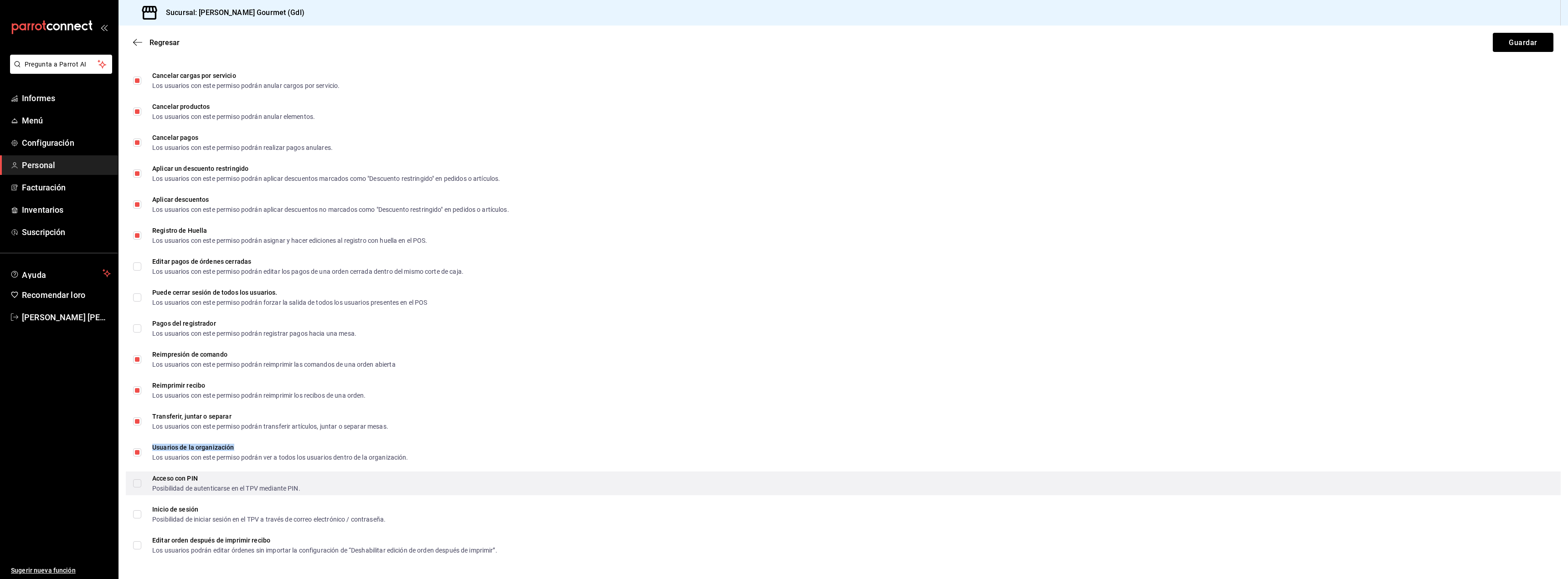
click at [136, 482] on input "Acceso con PIN Posibilidad de autenticarse en el TPV mediante PIN." at bounding box center [137, 483] width 8 height 8
checkbox input "true"
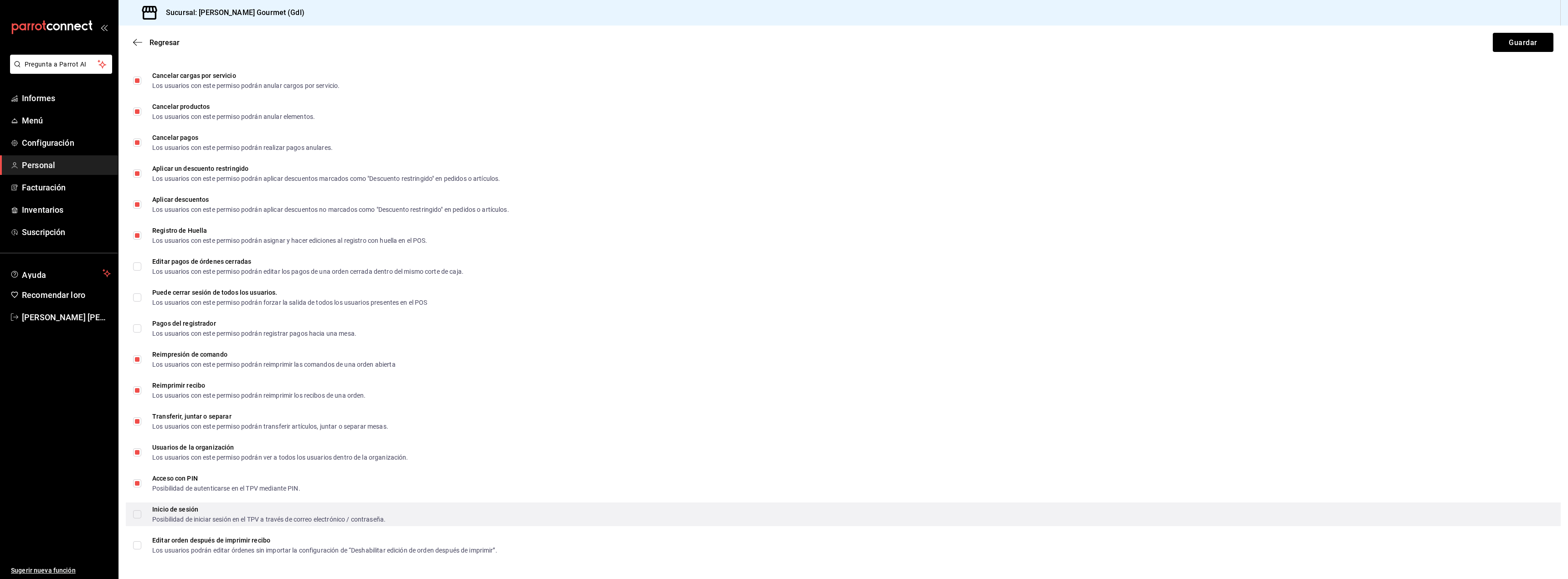
click at [143, 515] on span "Inicio de sesión Posibilidad de iniciar sesión en el TPV a través de correo ele…" at bounding box center [263, 514] width 244 height 16
click at [141, 515] on input "Inicio de sesión Posibilidad de iniciar sesión en el TPV a través de correo ele…" at bounding box center [137, 514] width 8 height 8
click at [133, 514] on div "Inicio de sesión Posibilidad de iniciar sesión en el TPV a través de correo ele…" at bounding box center [843, 514] width 1435 height 24
checkbox input "true"
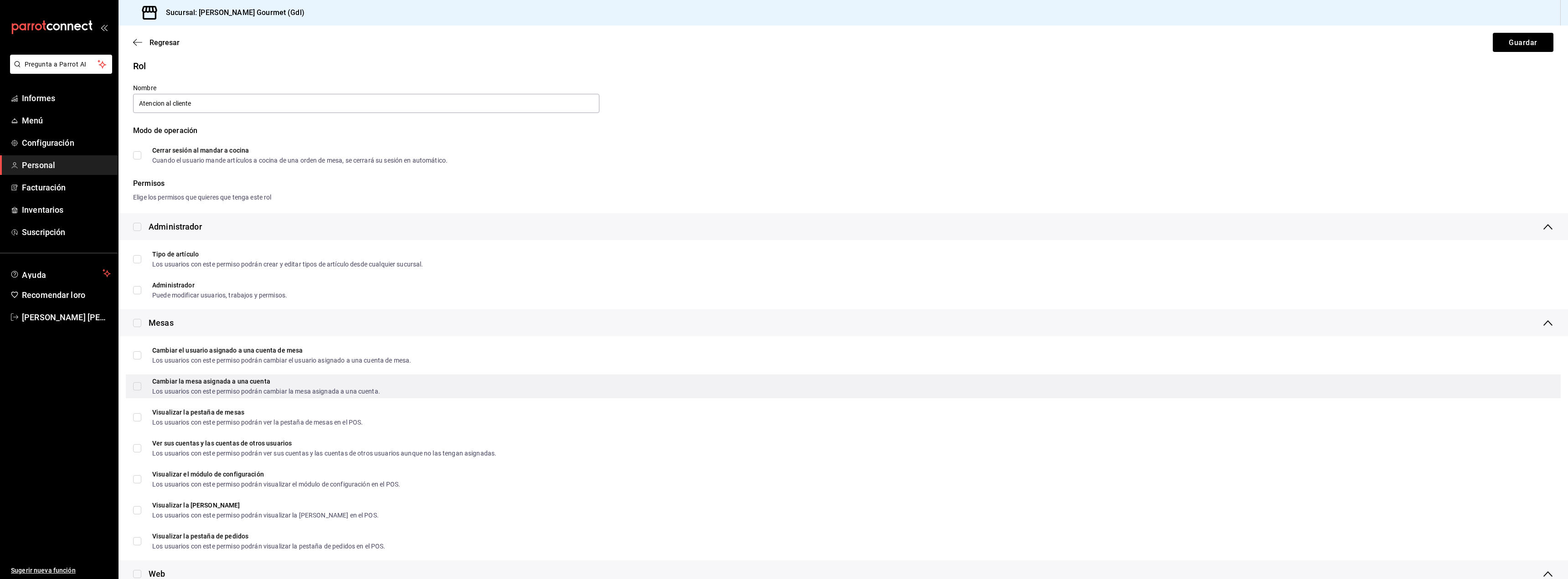
scroll to position [0, 0]
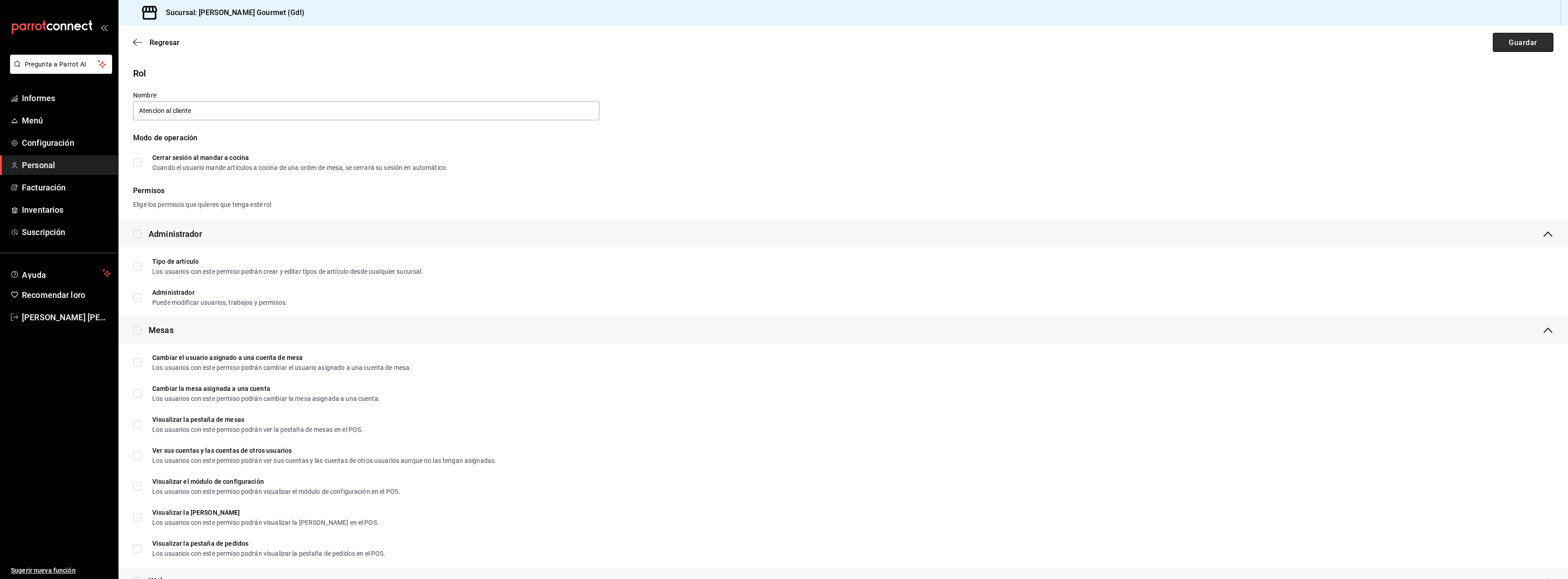
click at [1527, 44] on font "Guardar" at bounding box center [1523, 42] width 28 height 9
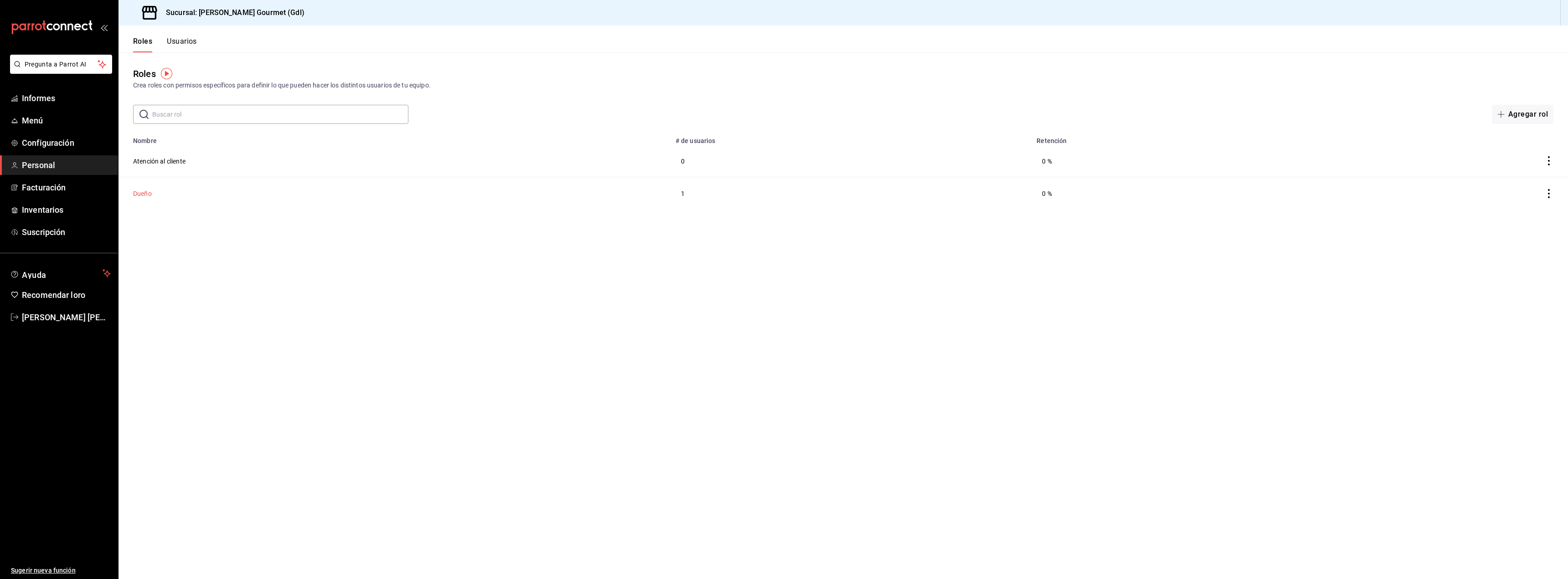
click at [144, 192] on font "Dueño" at bounding box center [142, 193] width 19 height 7
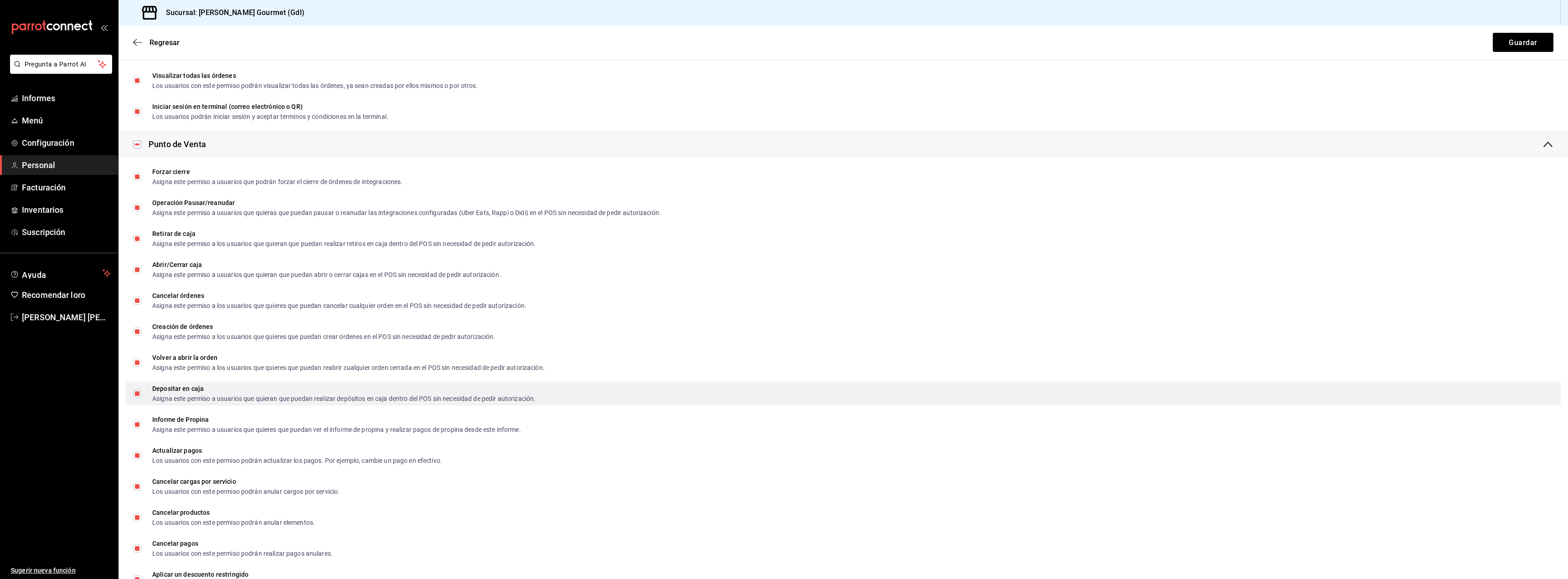
scroll to position [982, 0]
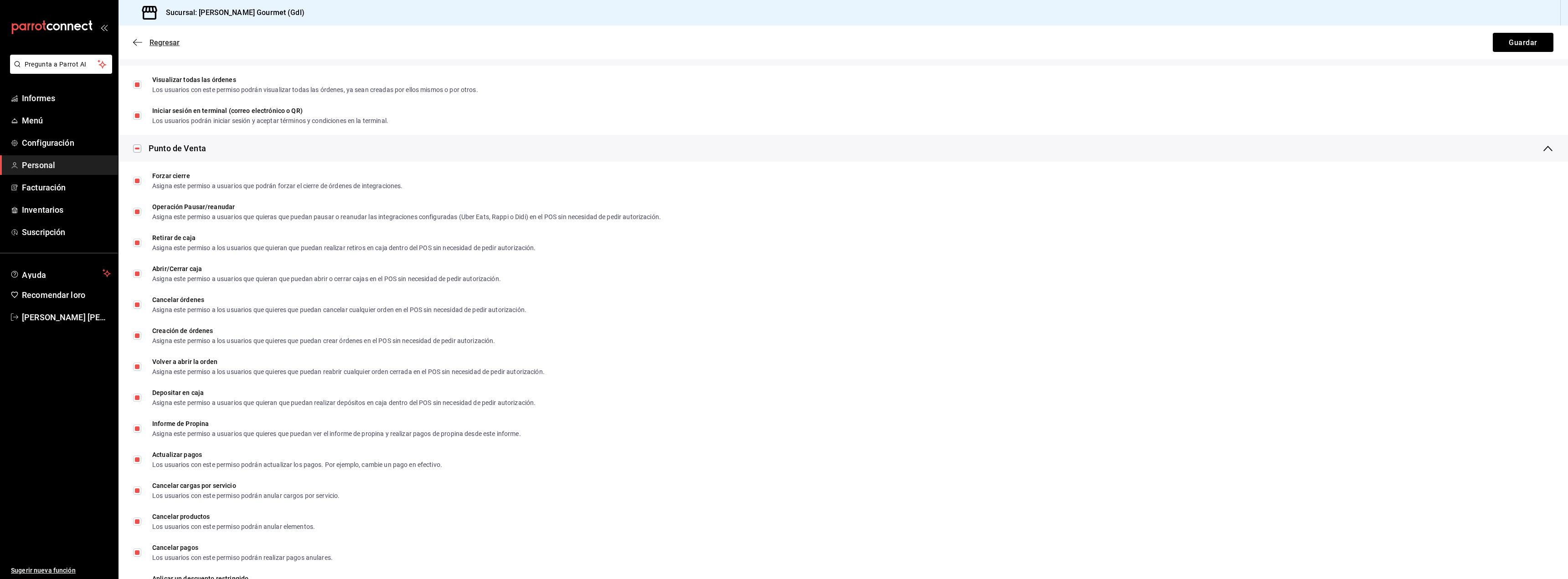
click at [140, 43] on icon "button" at bounding box center [138, 42] width 9 height 8
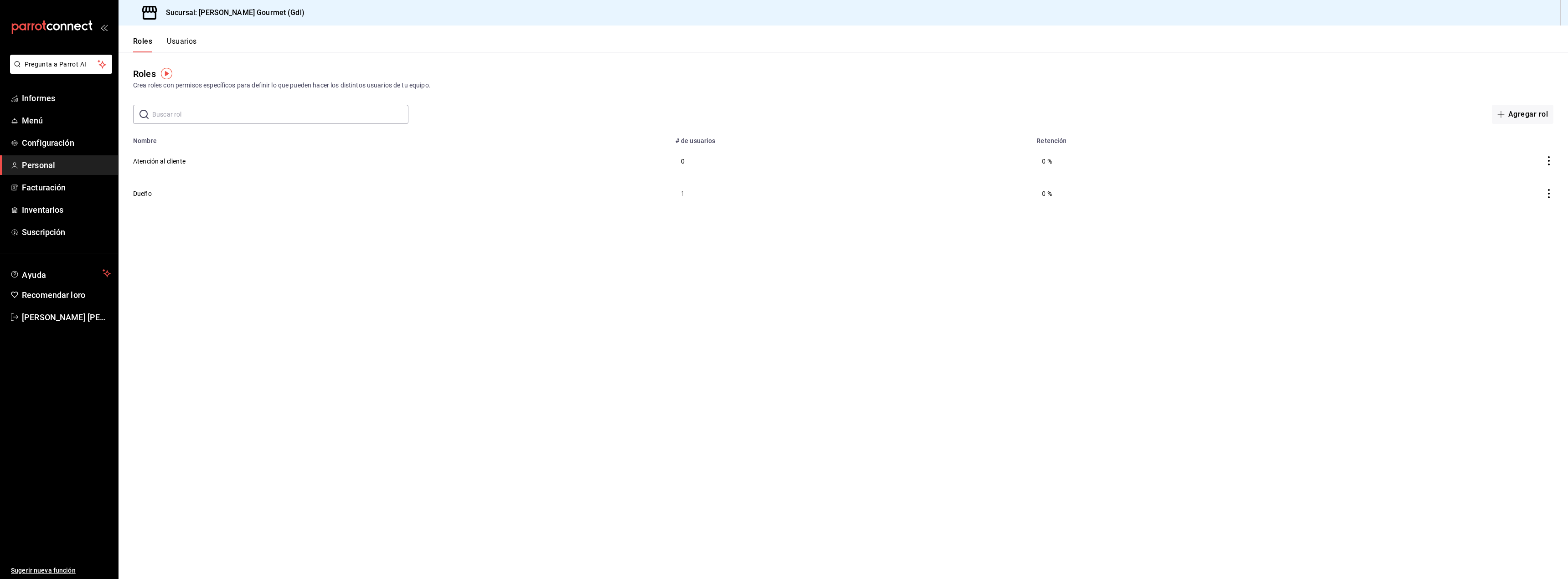
click at [167, 113] on input "text" at bounding box center [280, 114] width 256 height 18
type input "C"
type input "r"
type input "R"
type input "Personal de cocina"
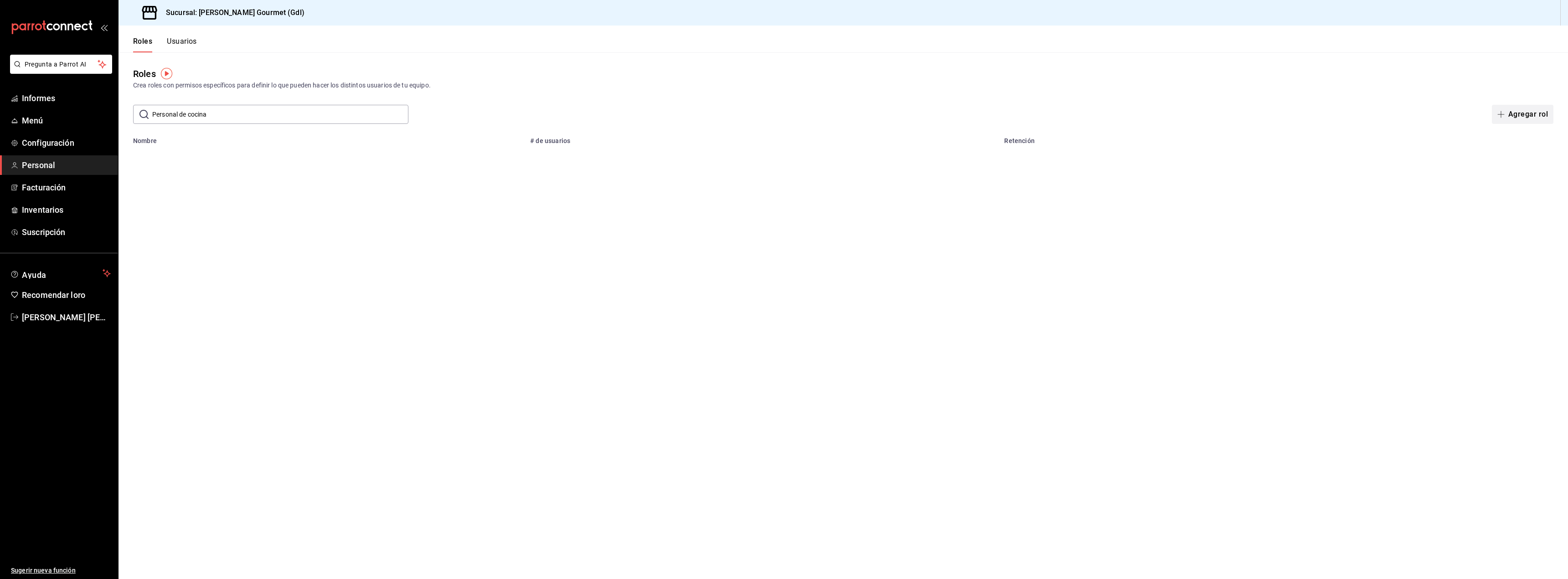
click at [1527, 111] on font "Agregar rol" at bounding box center [1528, 114] width 40 height 9
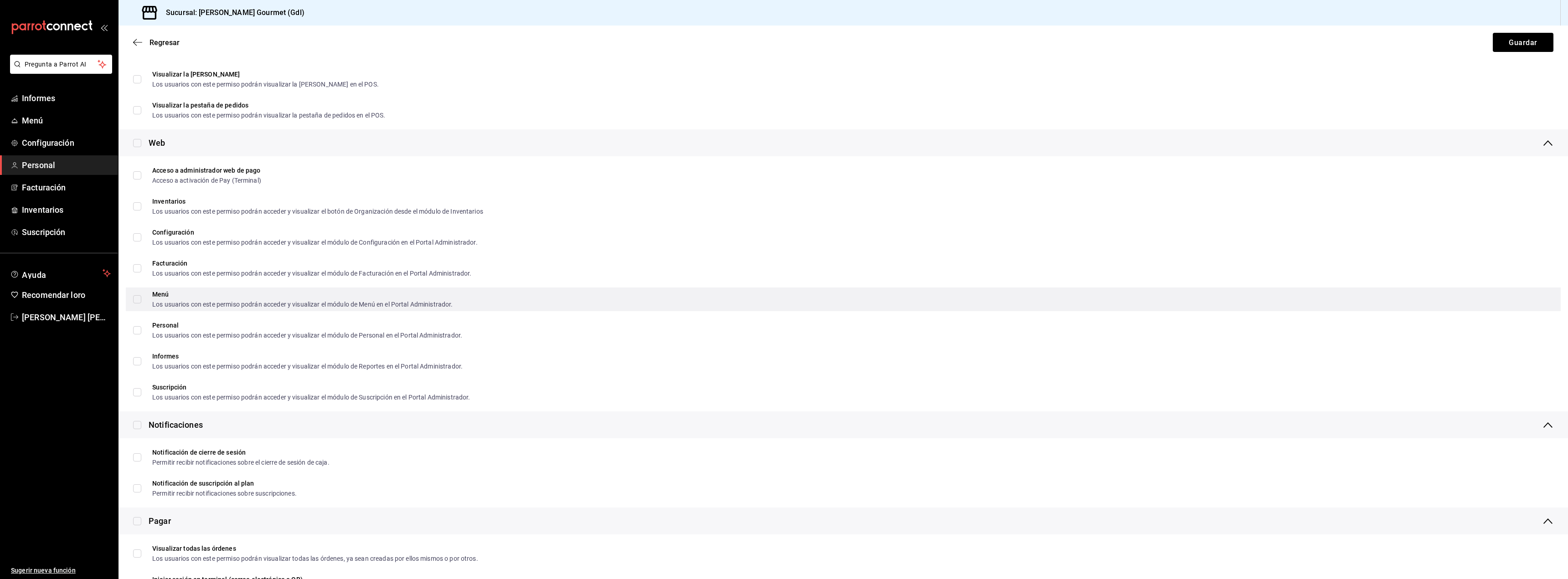
scroll to position [456, 0]
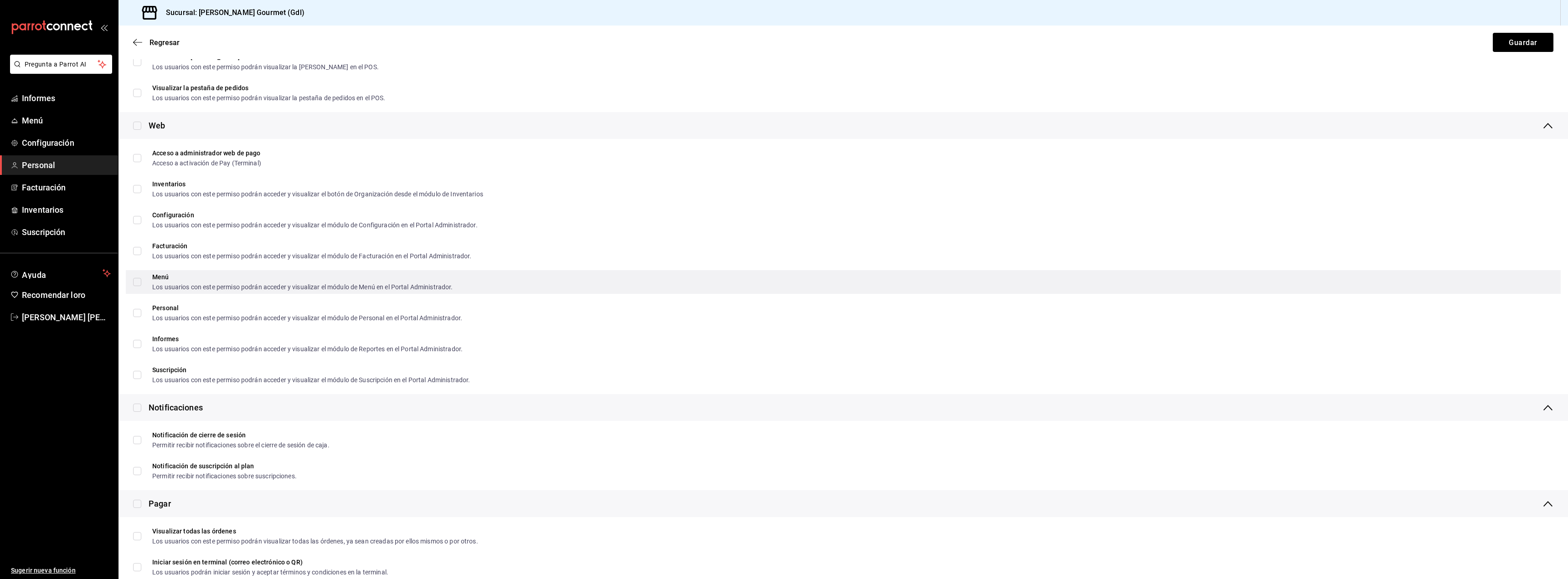
type input "Personal de cocina"
click at [136, 282] on input "Menú Los usuarios con este permiso podrán acceder y visualizar el módulo de Men…" at bounding box center [137, 282] width 8 height 8
checkbox input "true"
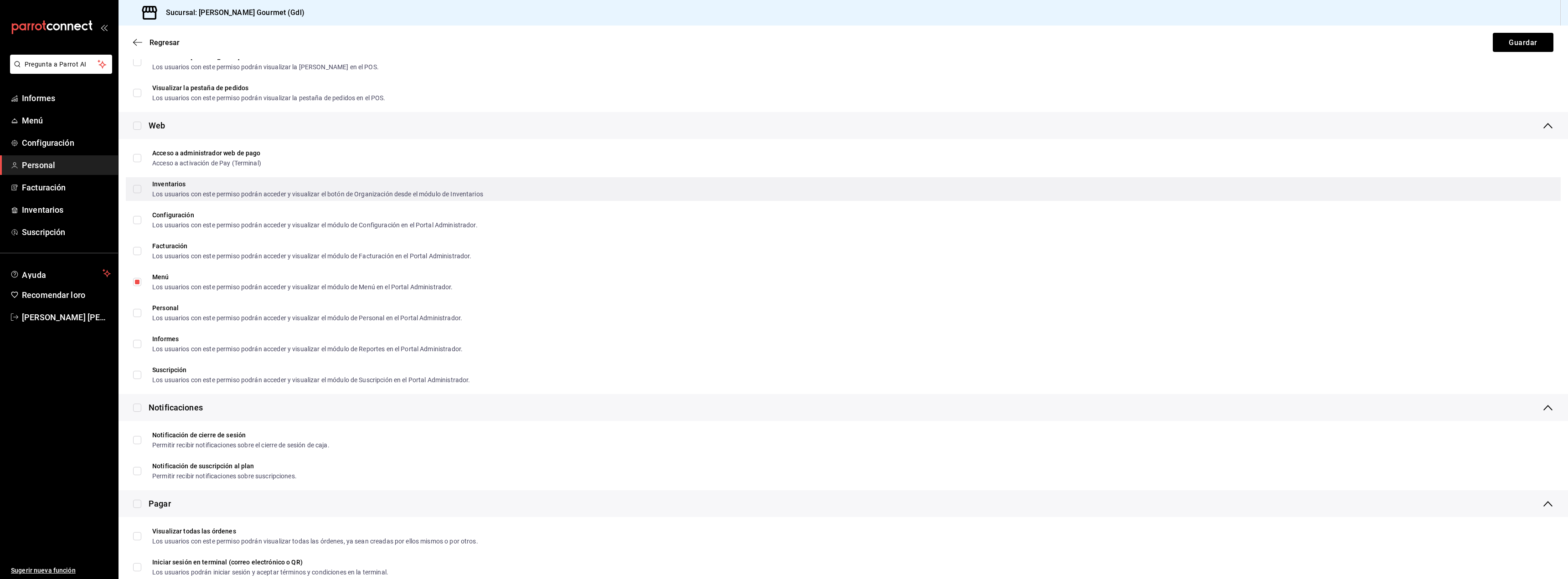
click at [139, 190] on input "Inventarios Los usuarios con este permiso podrán acceder y visualizar el botón …" at bounding box center [137, 189] width 8 height 8
checkbox input "true"
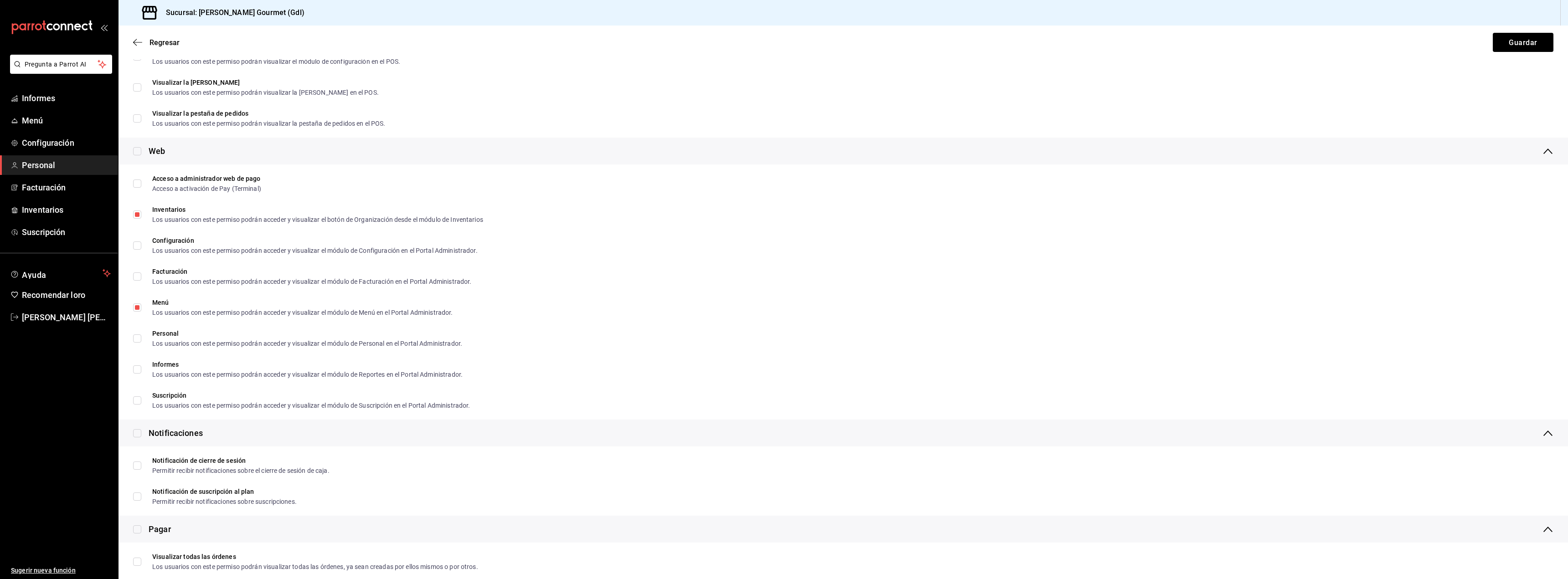
scroll to position [360, 0]
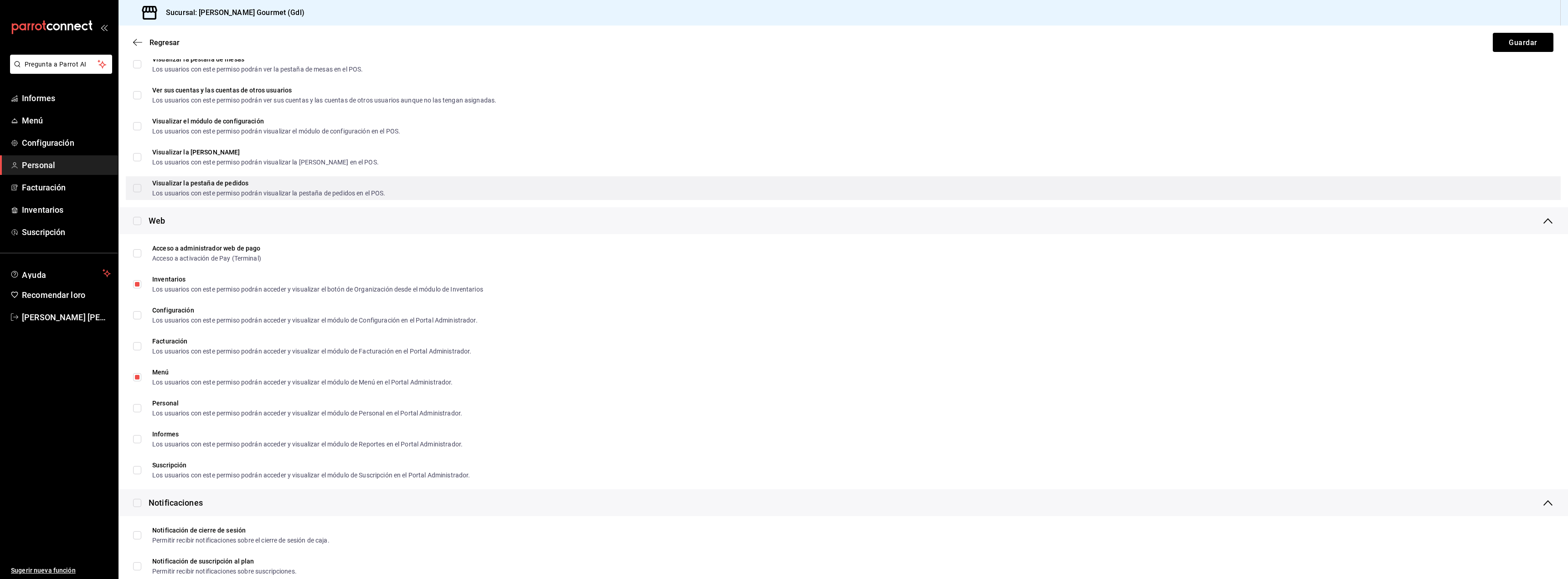
click at [141, 188] on input "Visualizar la pestaña de pedidos Los usuarios con este permiso podrán visualiza…" at bounding box center [137, 188] width 8 height 8
checkbox input "true"
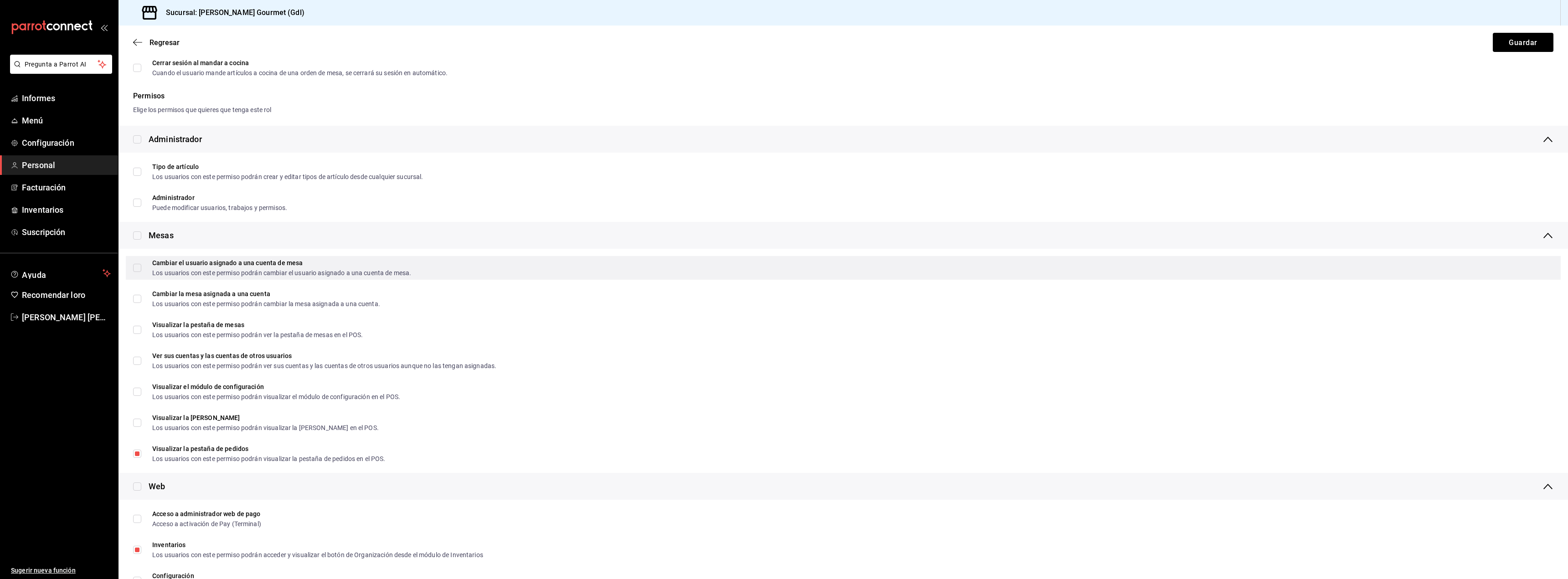
scroll to position [87, 0]
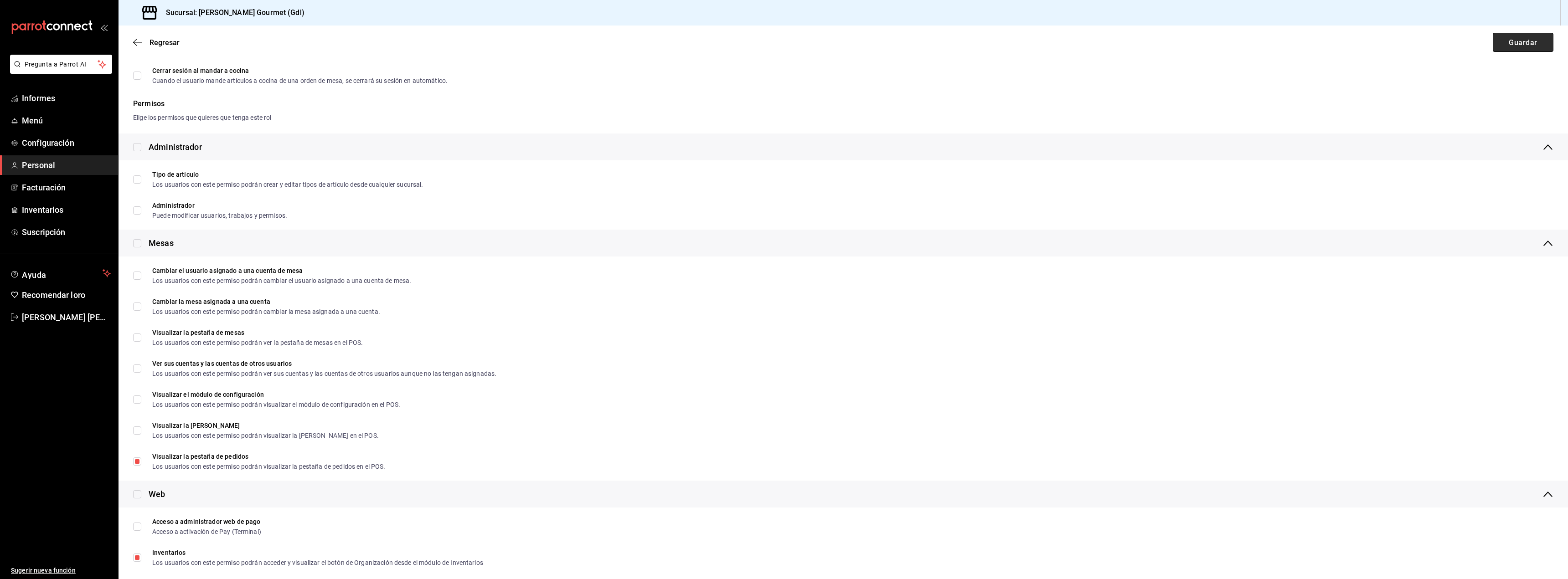
click at [1509, 40] on font "Guardar" at bounding box center [1523, 42] width 28 height 9
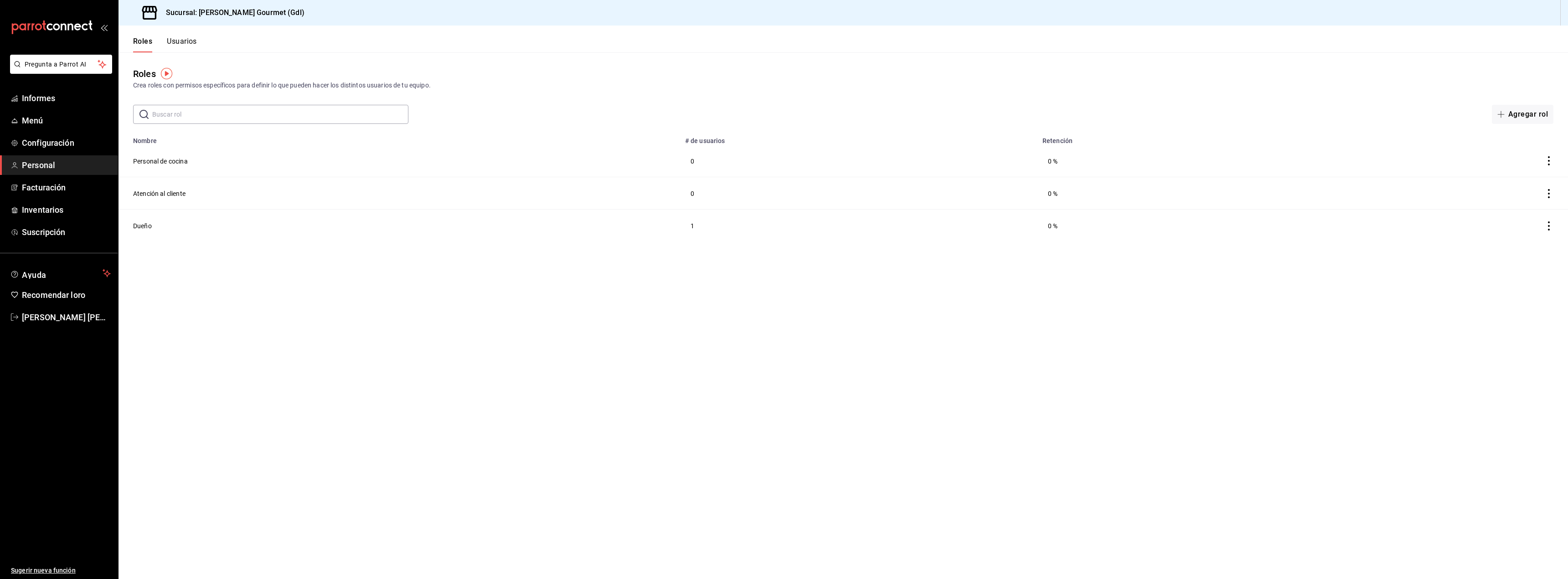
click at [158, 109] on input "text" at bounding box center [280, 114] width 256 height 18
type input "a"
type input "A"
type input "Encargado"
click at [1522, 109] on button "Agregar rol" at bounding box center [1522, 114] width 61 height 19
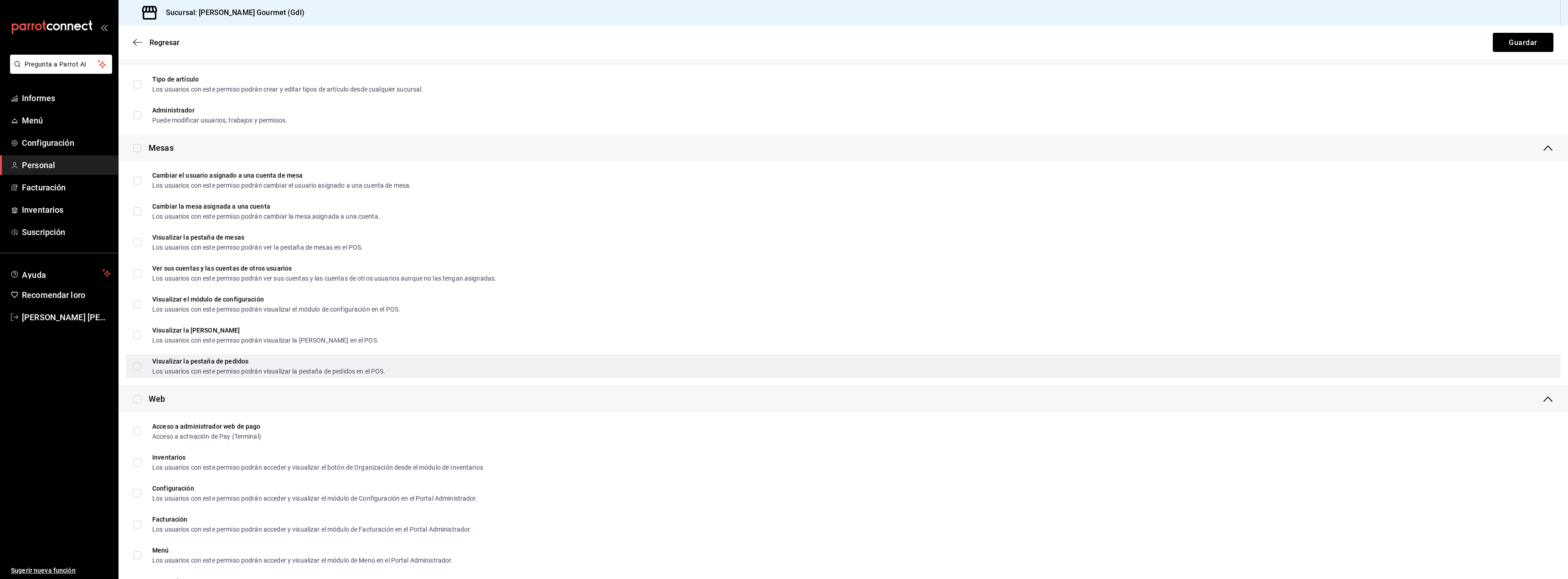
scroll to position [227, 0]
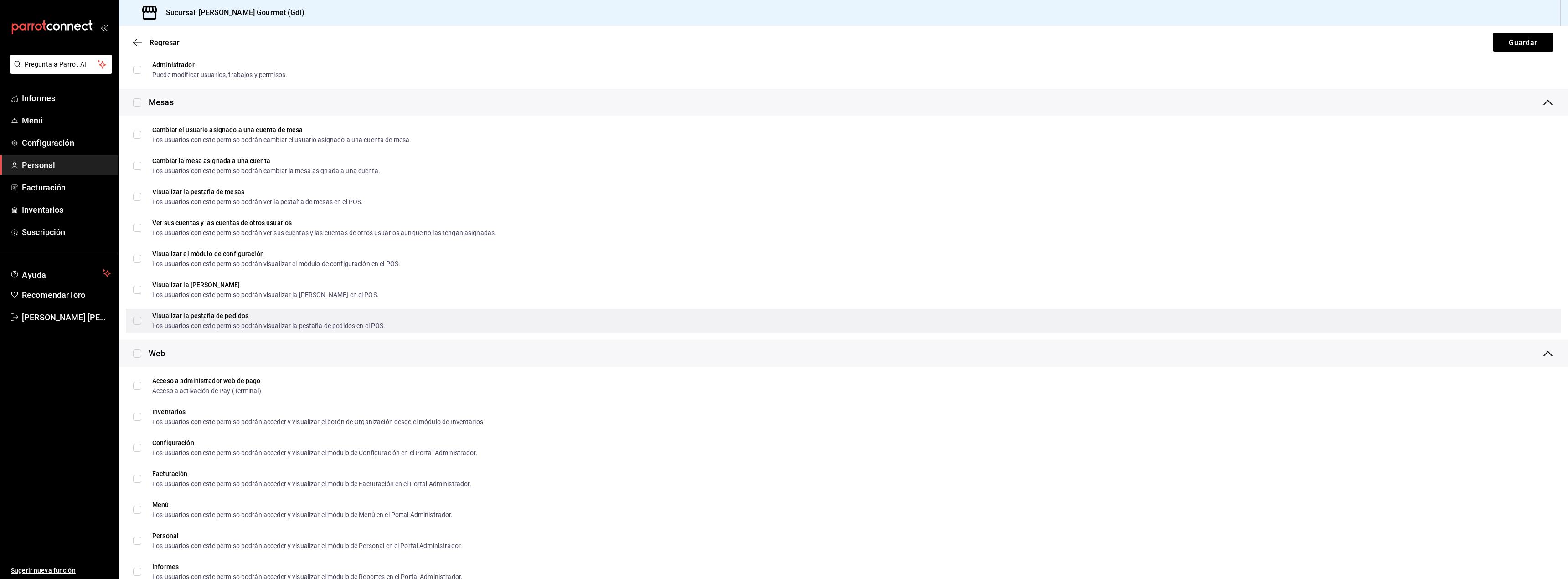
type input "Encargado"
click at [135, 319] on input "Visualizar la pestaña de pedidos Los usuarios con este permiso podrán visualiza…" at bounding box center [137, 320] width 8 height 8
checkbox input "true"
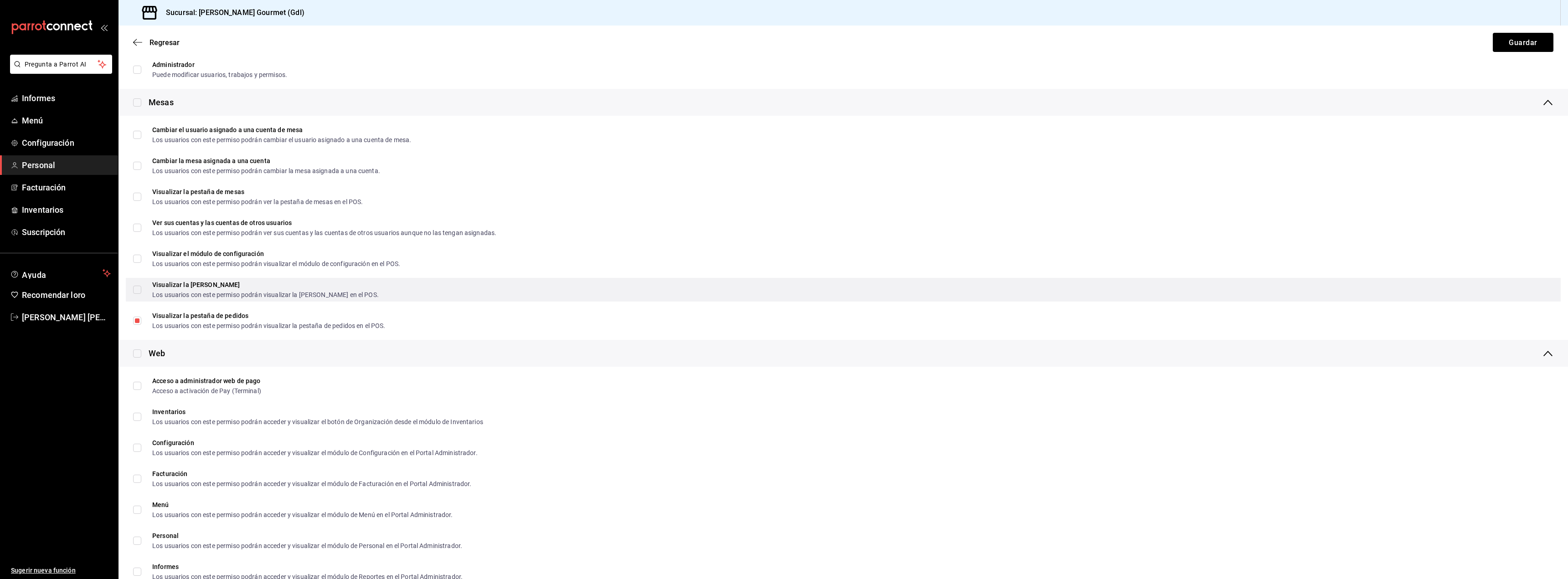
click at [136, 288] on input "Visualizar la pestaña de cajas Los usuarios con este permiso podrán visualizar …" at bounding box center [137, 290] width 8 height 8
checkbox input "true"
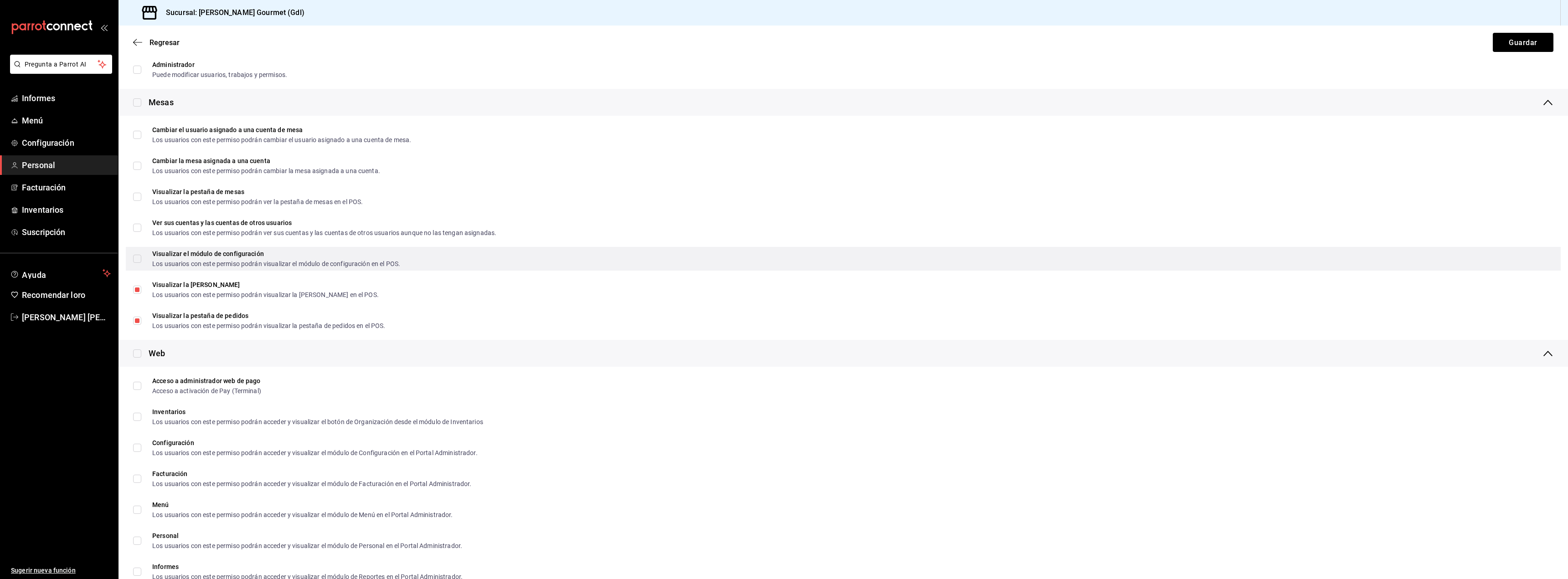
click at [140, 260] on input "Visualizar el módulo de configuración Los usuarios con este permiso podrán visu…" at bounding box center [137, 258] width 8 height 8
checkbox input "true"
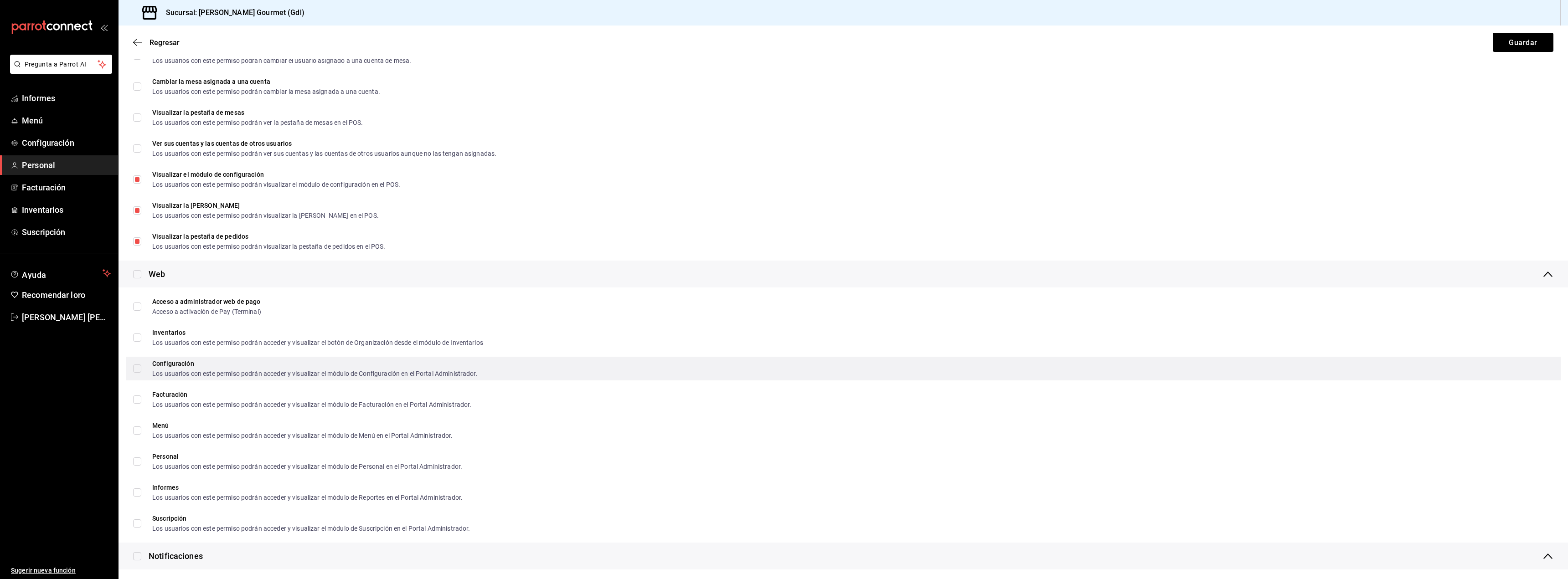
scroll to position [319, 0]
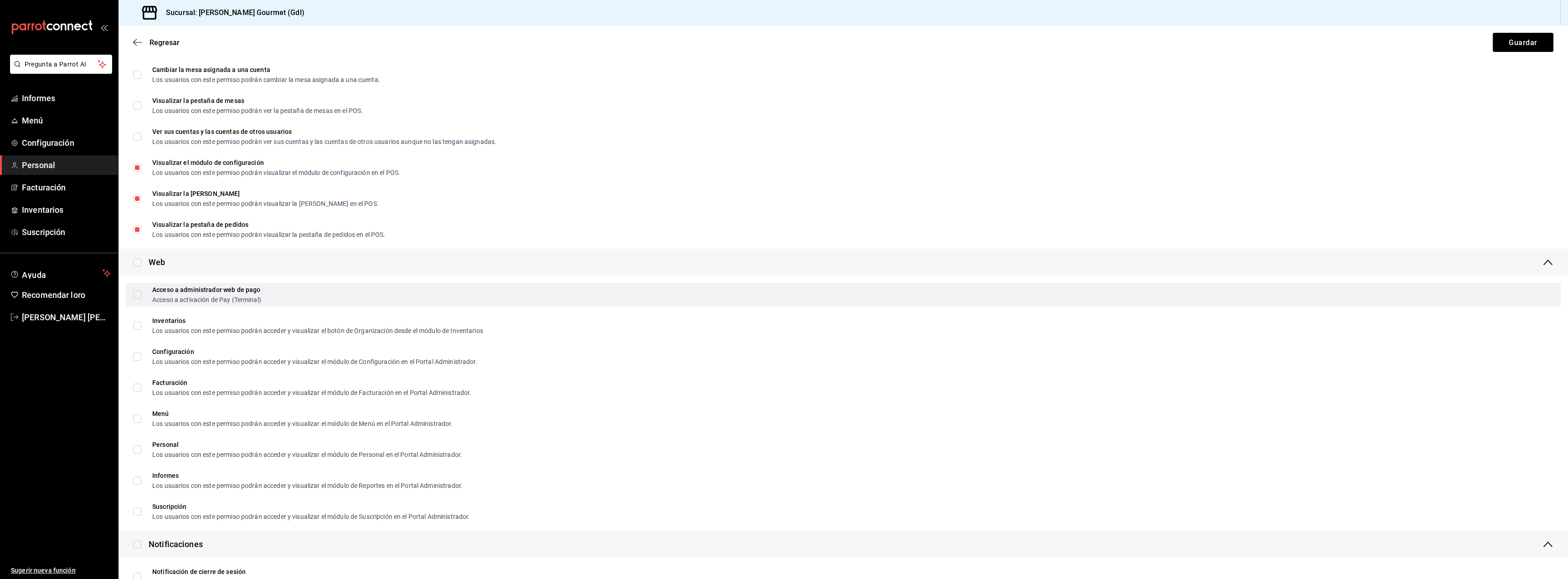
click at [144, 294] on span "Acceso a administrador web de pago Acceso a activación de Pay (Terminal)" at bounding box center [201, 294] width 120 height 16
click at [141, 294] on input "Acceso a administrador web de pago Acceso a activación de Pay (Terminal)" at bounding box center [137, 294] width 8 height 8
click at [139, 299] on label "Acceso a administrador web de pago Acceso a activación de Pay (Terminal)" at bounding box center [197, 294] width 128 height 16
click at [139, 299] on input "Acceso a administrador web de pago Acceso a activación de Pay (Terminal)" at bounding box center [137, 294] width 8 height 8
click at [138, 296] on input "Acceso a administrador web de pago Acceso a activación de Pay (Terminal)" at bounding box center [137, 294] width 8 height 8
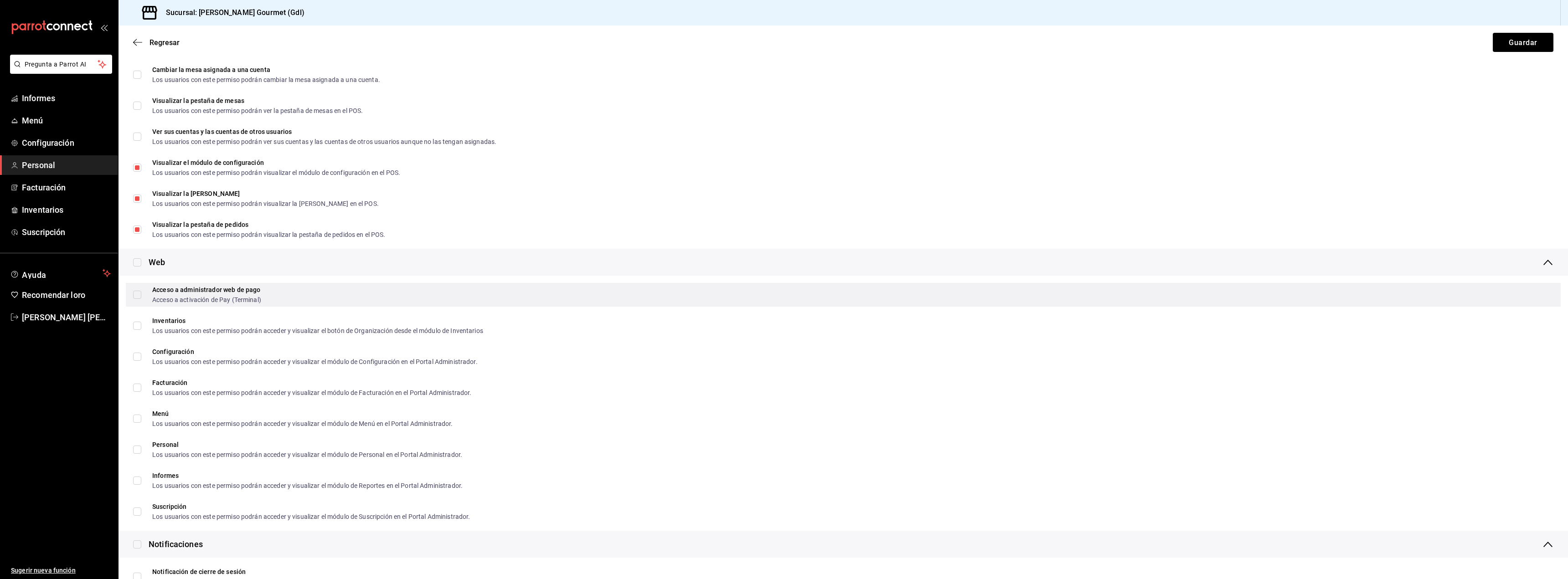
checkbox input "true"
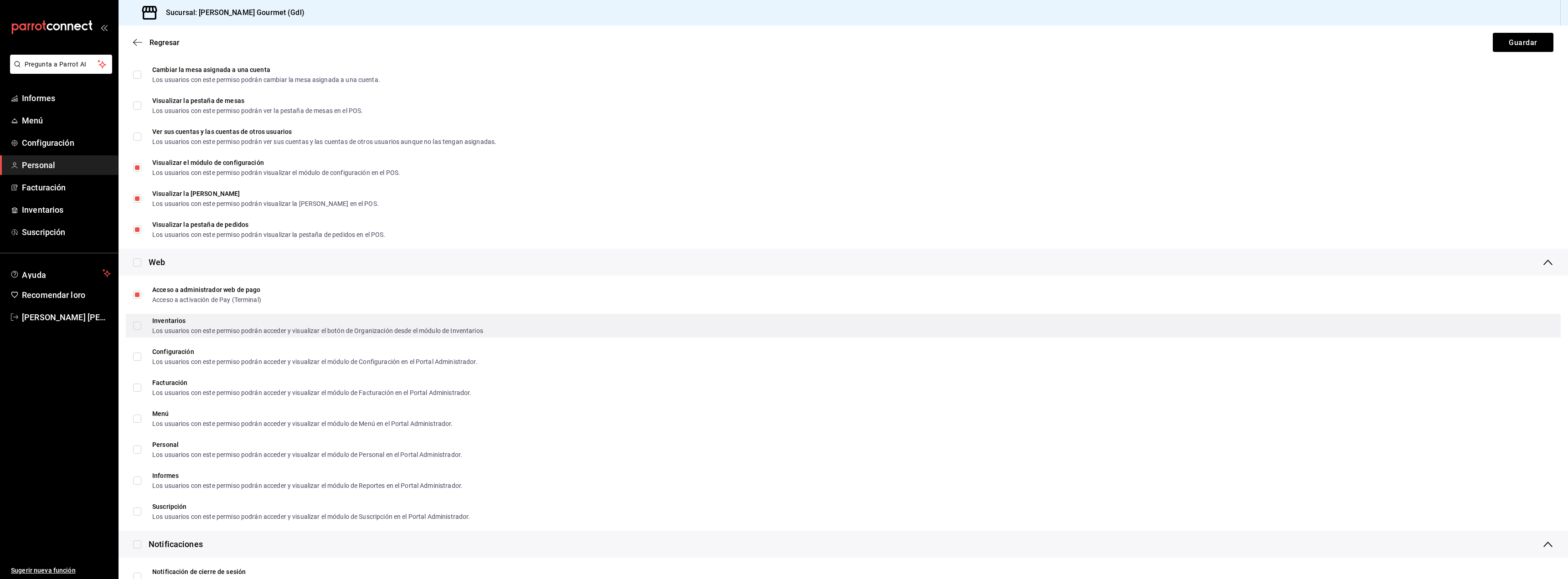
click at [134, 335] on div "Inventarios Los usuarios con este permiso podrán acceder y visualizar el botón …" at bounding box center [843, 325] width 1435 height 24
checkbox input "true"
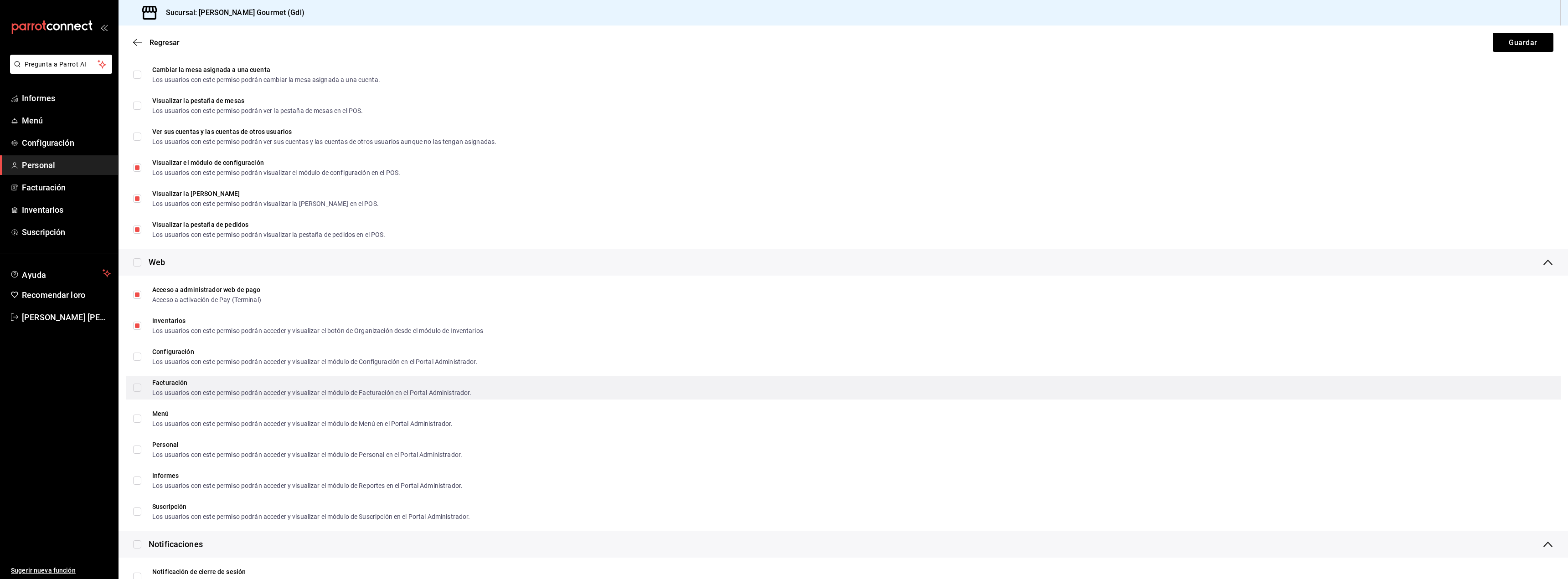
click at [139, 385] on input "Facturación Los usuarios con este permiso podrán acceder y visualizar el módulo…" at bounding box center [137, 387] width 8 height 8
checkbox input "true"
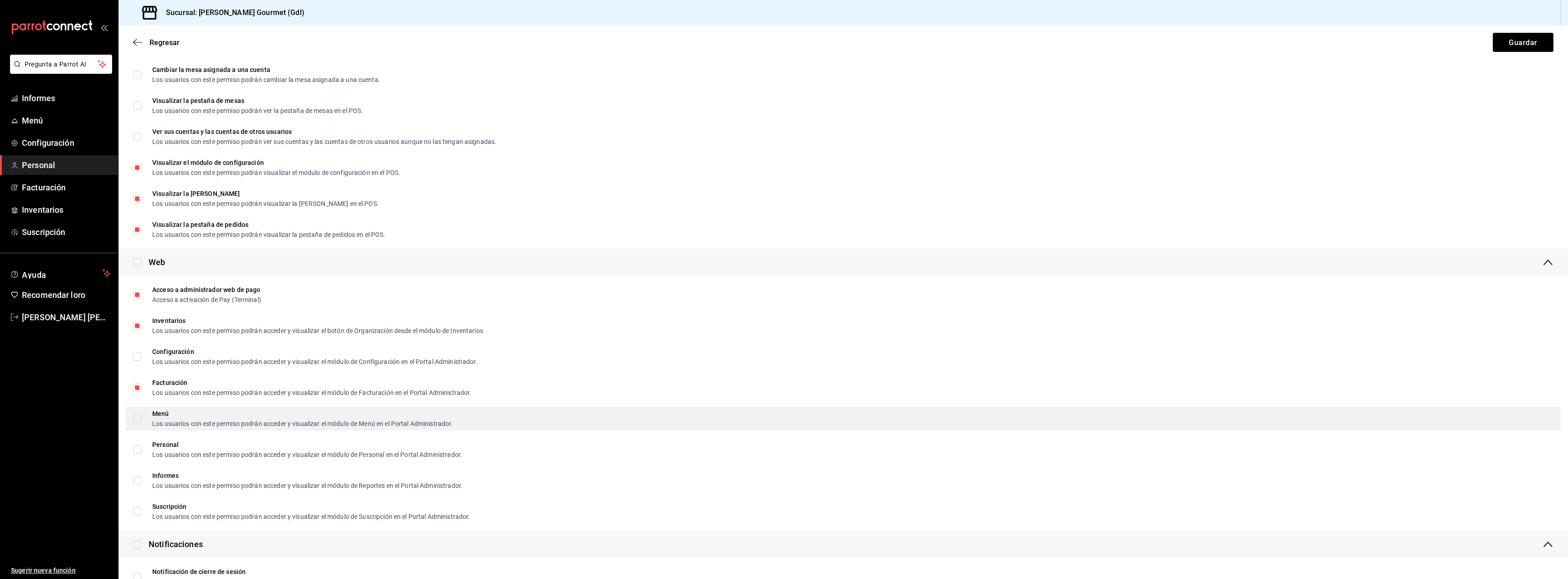
click at [141, 420] on input "Menú Los usuarios con este permiso podrán acceder y visualizar el módulo de Men…" at bounding box center [137, 418] width 8 height 8
checkbox input "true"
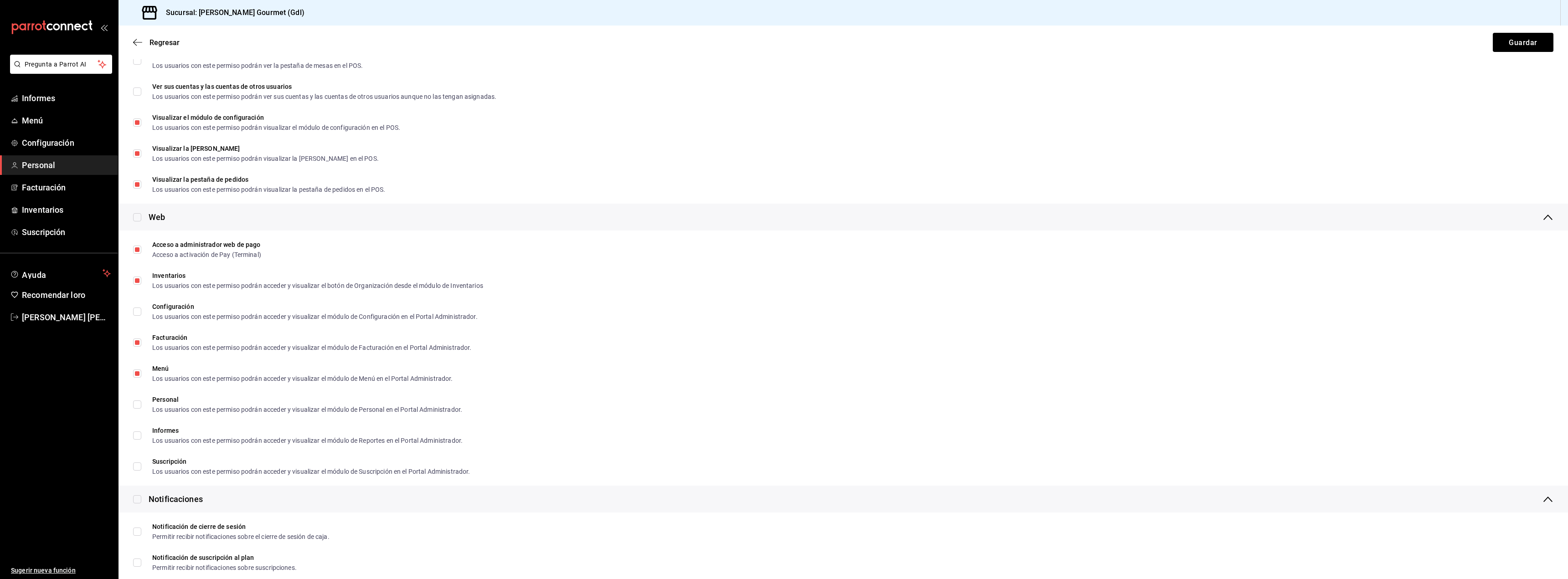
scroll to position [364, 0]
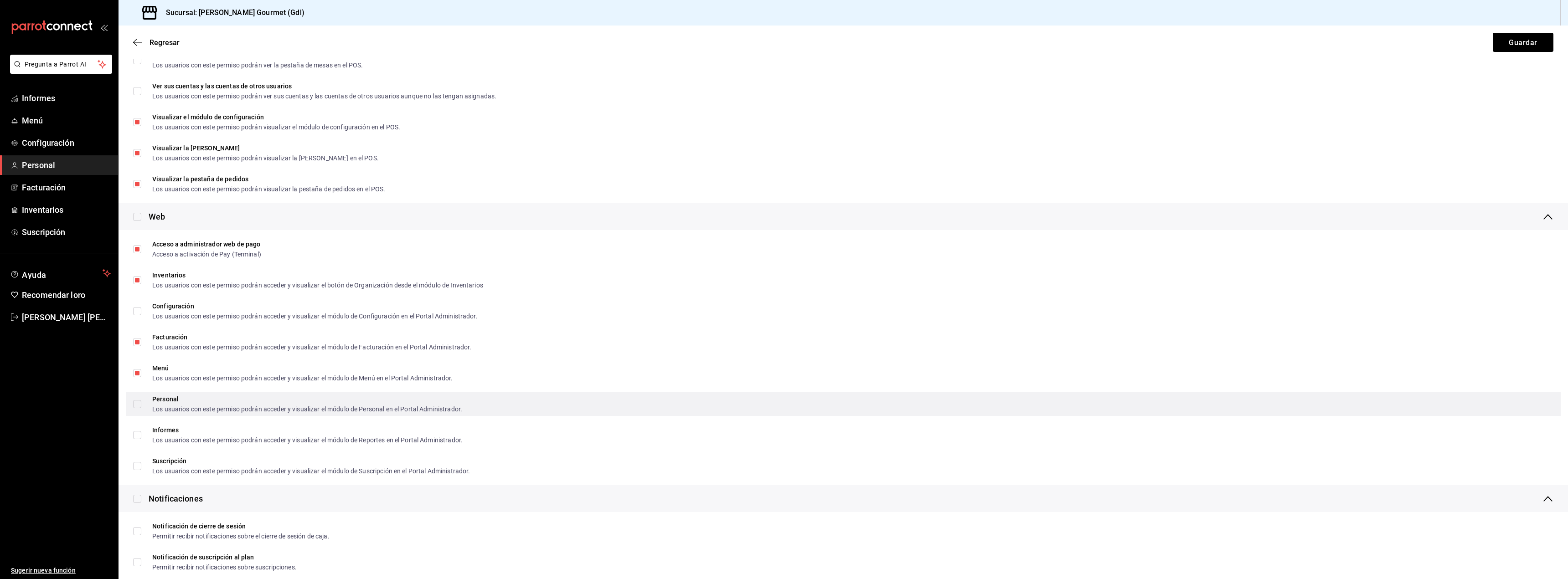
click at [141, 401] on span "Personal Los usuarios con este permiso podrán acceder y visualizar el módulo de…" at bounding box center [301, 404] width 321 height 16
click at [141, 401] on input "Personal Los usuarios con este permiso podrán acceder y visualizar el módulo de…" at bounding box center [137, 403] width 8 height 8
click at [135, 404] on input "Personal Los usuarios con este permiso podrán acceder y visualizar el módulo de…" at bounding box center [137, 403] width 8 height 8
checkbox input "true"
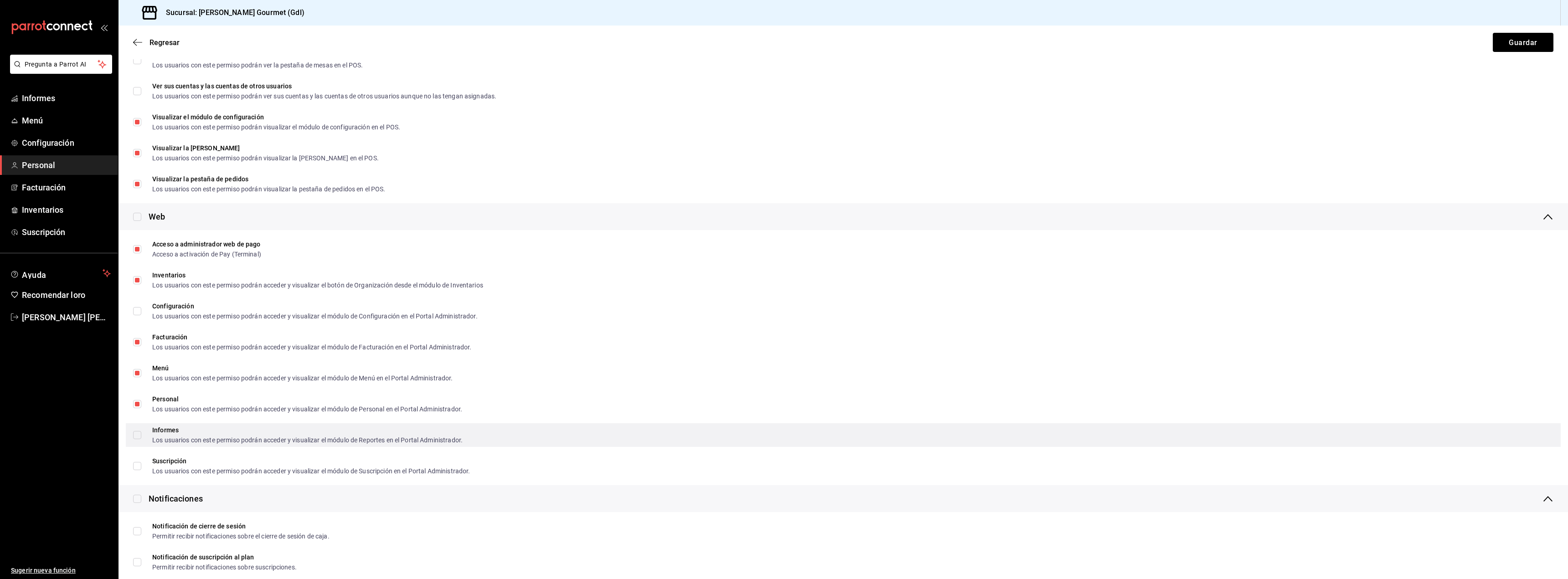
click at [139, 435] on input "Informes Los usuarios con este permiso podrán acceder y visualizar el módulo de…" at bounding box center [137, 434] width 8 height 8
click at [136, 435] on input "Informes Los usuarios con este permiso podrán acceder y visualizar el módulo de…" at bounding box center [137, 434] width 8 height 8
checkbox input "false"
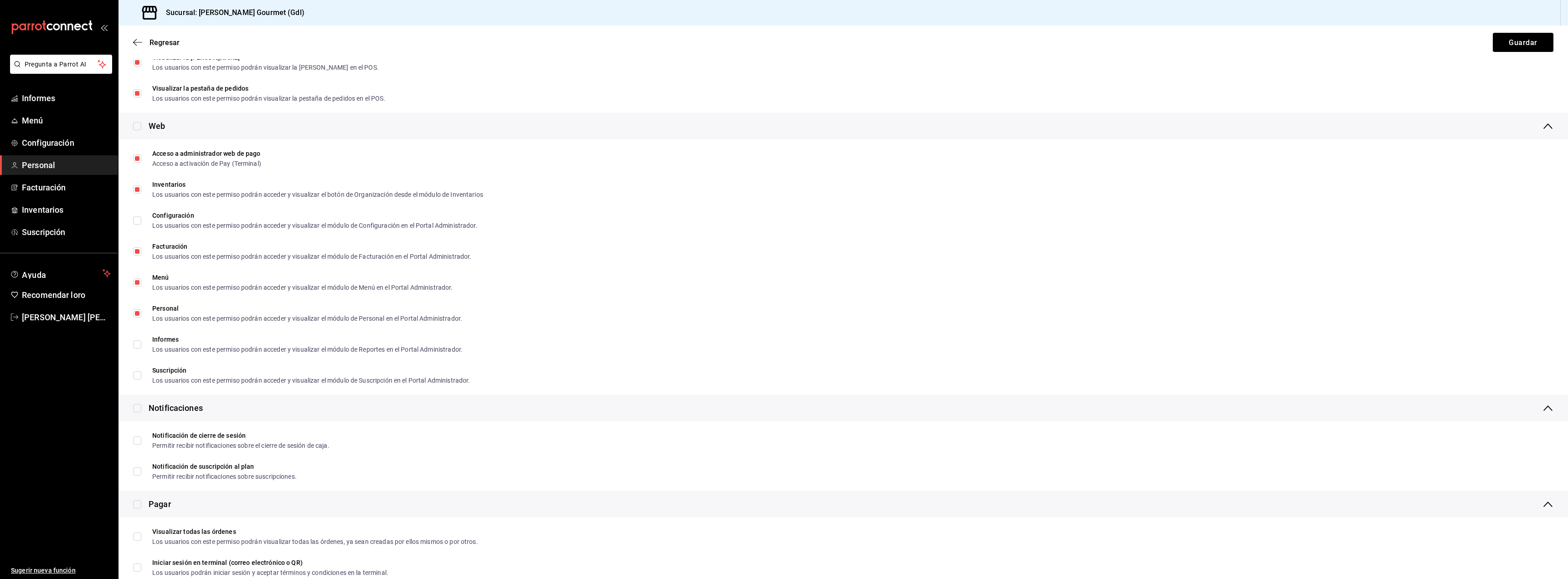
scroll to position [456, 0]
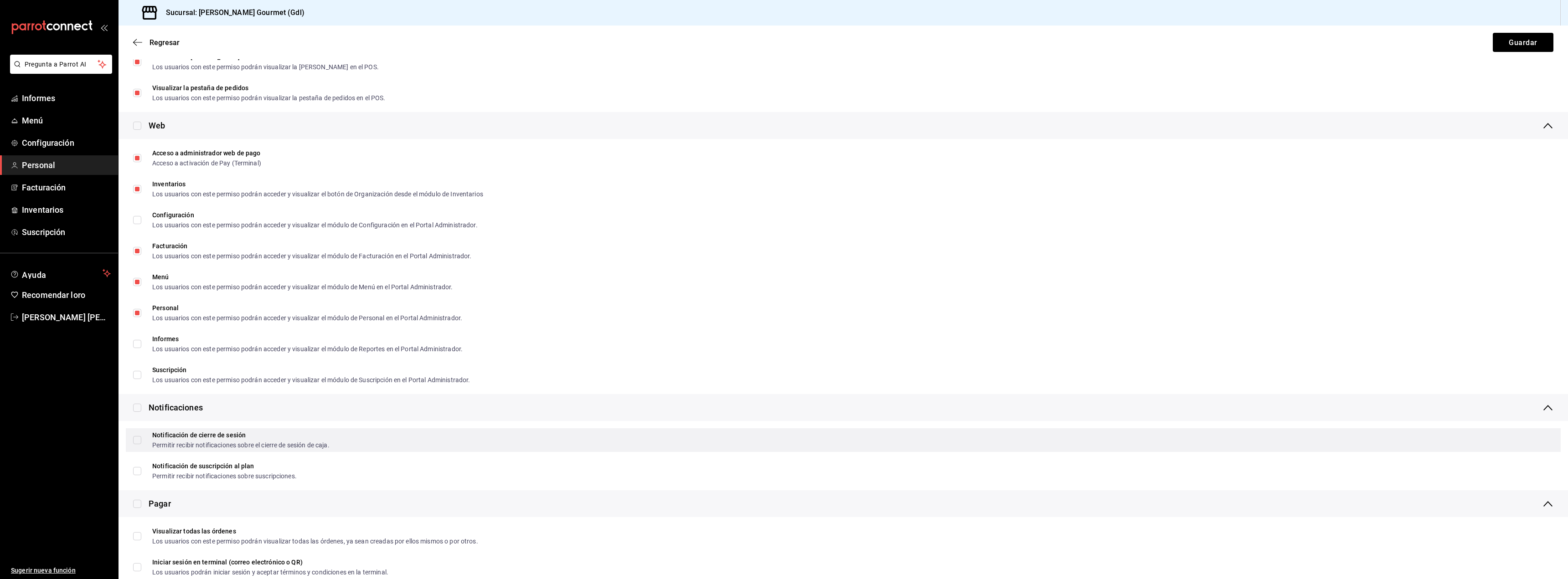
click at [137, 437] on input "Notificación de cierre de sesión Permitir recibir notificaciones sobre el cierr…" at bounding box center [137, 440] width 8 height 8
checkbox input "true"
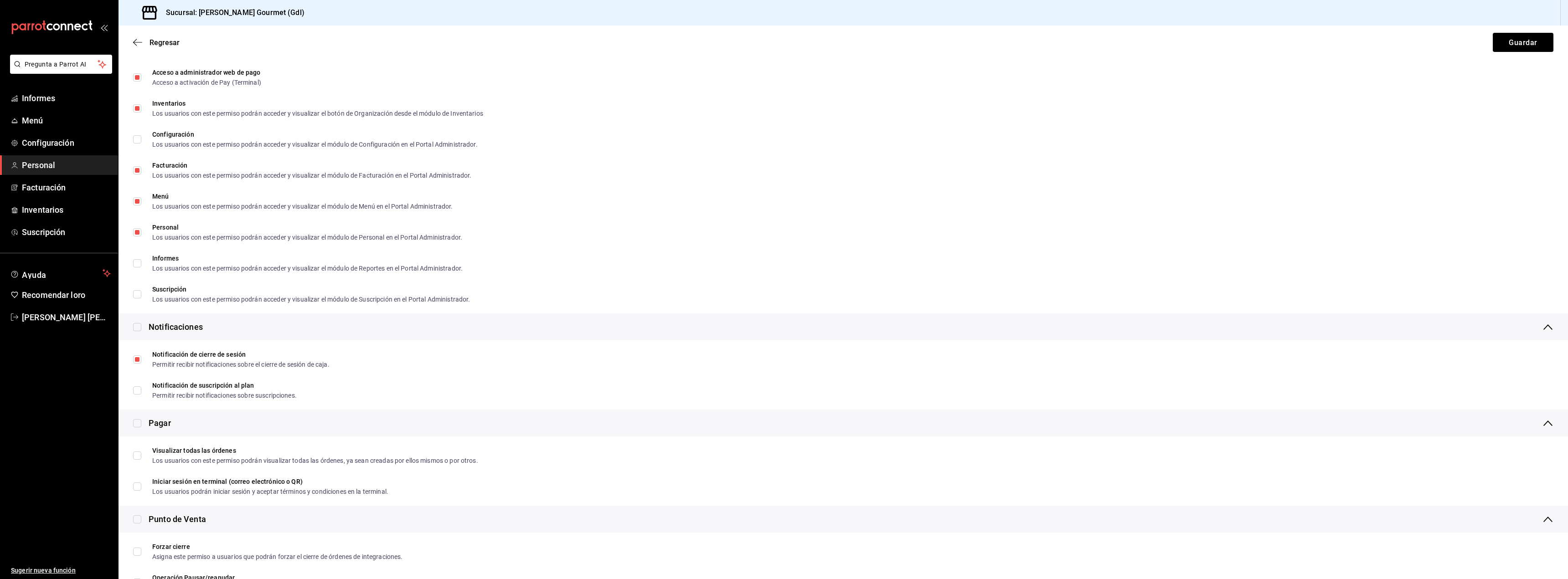
scroll to position [547, 0]
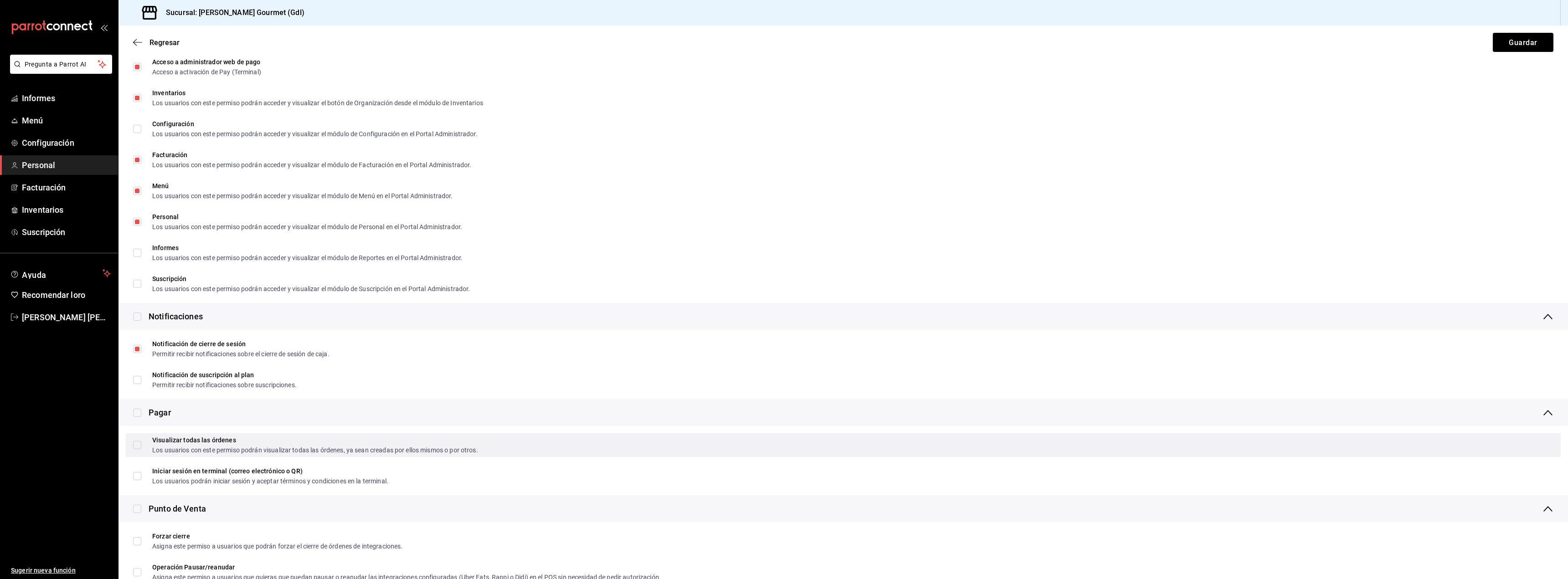
click at [137, 445] on input "Visualizar todas las órdenes Los usuarios con este permiso podrán visualizar to…" at bounding box center [137, 445] width 8 height 8
checkbox input "true"
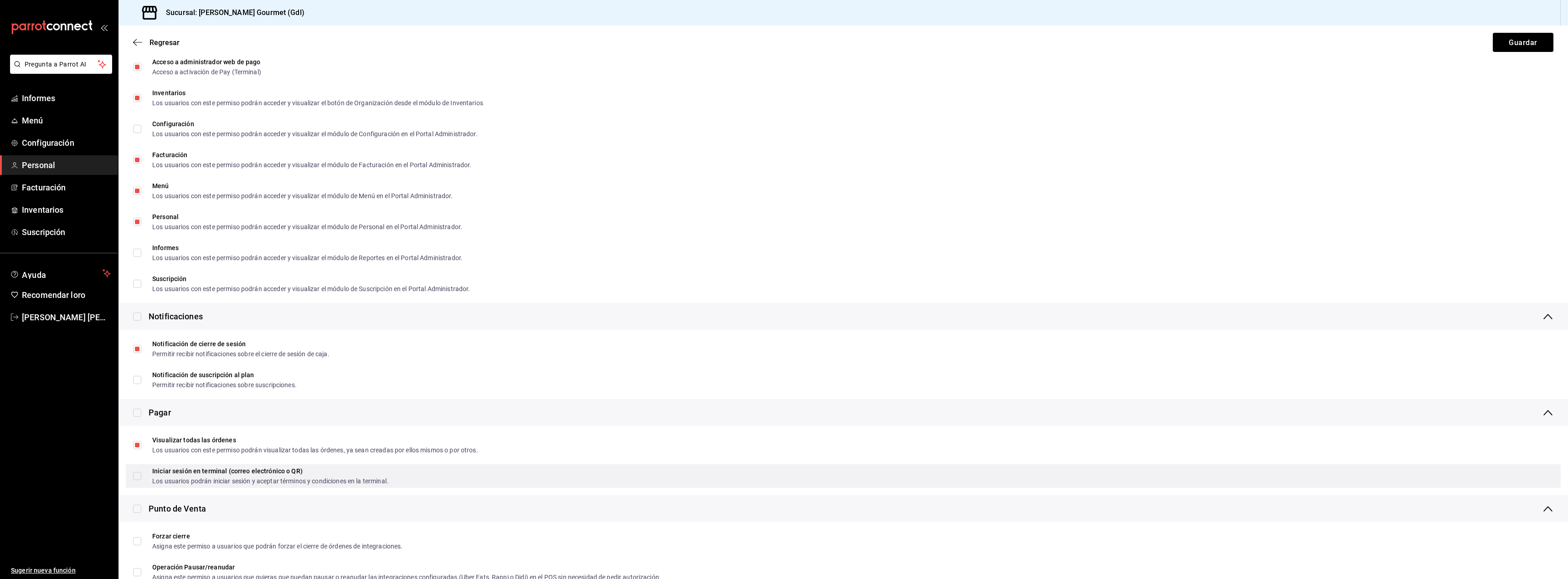
click at [142, 480] on span "Iniciar sesión en terminal (correo electrónico o QR) Los usuarios podrán inicia…" at bounding box center [265, 476] width 247 height 16
click at [141, 480] on input "Iniciar sesión en terminal (correo electrónico o QR) Los usuarios podrán inicia…" at bounding box center [137, 476] width 8 height 8
checkbox input "false"
click at [135, 474] on input "Iniciar sesión en terminal (correo electrónico o QR) Los usuarios podrán inicia…" at bounding box center [137, 476] width 8 height 8
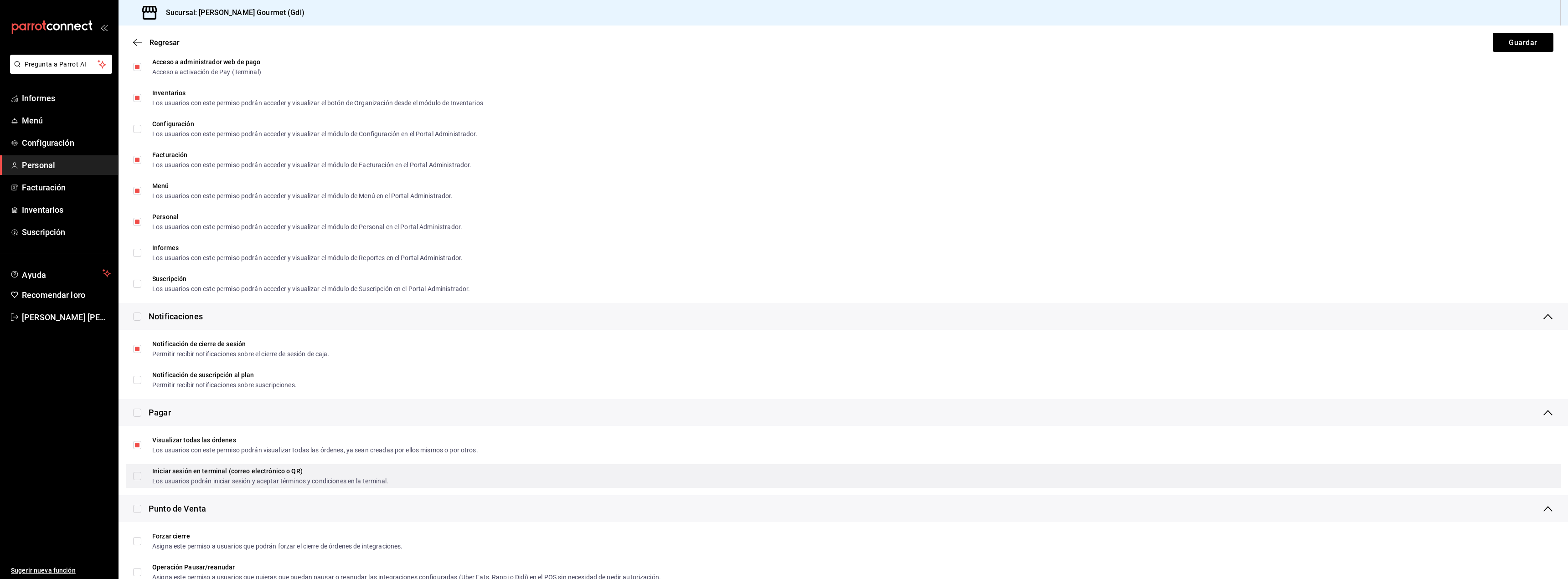
checkbox input "true"
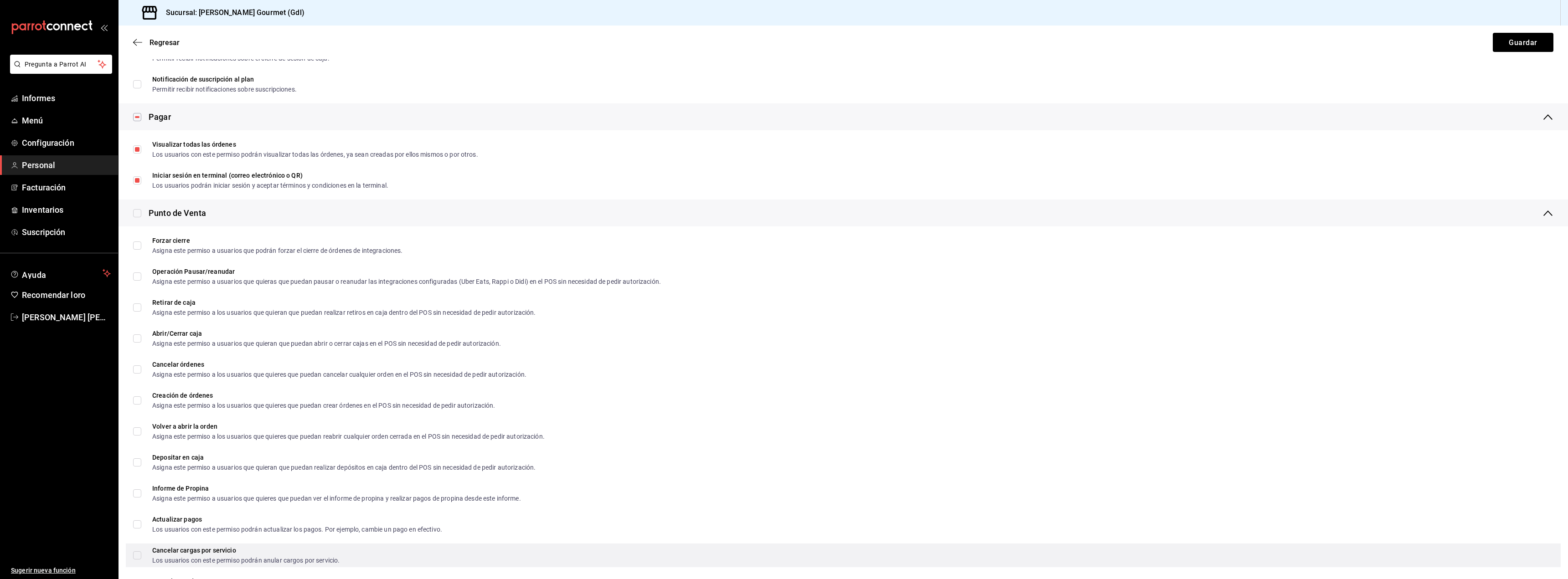
scroll to position [816, 0]
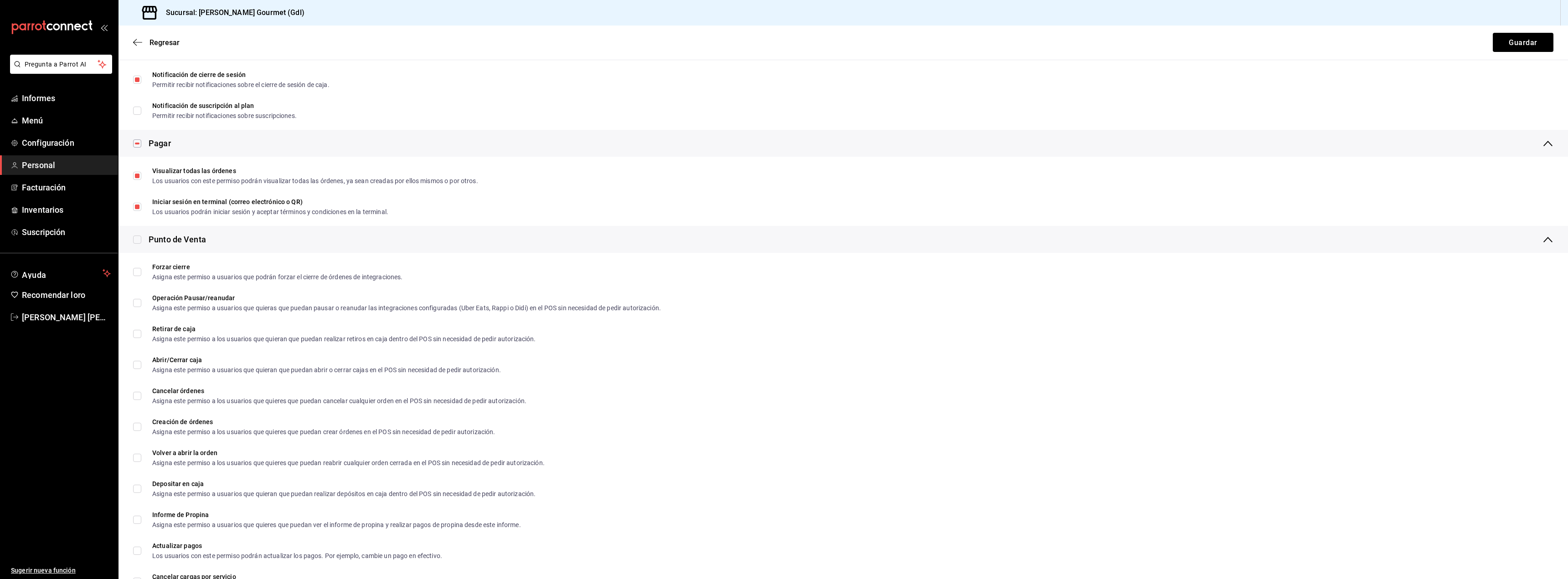
click at [135, 240] on input "checkbox" at bounding box center [137, 239] width 8 height 8
checkbox input "true"
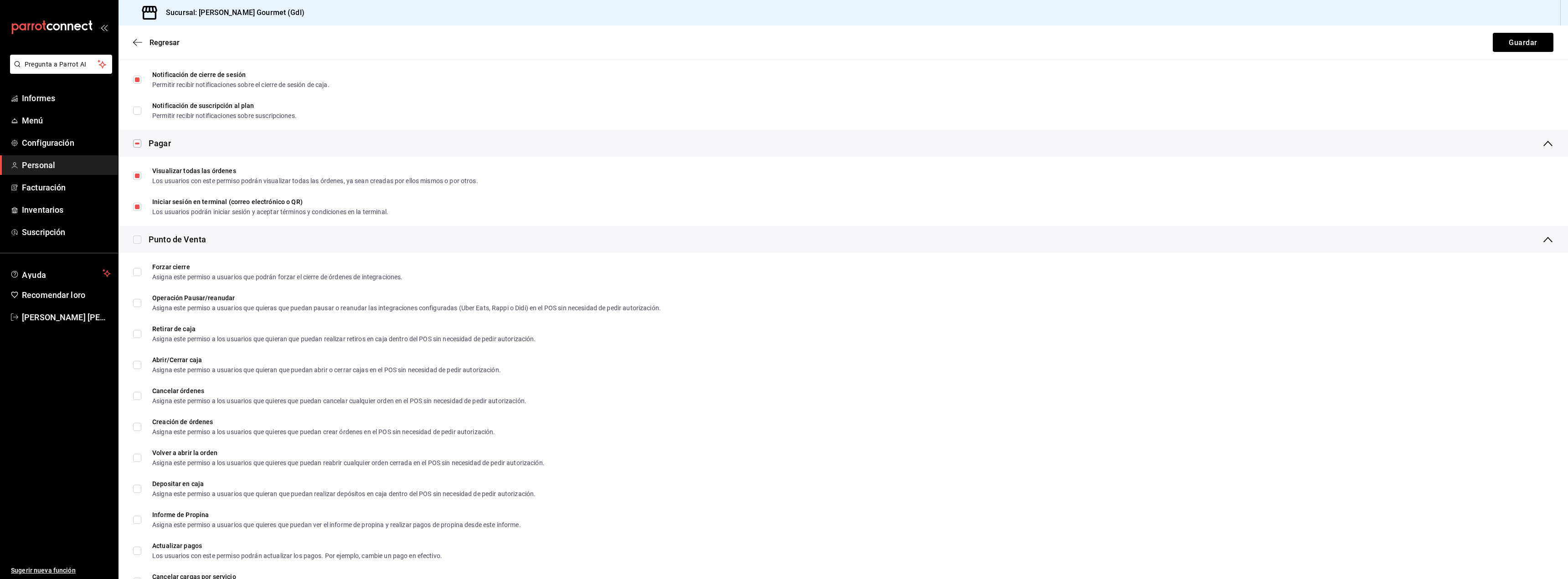
checkbox input "true"
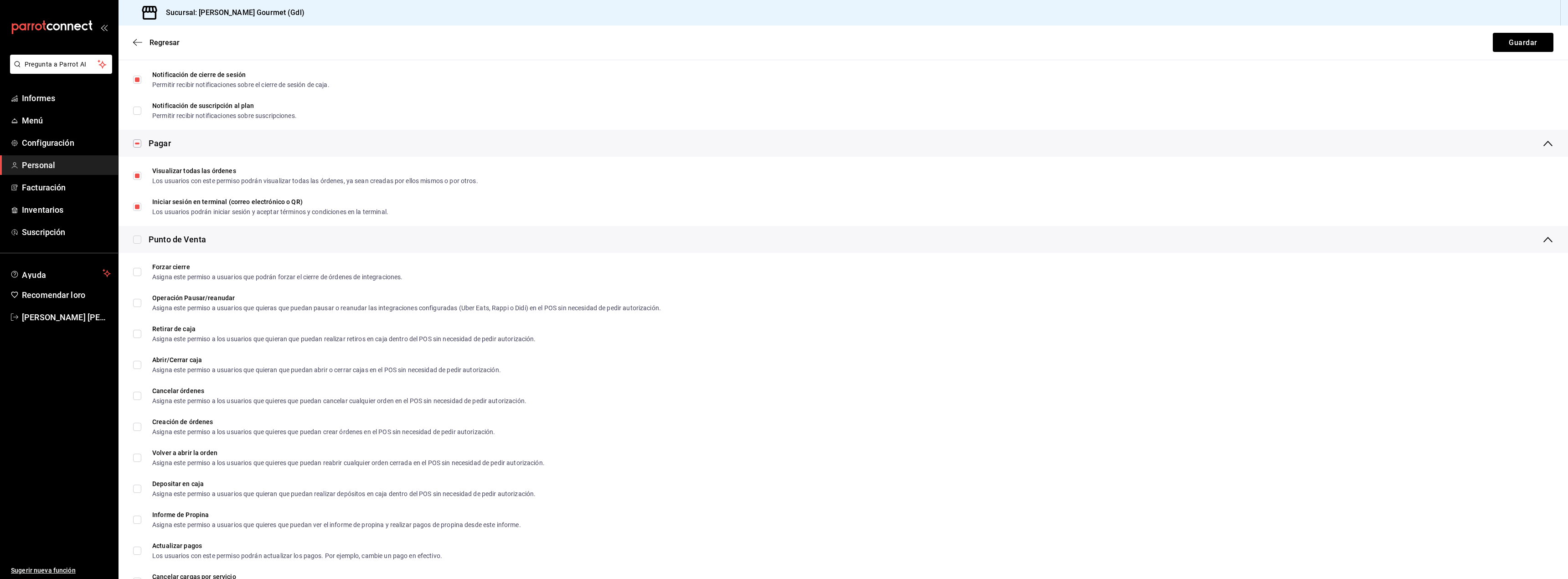
checkbox input "true"
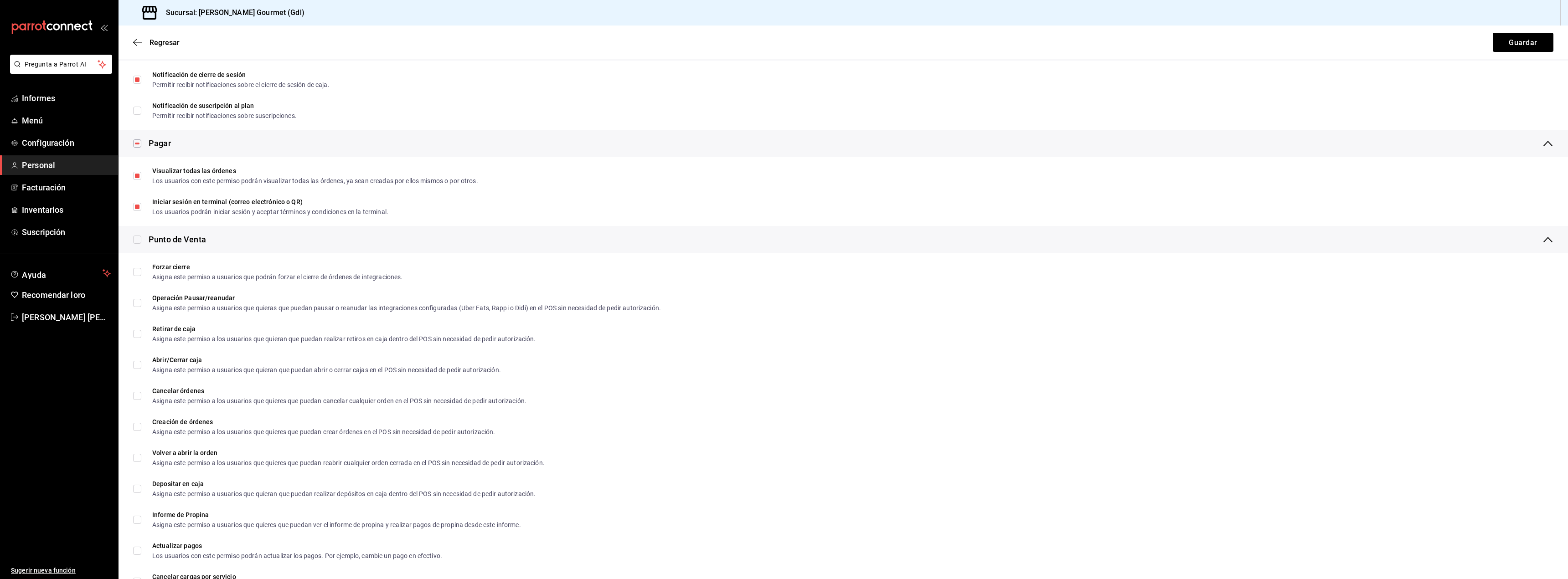
checkbox input "true"
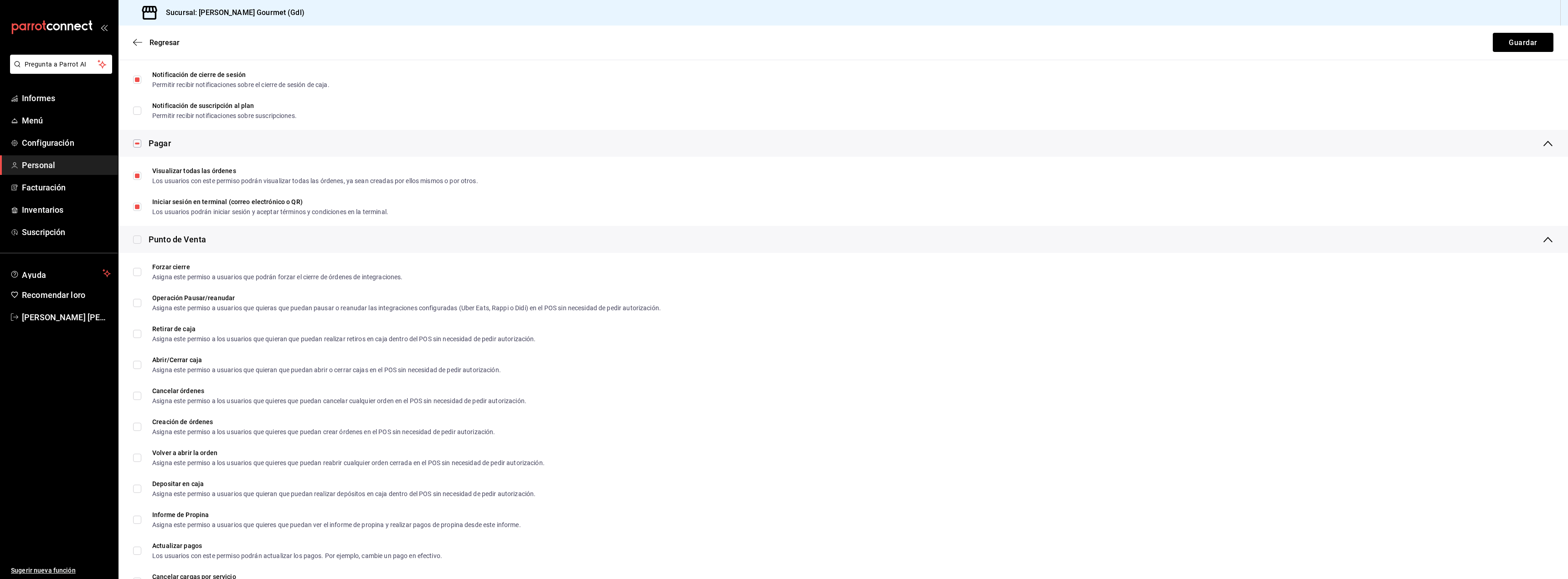
checkbox input "true"
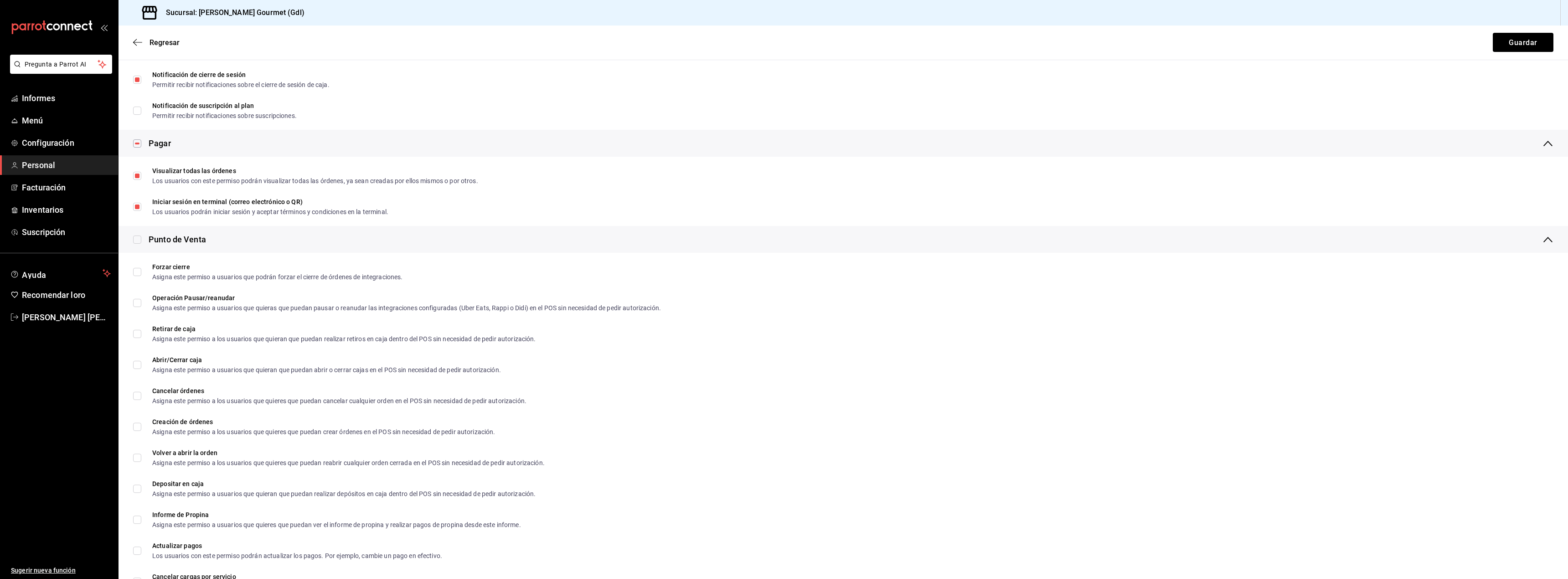
checkbox input "true"
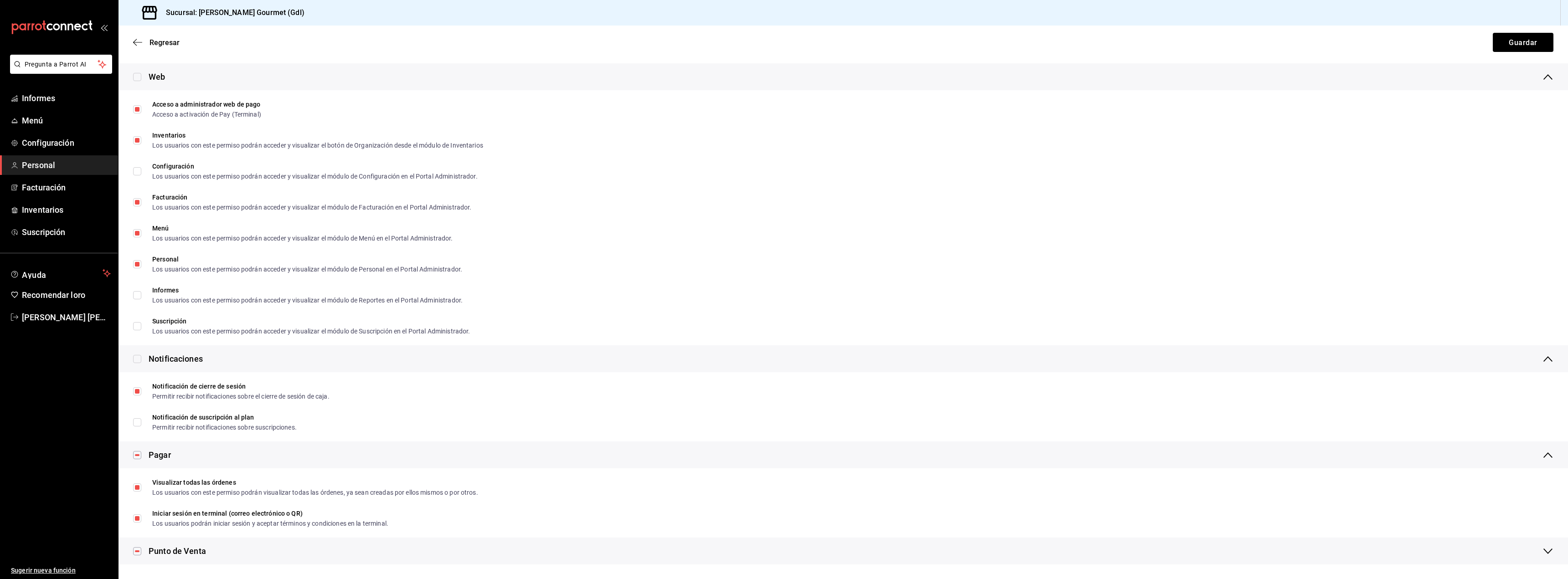
scroll to position [504, 0]
click at [1522, 41] on font "Guardar" at bounding box center [1523, 42] width 28 height 9
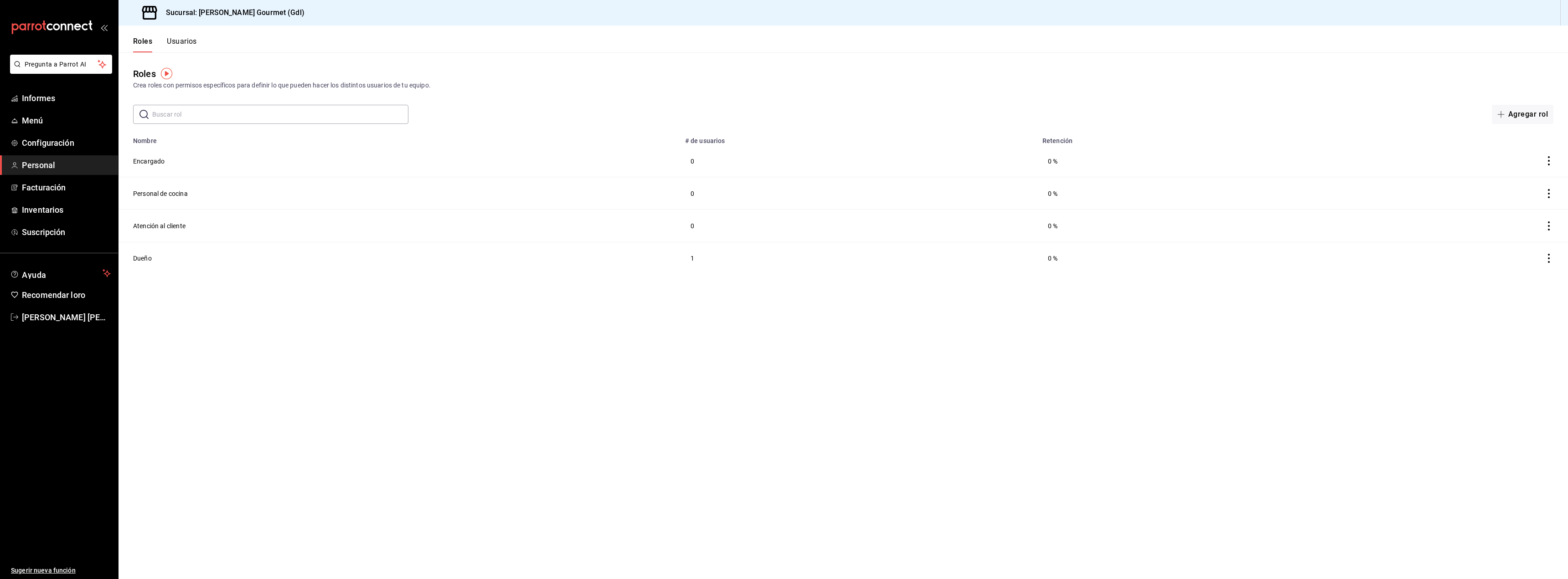
click at [166, 117] on input "text" at bounding box center [280, 114] width 256 height 18
type input "A"
click at [37, 118] on font "Menú" at bounding box center [32, 120] width 21 height 10
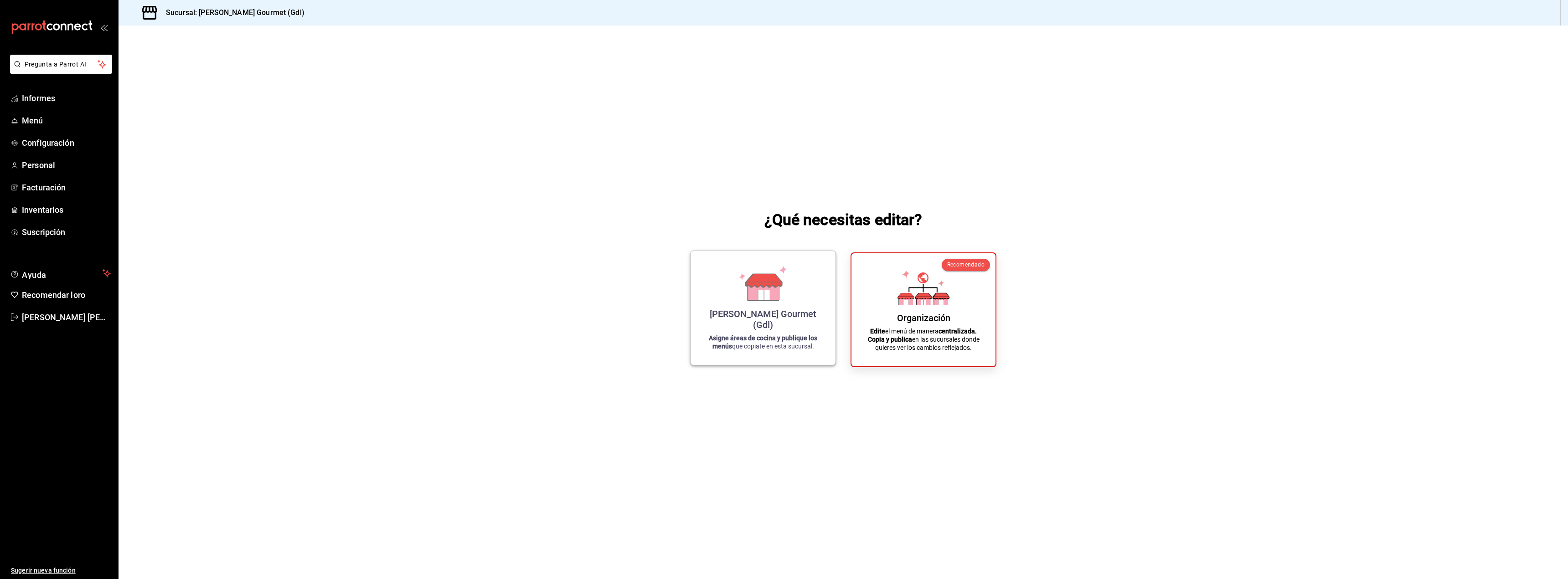
click at [771, 327] on font "Nancy Pays Gourmet (Gdl)" at bounding box center [763, 319] width 107 height 22
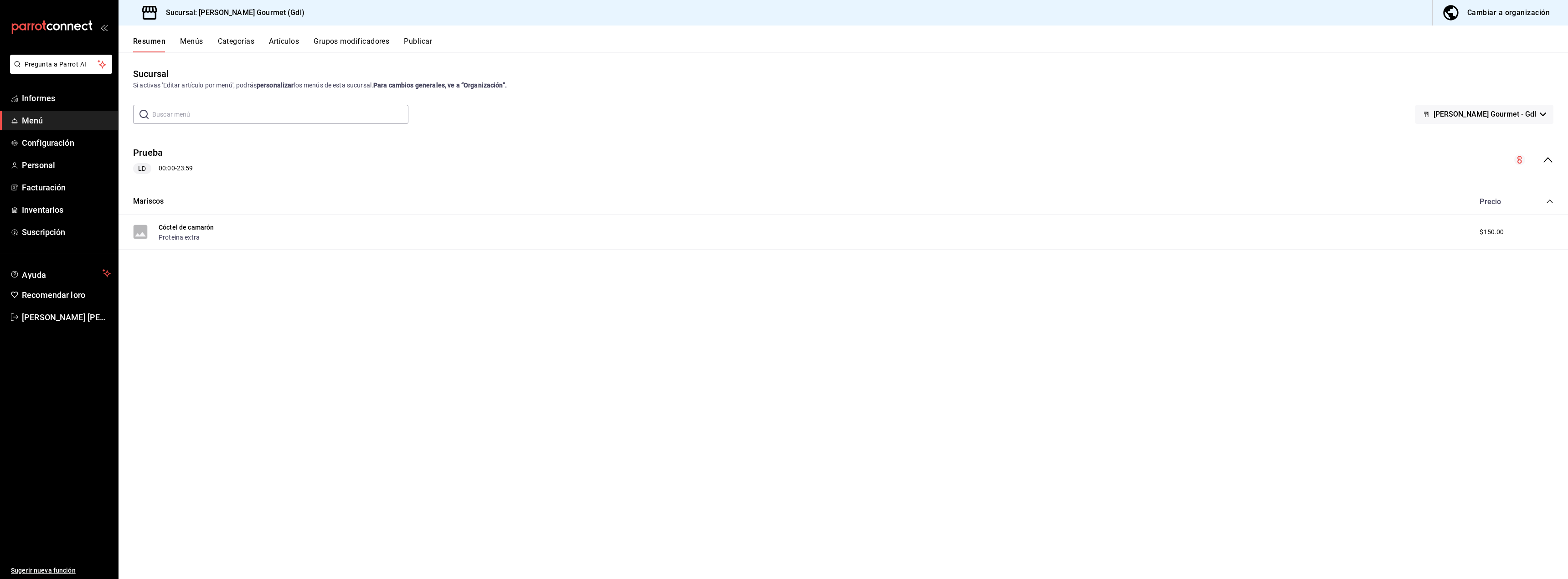
click at [1542, 113] on icon "button" at bounding box center [1543, 114] width 6 height 4
click at [1510, 135] on font "Nancy Pays Gourmet - Gdl" at bounding box center [1501, 139] width 102 height 9
click at [1519, 164] on icon "colapsar-fila-del-menú" at bounding box center [1519, 159] width 4 height 8
click at [192, 43] on font "Menús" at bounding box center [191, 41] width 23 height 9
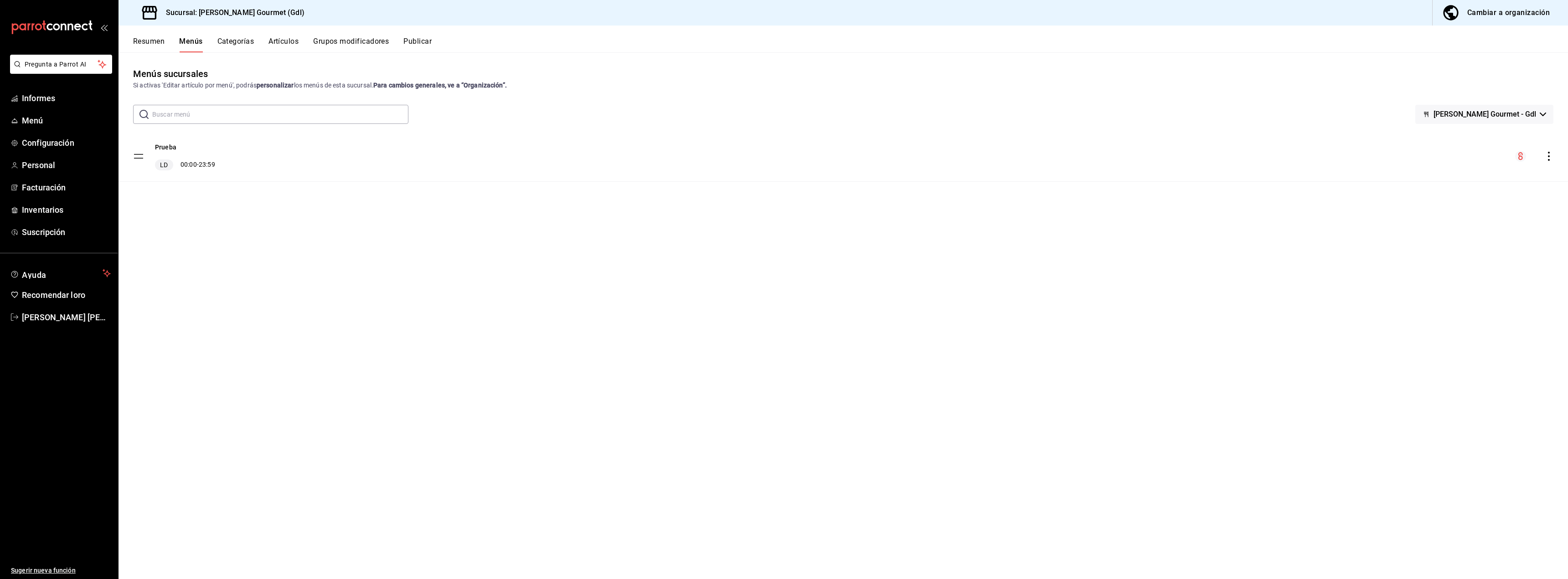
click at [233, 40] on font "Categorías" at bounding box center [236, 41] width 37 height 9
click at [293, 44] on font "Artículos" at bounding box center [284, 41] width 30 height 9
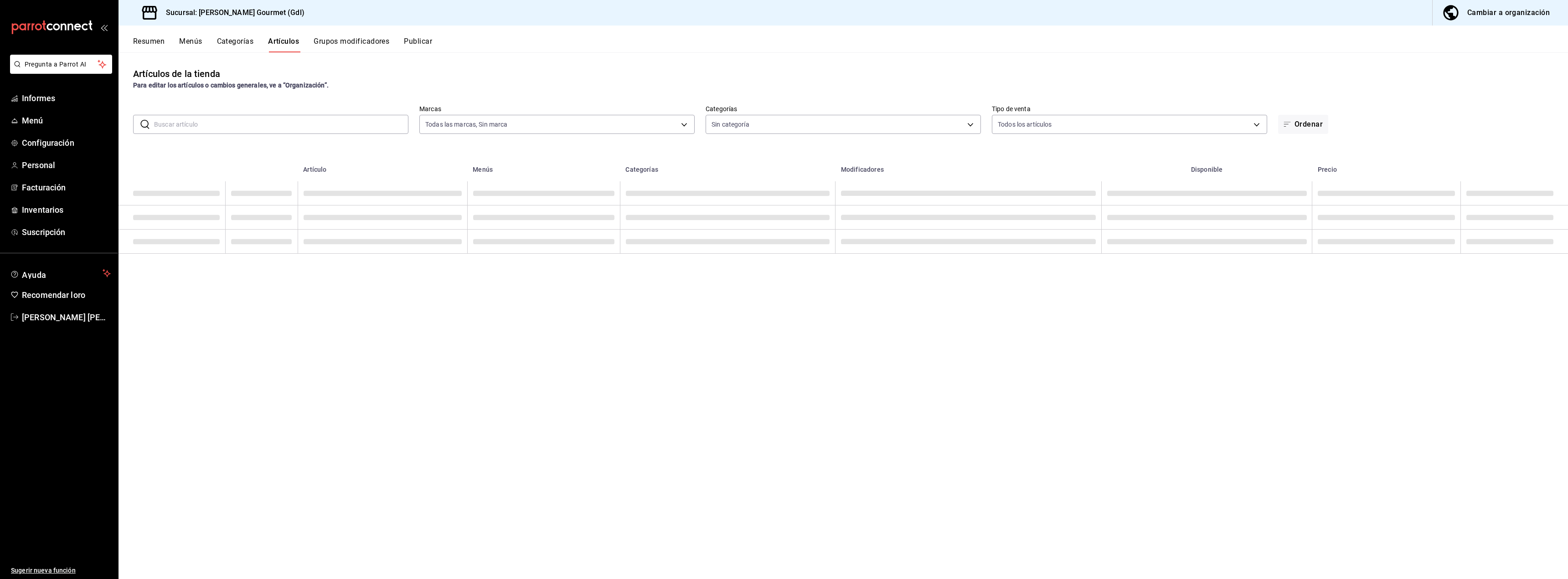
type input "0953f303-32a0-4d3d-9fb9-b442e65885c8"
type input "051c4151-8e04-4585-8cd0-a8518a8041cd"
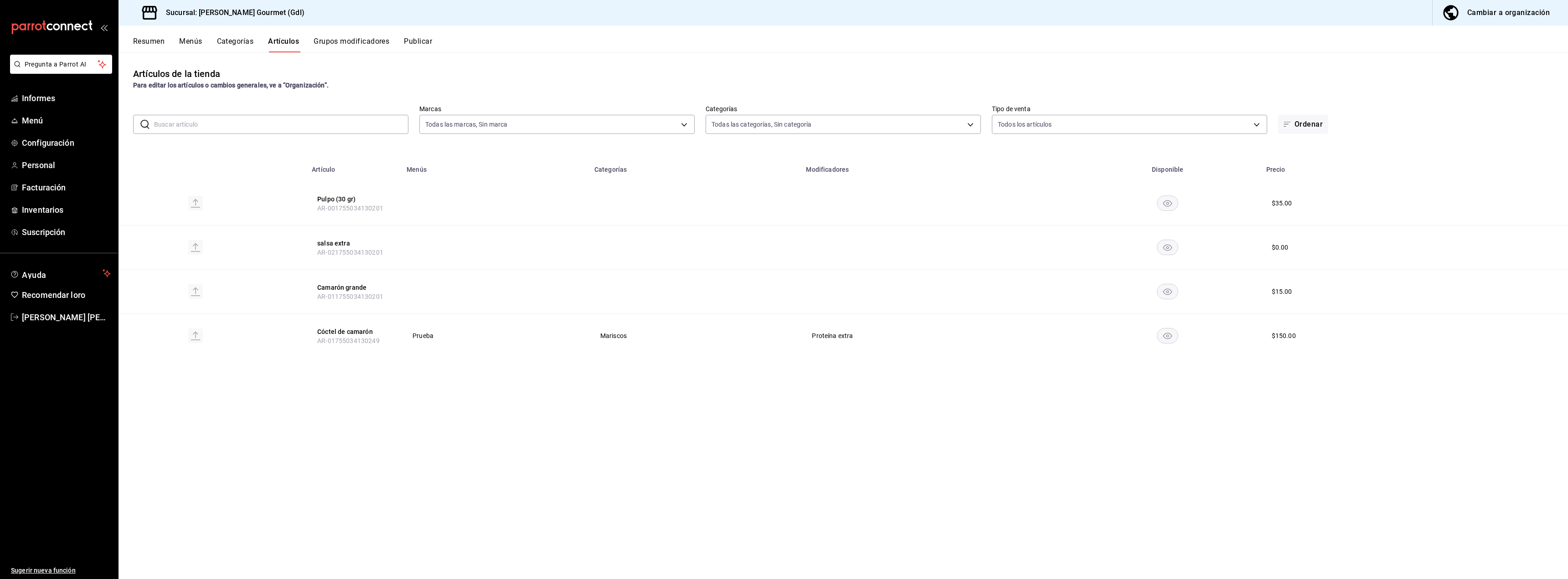
click at [338, 39] on font "Grupos modificadores" at bounding box center [351, 41] width 75 height 9
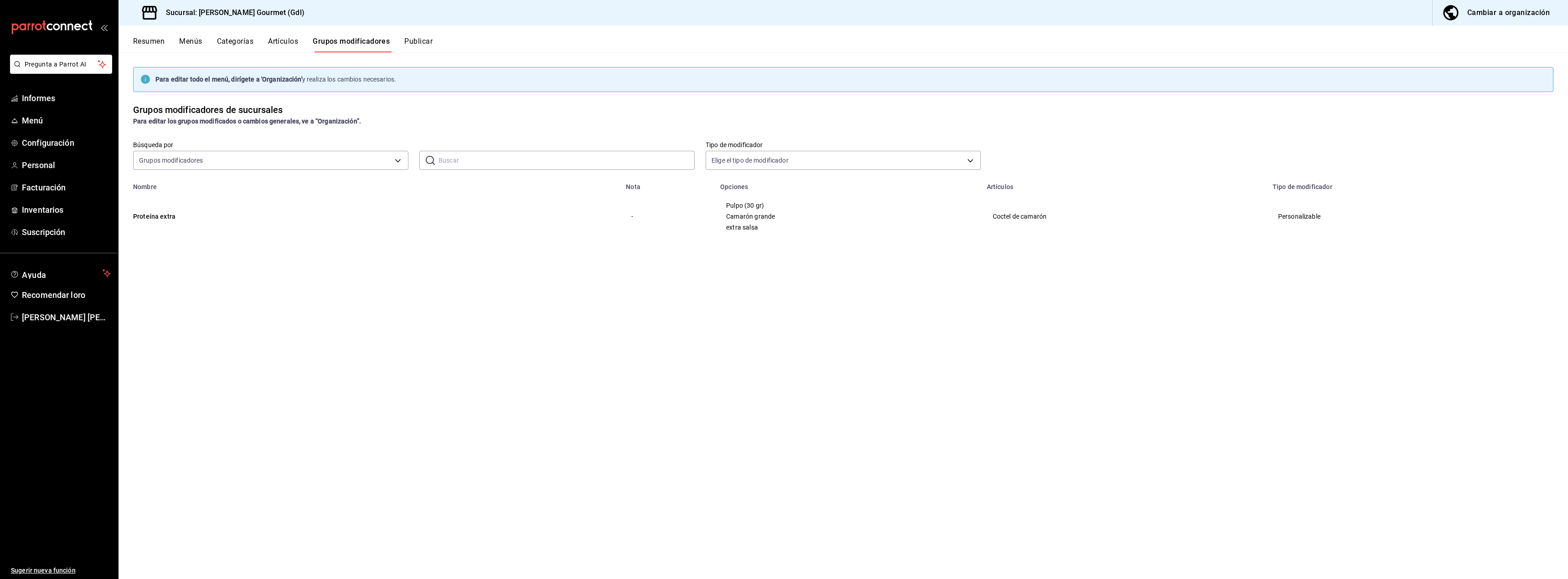
click at [413, 38] on font "Publicar" at bounding box center [418, 41] width 28 height 9
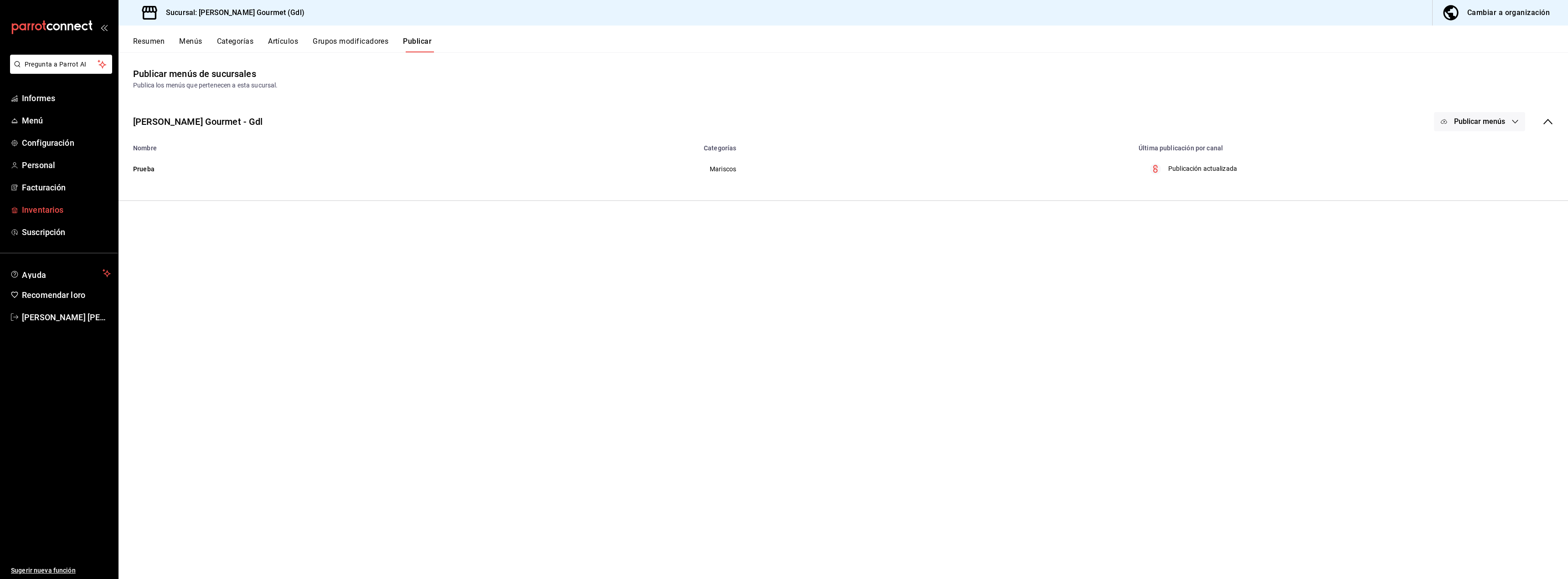
click at [46, 209] on font "Inventarios" at bounding box center [43, 210] width 41 height 10
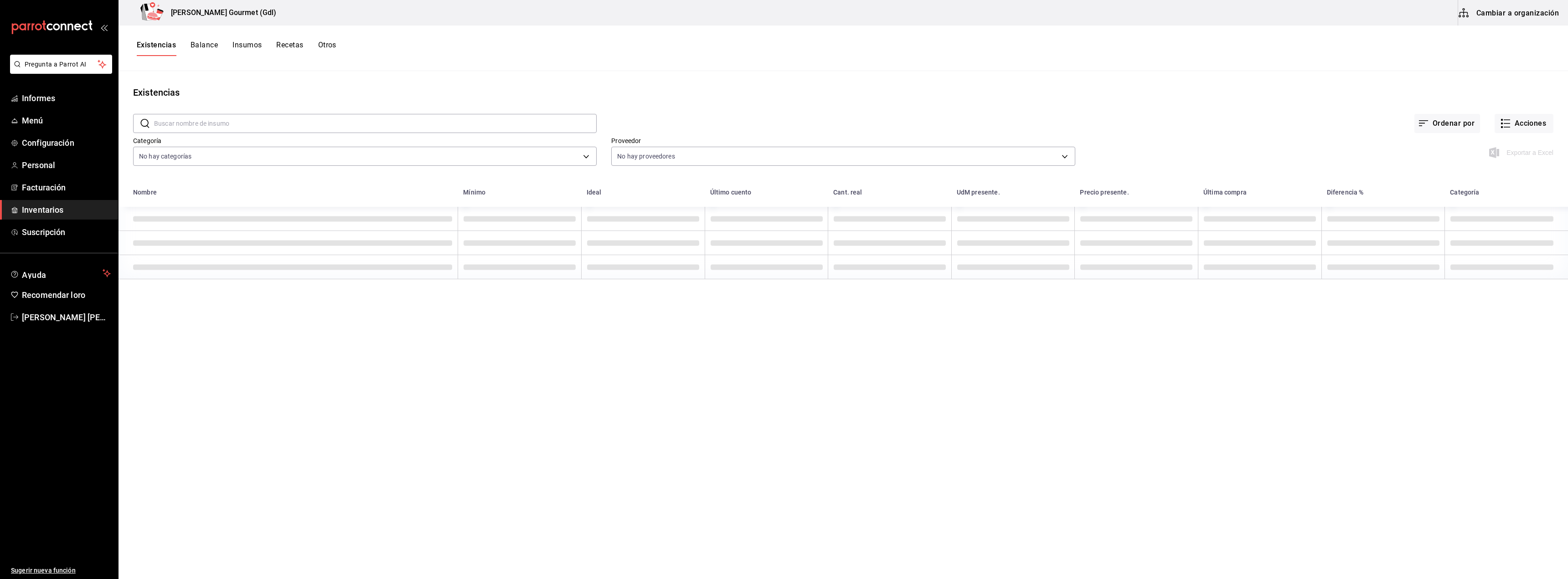
click at [215, 43] on font "Balance" at bounding box center [204, 45] width 27 height 9
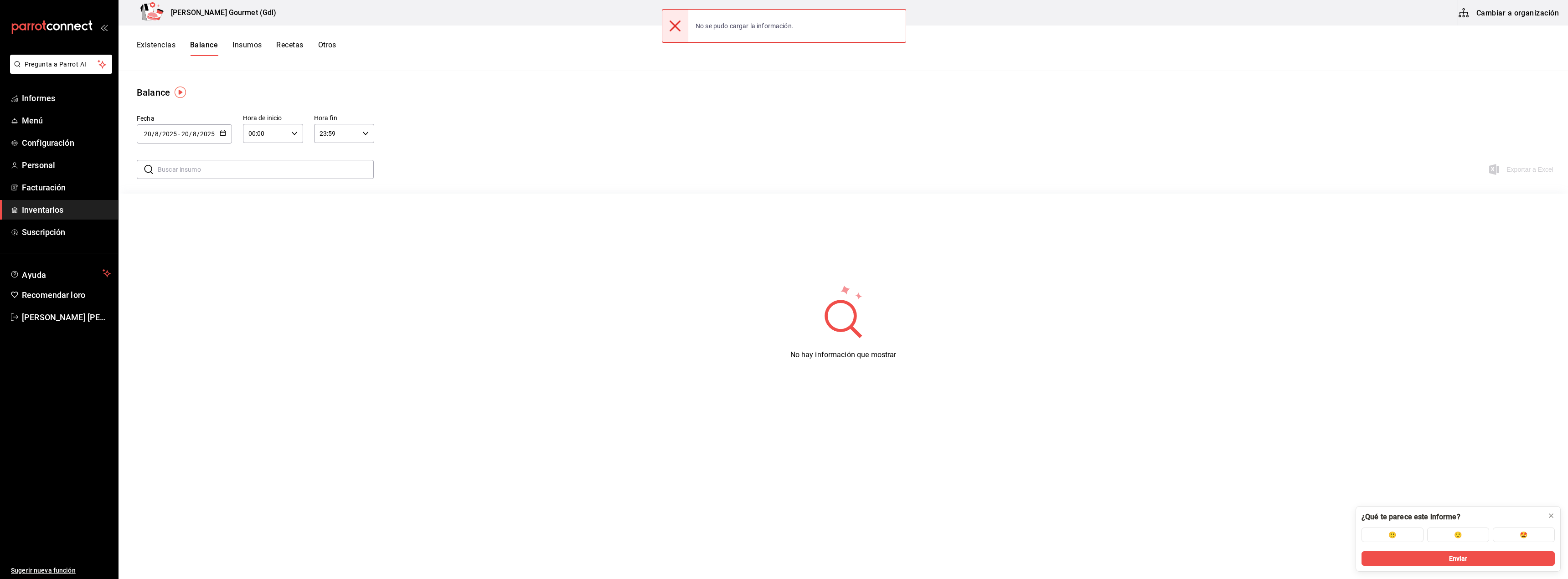
click at [244, 44] on font "Insumos" at bounding box center [247, 45] width 29 height 9
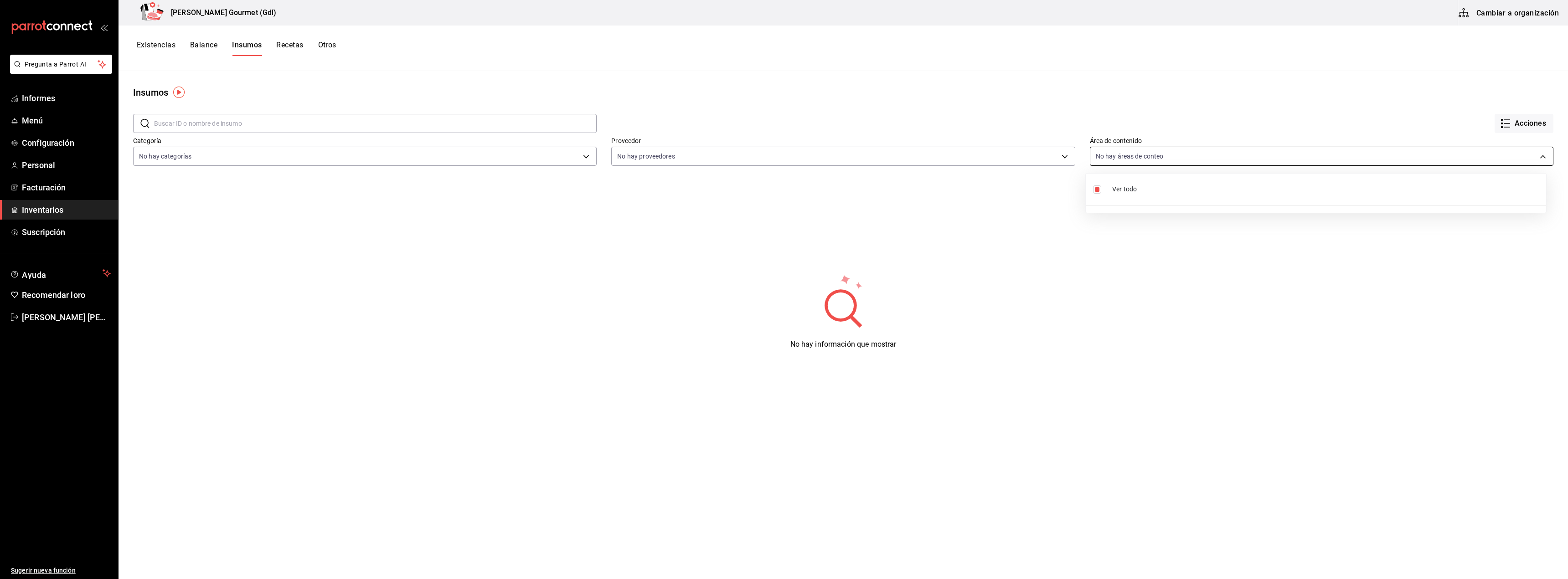
click at [1535, 160] on body "Pregunta a Parrot AI Informes Menú Configuración Personal Facturación Inventari…" at bounding box center [784, 286] width 1568 height 573
click at [1535, 160] on div at bounding box center [784, 290] width 1568 height 579
click at [296, 46] on font "Recetas" at bounding box center [290, 45] width 27 height 9
click at [331, 39] on div "Existencias Balance Insumos Recetas Otros" at bounding box center [843, 48] width 1449 height 46
click at [331, 44] on font "Otros" at bounding box center [327, 45] width 18 height 9
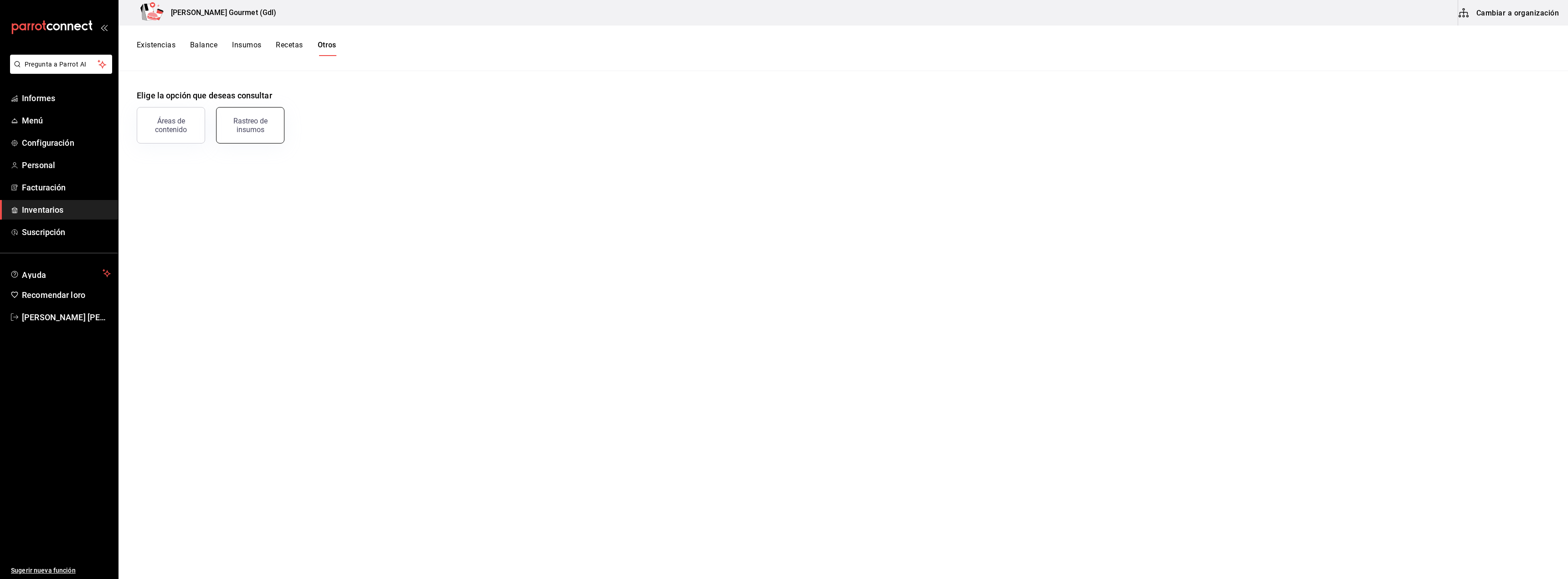
click at [257, 122] on font "Rastreo de insumos" at bounding box center [250, 125] width 34 height 17
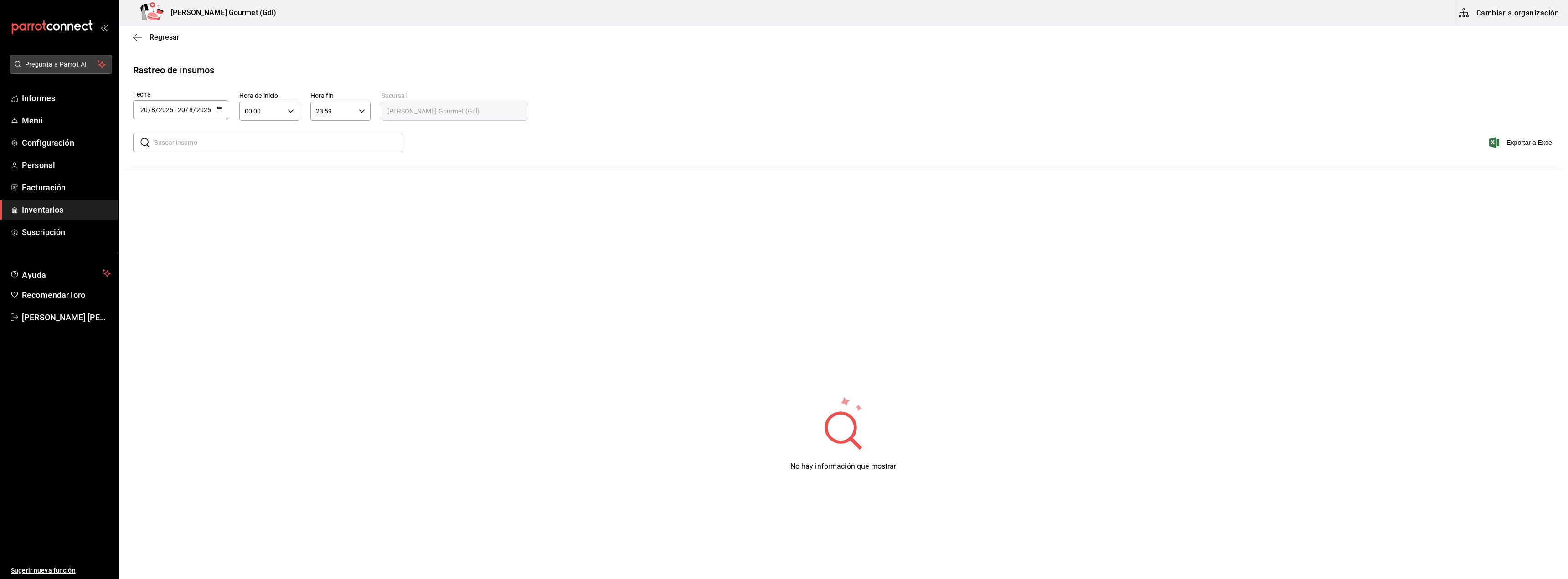
click at [91, 61] on span "Pregunta a Parrot AI" at bounding box center [61, 64] width 72 height 10
